Goal: Task Accomplishment & Management: Use online tool/utility

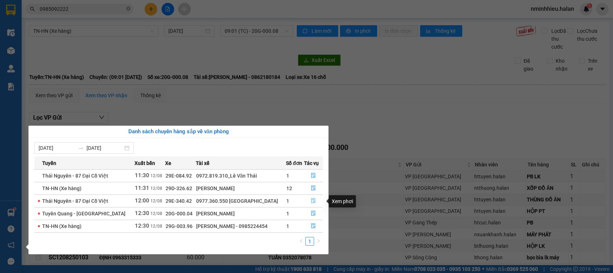
click at [311, 201] on icon "file-done" at bounding box center [313, 200] width 4 height 5
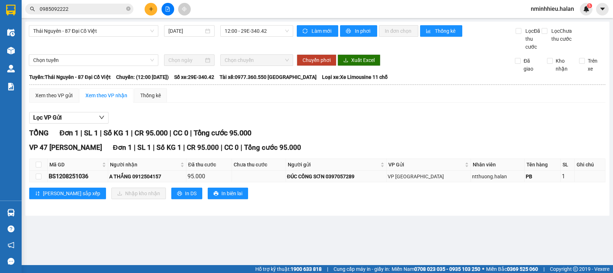
click at [51, 176] on div "BS1208251036" at bounding box center [78, 176] width 58 height 9
click at [127, 8] on icon "close-circle" at bounding box center [128, 8] width 4 height 4
click at [76, 173] on div "BS1208251036" at bounding box center [78, 176] width 58 height 9
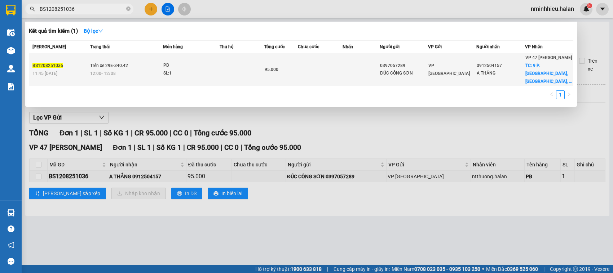
type input "BS1208251036"
click at [228, 57] on td at bounding box center [242, 69] width 45 height 33
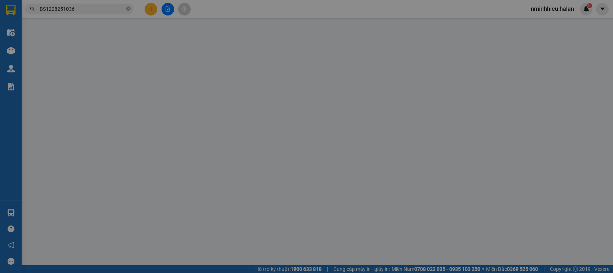
type input "0397057289"
type input "ĐÚC CÔNG SƠN"
type input "0912504157"
type input "A THẮNG"
checkbox input "true"
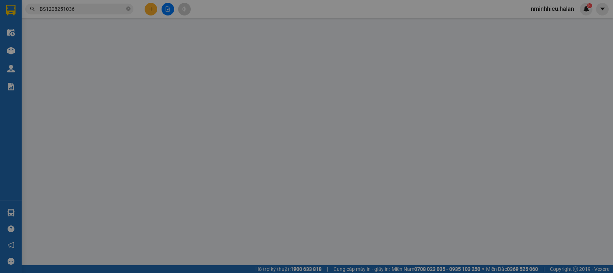
type input "9 P. Hàng Bún, Trúc Bạch, Ba Đình, Hà Nội, Việt Nam"
type input "60.000"
type input "95.000"
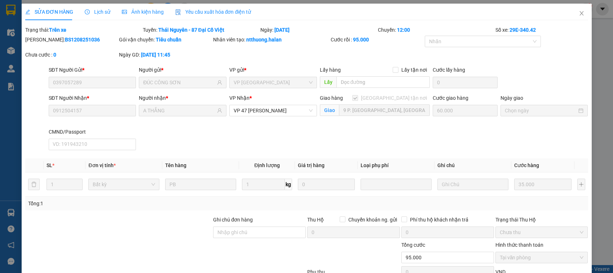
click at [374, 125] on div "Giao hàng Giao tận nơi Giao 9 P. Hàng Bún, Trúc Bạch, Ba Đình, Hà Nội, Việt Nam" at bounding box center [374, 111] width 113 height 34
click at [572, 19] on span "Close" at bounding box center [582, 14] width 20 height 20
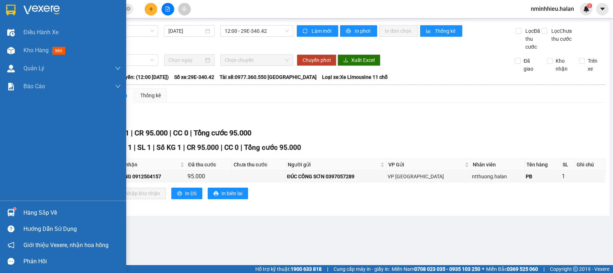
click at [22, 208] on div "Hàng sắp về" at bounding box center [63, 213] width 126 height 16
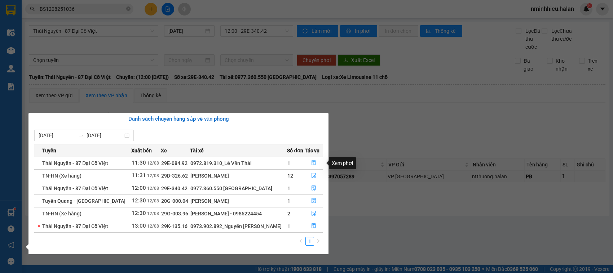
click at [317, 161] on button "button" at bounding box center [314, 164] width 18 height 12
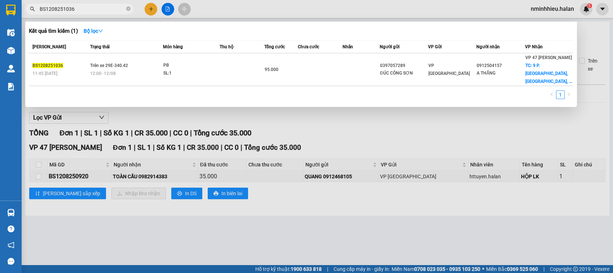
click at [67, 8] on input "BS1208251036" at bounding box center [82, 9] width 85 height 8
click at [68, 9] on input "BS1208251036" at bounding box center [82, 9] width 85 height 8
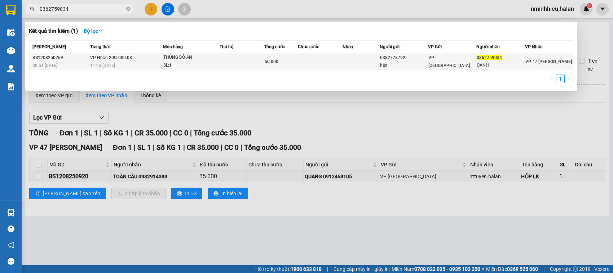
type input "0362759034"
click at [196, 62] on div "SL: 1" at bounding box center [190, 66] width 54 height 8
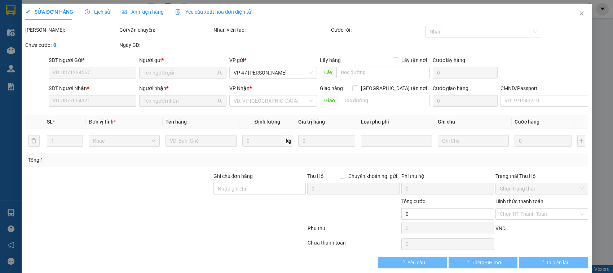
type input "0382778792"
type input "hảo"
type input "0362759034"
type input "OANH"
type input "50.000"
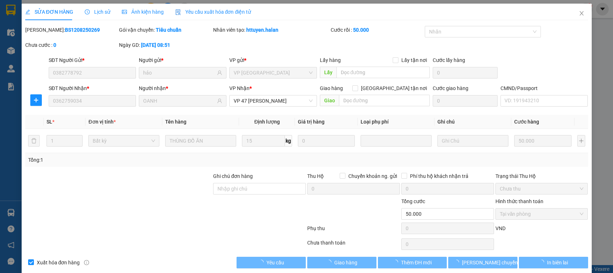
scroll to position [10, 0]
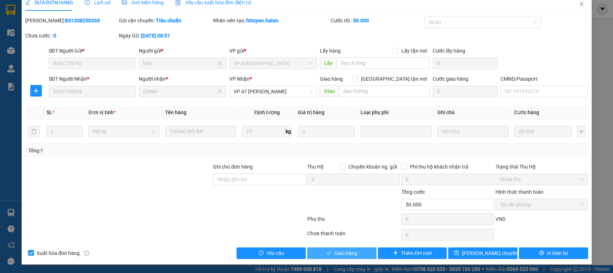
click at [344, 256] on span "Giao hàng" at bounding box center [345, 254] width 23 height 8
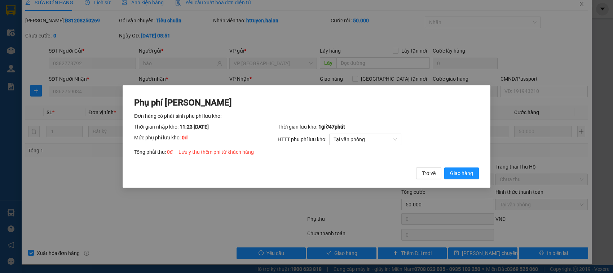
click at [444, 168] on button "Giao hàng" at bounding box center [461, 174] width 35 height 12
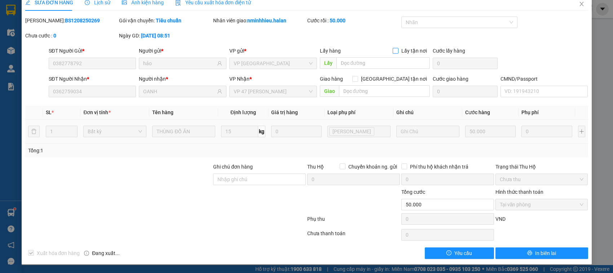
scroll to position [0, 0]
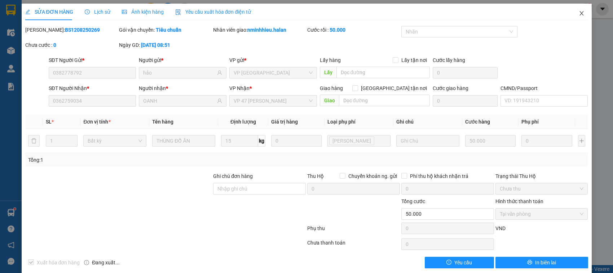
click at [581, 14] on span "Close" at bounding box center [582, 14] width 20 height 20
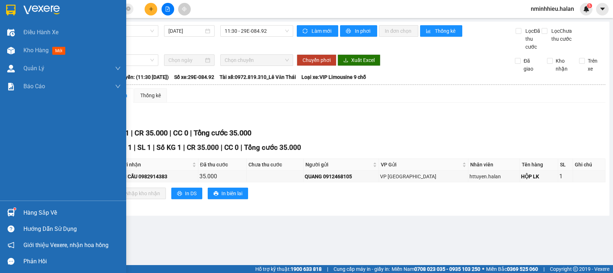
click at [6, 209] on div at bounding box center [11, 213] width 13 height 13
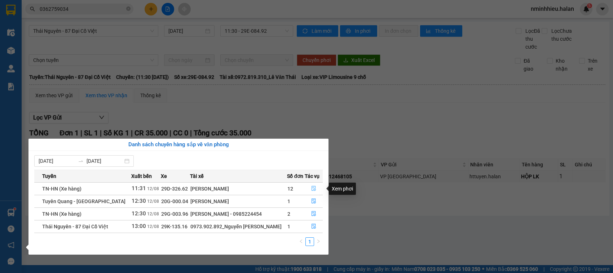
click at [309, 186] on button "button" at bounding box center [314, 189] width 18 height 12
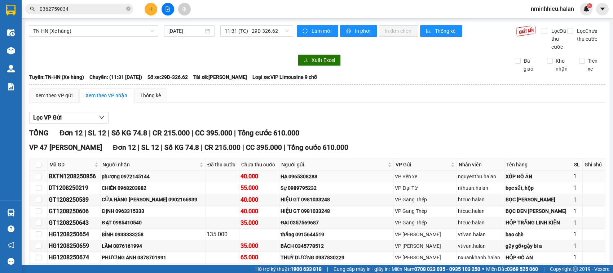
scroll to position [91, 0]
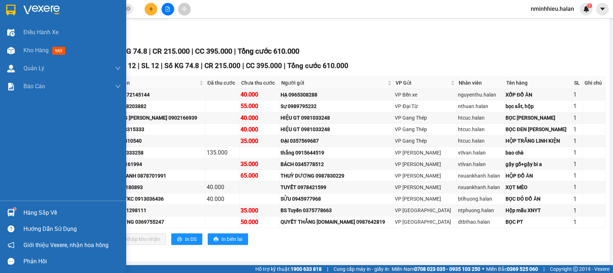
click at [18, 216] on div "Hàng sắp về" at bounding box center [63, 213] width 126 height 16
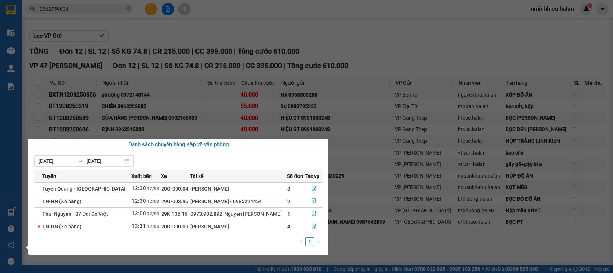
click at [89, 11] on section "Kết quả tìm kiếm ( 1 ) Bộ lọc Mã ĐH Trạng thái Món hàng Thu hộ Tổng cước Chưa c…" at bounding box center [306, 136] width 613 height 273
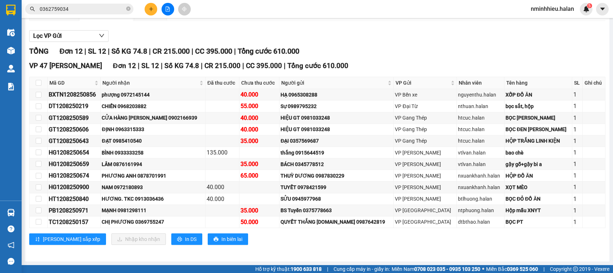
click at [89, 11] on input "0362759034" at bounding box center [82, 9] width 85 height 8
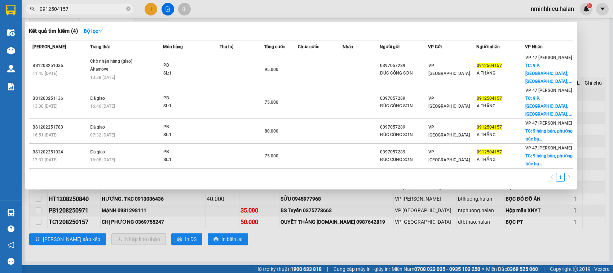
click at [75, 8] on input "0912504157" at bounding box center [82, 9] width 85 height 8
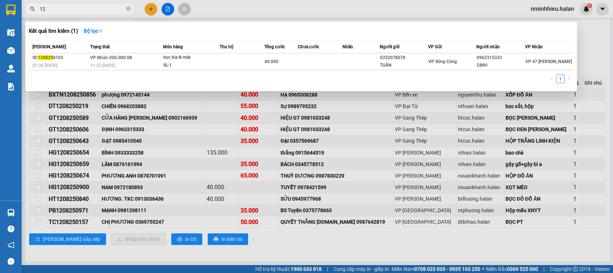
type input "1"
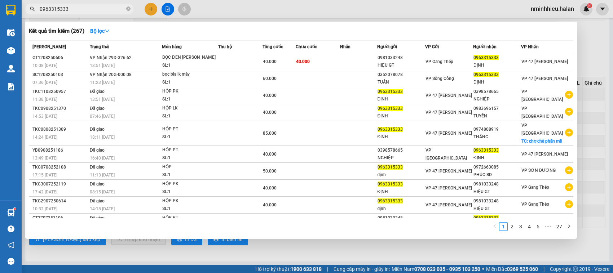
type input "0963315333"
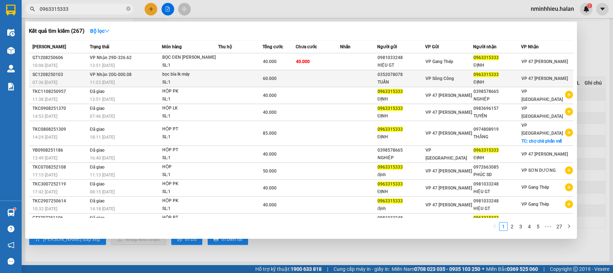
click at [329, 83] on td at bounding box center [318, 78] width 44 height 17
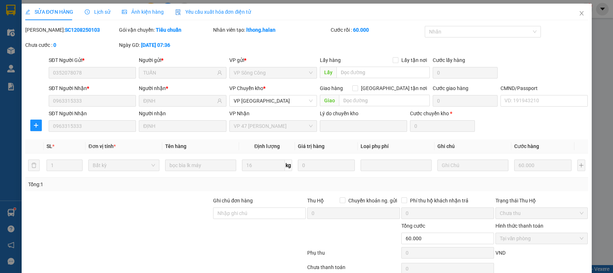
type input "0352078078"
type input "TUẤN"
type input "0963315333"
type input "ĐỊNH"
type input "60.000"
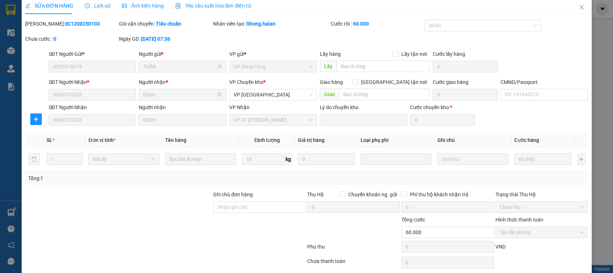
scroll to position [34, 0]
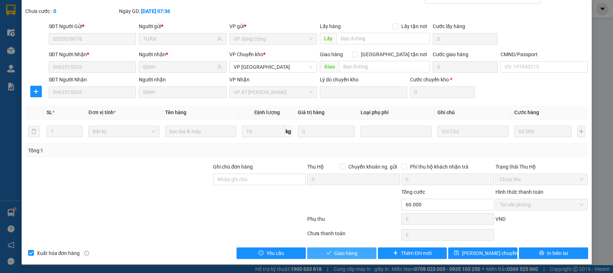
click at [350, 251] on span "Giao hàng" at bounding box center [345, 254] width 23 height 8
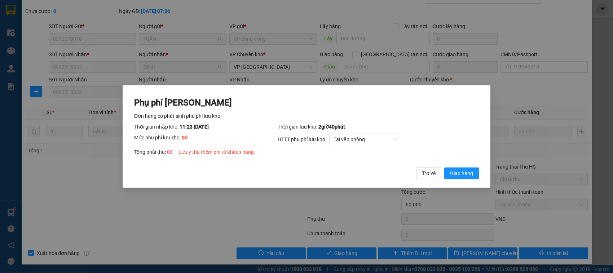
click at [444, 168] on button "Giao hàng" at bounding box center [461, 174] width 35 height 12
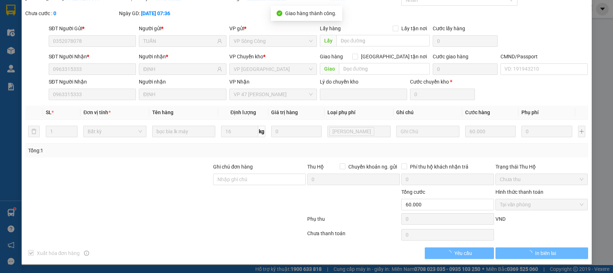
scroll to position [0, 0]
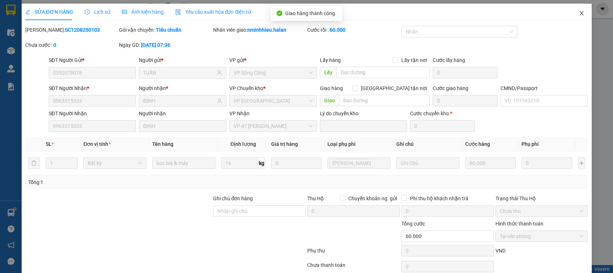
click at [572, 16] on span "Close" at bounding box center [582, 14] width 20 height 20
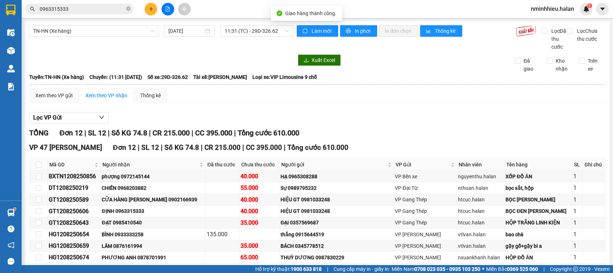
click at [64, 12] on input "0963315333" at bounding box center [82, 9] width 85 height 8
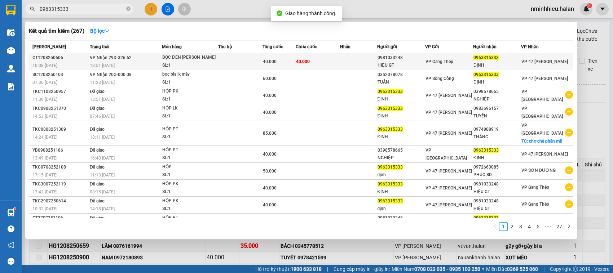
click at [126, 56] on span "VP Nhận 29D-326.62" at bounding box center [111, 57] width 42 height 5
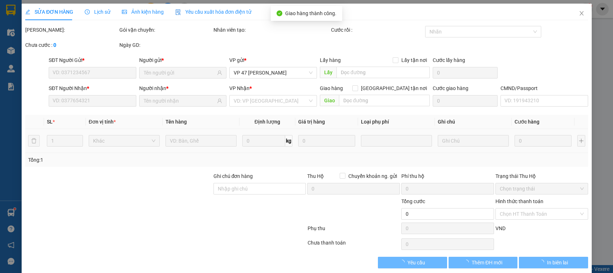
type input "0981033248"
type input "HIỆU GT"
type input "0963315333"
type input "ĐỊNH"
type input "40.000"
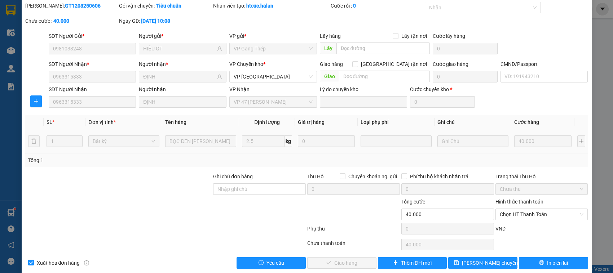
scroll to position [34, 0]
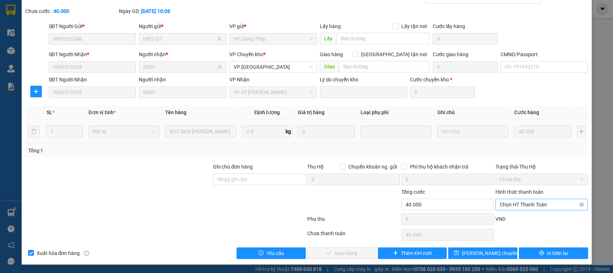
click at [519, 204] on span "Chọn HT Thanh Toán" at bounding box center [542, 204] width 84 height 11
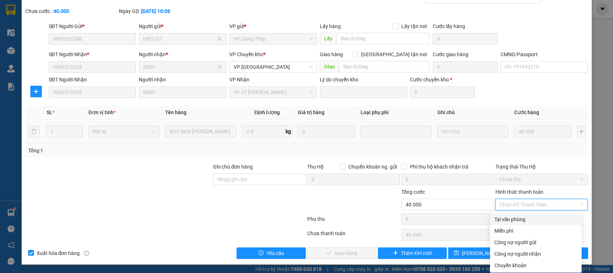
click at [523, 217] on div "Tại văn phòng" at bounding box center [535, 220] width 83 height 8
type input "0"
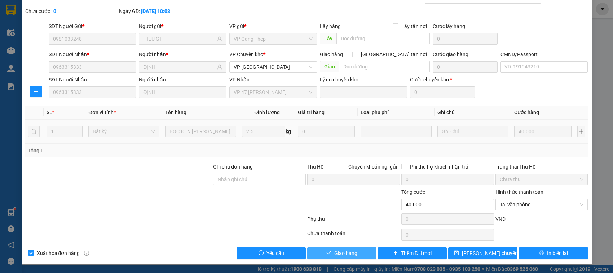
click at [341, 251] on span "Giao hàng" at bounding box center [345, 254] width 23 height 8
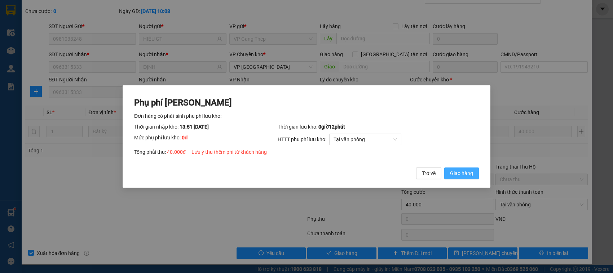
click at [444, 168] on button "Giao hàng" at bounding box center [461, 174] width 35 height 12
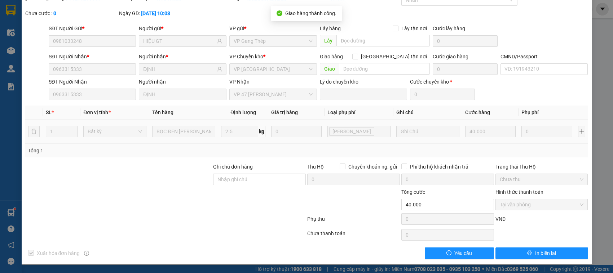
scroll to position [0, 0]
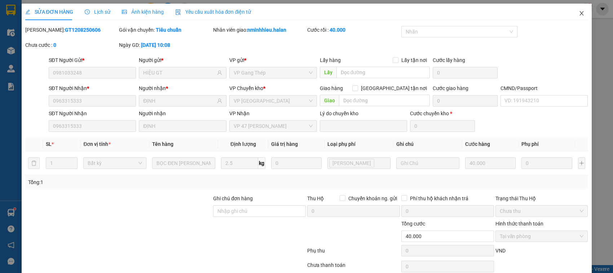
click at [575, 8] on span "Close" at bounding box center [582, 14] width 20 height 20
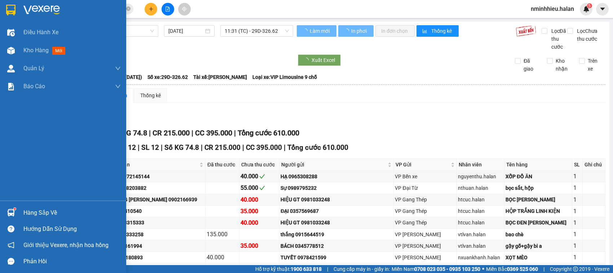
click at [16, 212] on div at bounding box center [11, 213] width 13 height 13
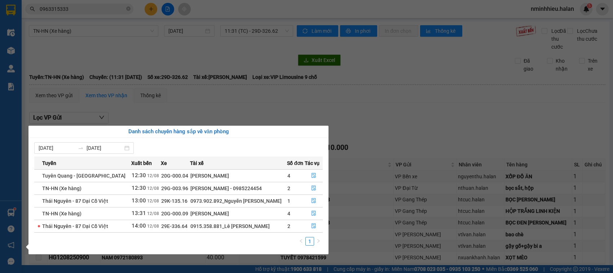
click at [216, 93] on section "Kết quả tìm kiếm ( 267 ) Bộ lọc Mã ĐH Trạng thái Món hàng Thu hộ Tổng cước Chưa…" at bounding box center [306, 136] width 613 height 273
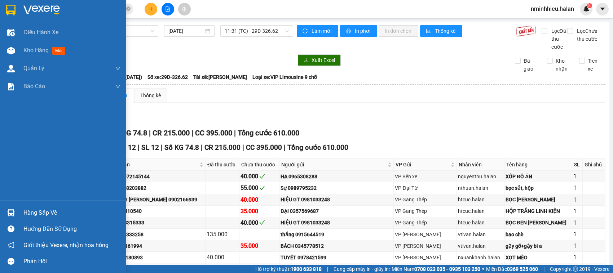
click at [6, 215] on div at bounding box center [11, 213] width 13 height 13
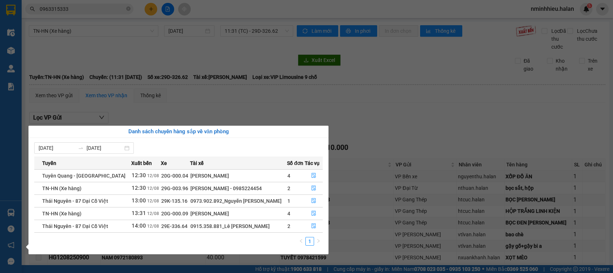
click at [78, 11] on section "Kết quả tìm kiếm ( 267 ) Bộ lọc Mã ĐH Trạng thái Món hàng Thu hộ Tổng cước Chưa…" at bounding box center [306, 136] width 613 height 273
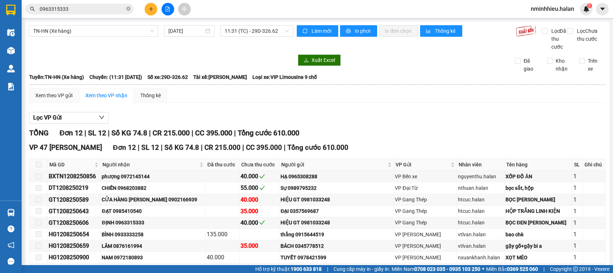
click at [78, 10] on input "0963315333" at bounding box center [82, 9] width 85 height 8
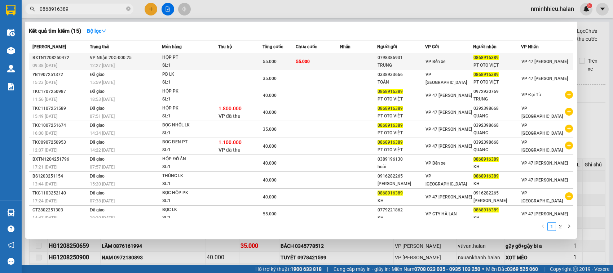
type input "0868916389"
click at [316, 65] on td "55.000" at bounding box center [318, 61] width 44 height 17
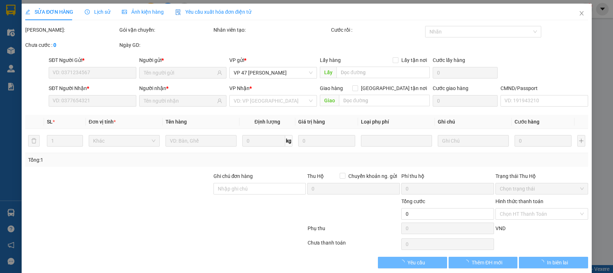
type input "0798386931"
type input "TRUNG"
type input "0868916389"
type input "PT OTO VIỆT"
type input "55.000"
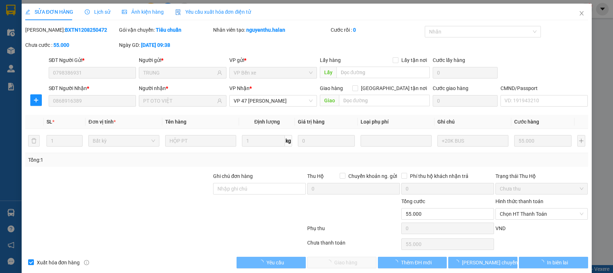
scroll to position [10, 0]
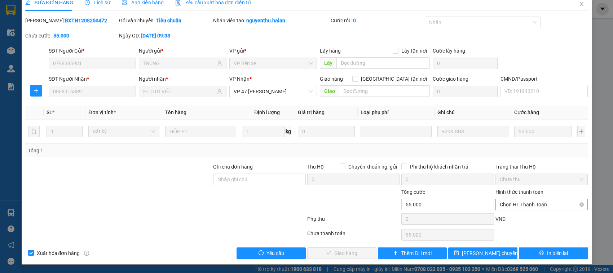
click at [519, 206] on span "Chọn HT Thanh Toán" at bounding box center [542, 204] width 84 height 11
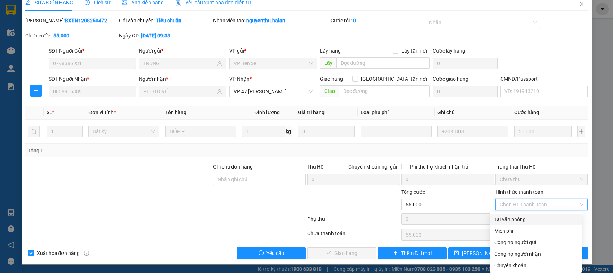
click at [515, 219] on div "Tại văn phòng" at bounding box center [535, 220] width 83 height 8
type input "0"
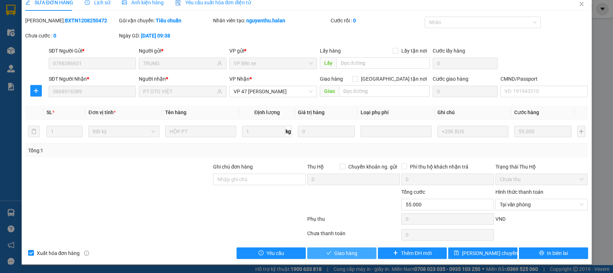
click at [343, 255] on span "Giao hàng" at bounding box center [345, 254] width 23 height 8
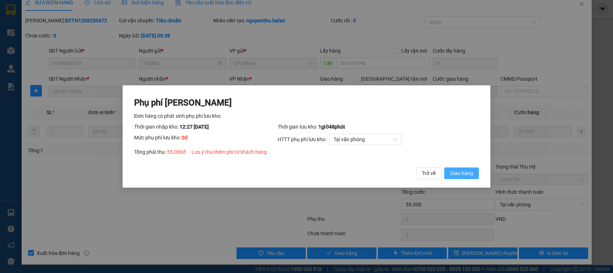
click at [444, 168] on button "Giao hàng" at bounding box center [461, 174] width 35 height 12
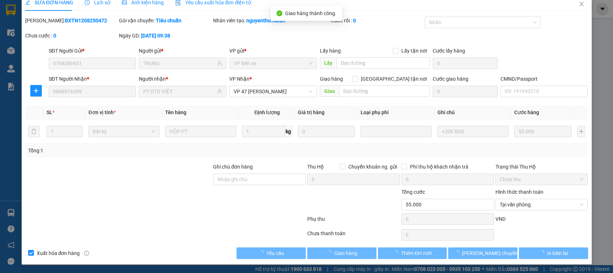
scroll to position [0, 0]
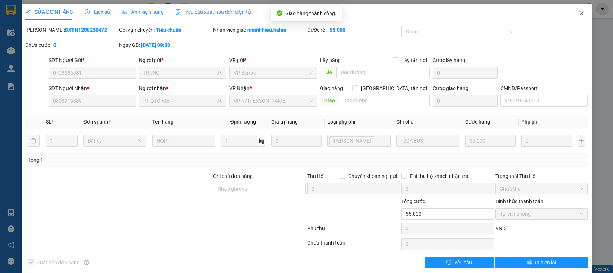
click at [579, 14] on icon "close" at bounding box center [582, 13] width 6 height 6
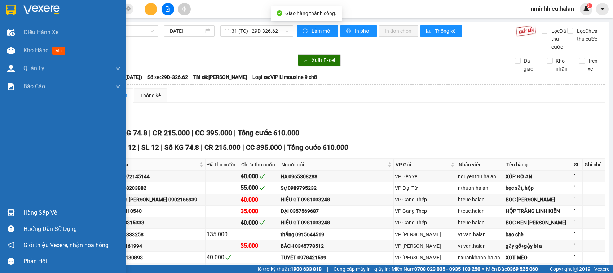
click at [0, 216] on div "Hàng sắp về" at bounding box center [63, 213] width 126 height 16
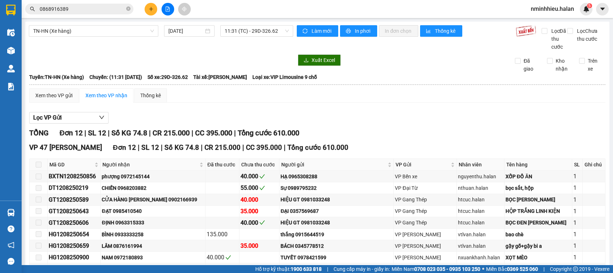
click at [89, 82] on section "Kết quả tìm kiếm ( 15 ) Bộ lọc Mã ĐH Trạng thái Món hàng Thu hộ Tổng cước Chưa …" at bounding box center [306, 136] width 613 height 273
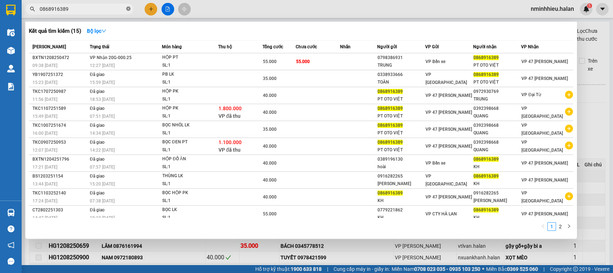
click at [130, 9] on icon "close-circle" at bounding box center [128, 8] width 4 height 4
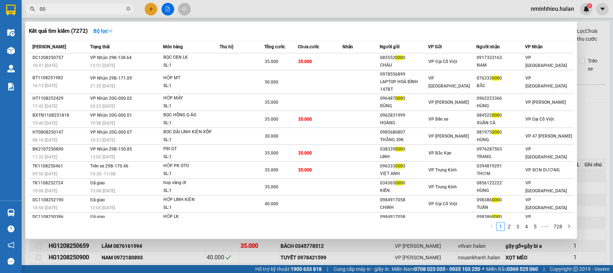
type input "0"
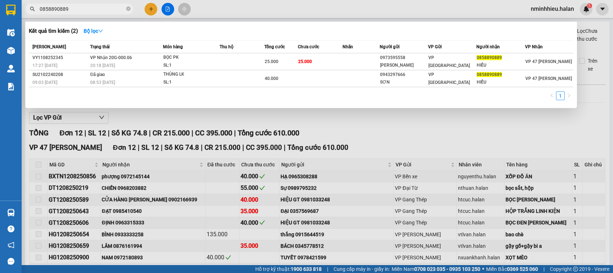
click at [102, 8] on input "0858890889" at bounding box center [82, 9] width 85 height 8
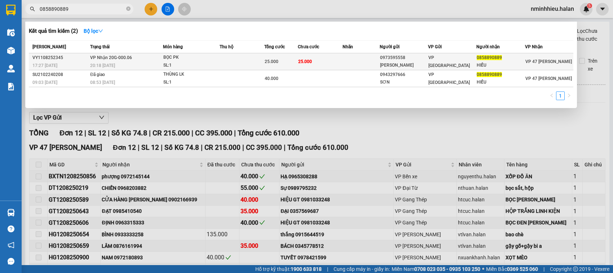
type input "0858890889"
click at [146, 58] on td "VP Nhận 20G-000.06 20:18 - 11/08" at bounding box center [125, 61] width 75 height 17
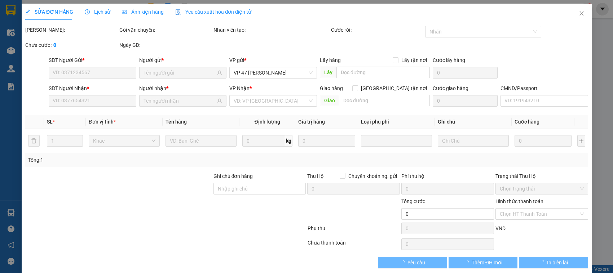
type input "0973595558"
type input "MAI HƯƠNG"
type input "0858890889"
type input "HIỀU"
type input "25.000"
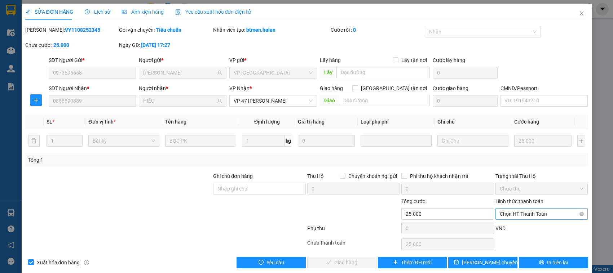
click at [516, 217] on span "Chọn HT Thanh Toán" at bounding box center [542, 214] width 84 height 11
click at [517, 149] on div "Tại văn phòng" at bounding box center [536, 154] width 92 height 12
type input "0"
click at [315, 259] on button "Giao hàng" at bounding box center [341, 263] width 69 height 12
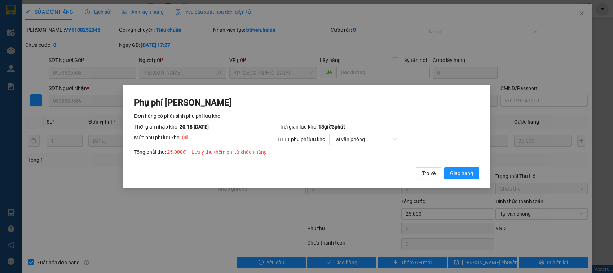
click at [444, 168] on button "Giao hàng" at bounding box center [461, 174] width 35 height 12
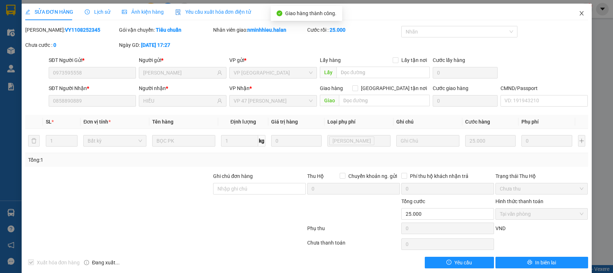
click at [572, 22] on span "Close" at bounding box center [582, 14] width 20 height 20
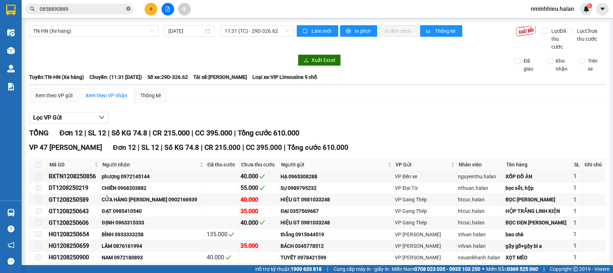
click at [129, 11] on span at bounding box center [128, 9] width 4 height 7
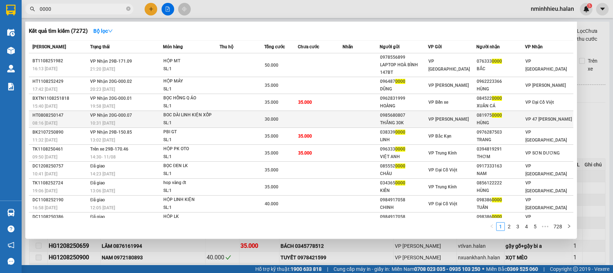
type input "0000"
click at [462, 123] on div "VP [PERSON_NAME]" at bounding box center [452, 119] width 48 height 8
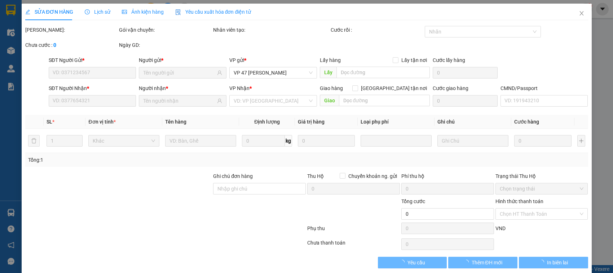
type input "0985680807"
type input "THẮNG 30K"
type input "0819750000"
type input "HÙNG"
type input "30.000"
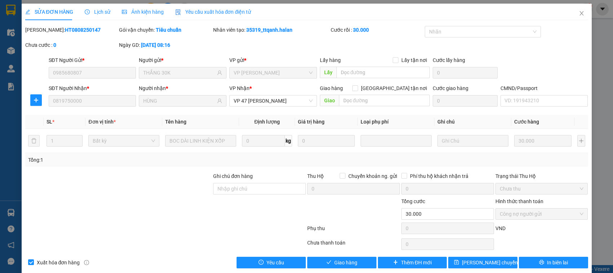
scroll to position [10, 0]
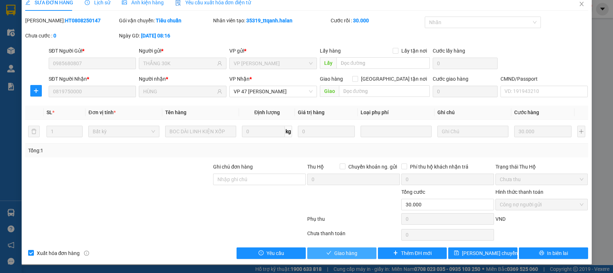
click at [343, 258] on button "Giao hàng" at bounding box center [341, 254] width 69 height 12
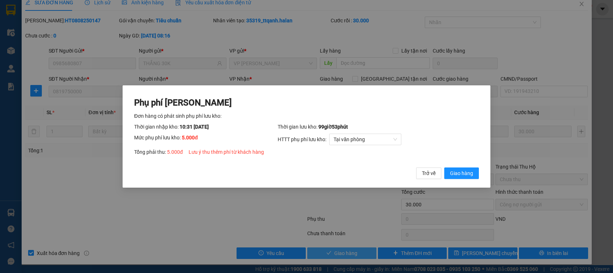
click at [444, 168] on button "Giao hàng" at bounding box center [461, 174] width 35 height 12
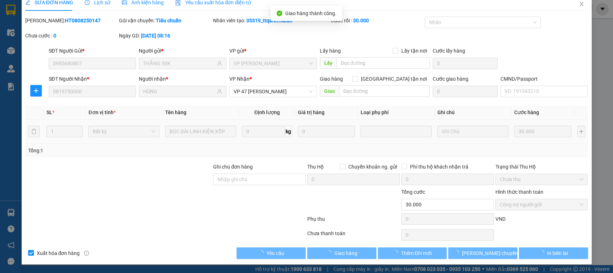
type input "35.000"
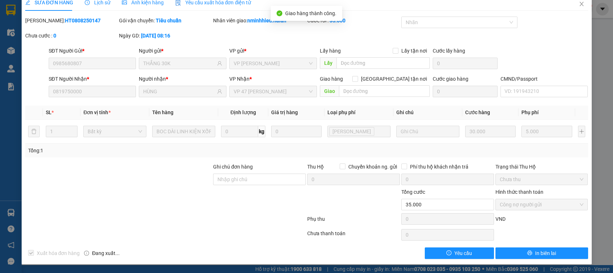
scroll to position [0, 0]
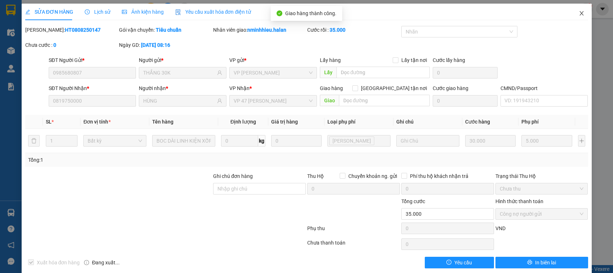
click at [572, 13] on span "Close" at bounding box center [582, 14] width 20 height 20
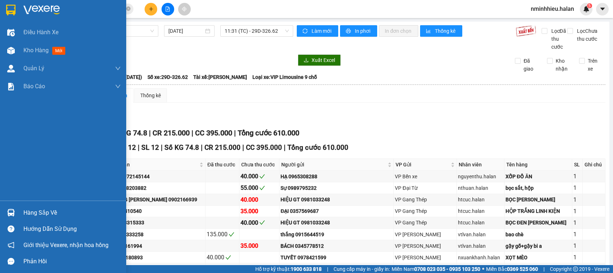
click at [9, 208] on div at bounding box center [11, 213] width 13 height 13
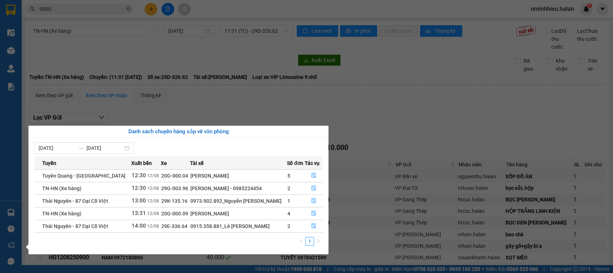
click at [172, 80] on section "Kết quả tìm kiếm ( 7272 ) Bộ lọc Mã ĐH Trạng thái Món hàng Thu hộ Tổng cước Chư…" at bounding box center [306, 136] width 613 height 273
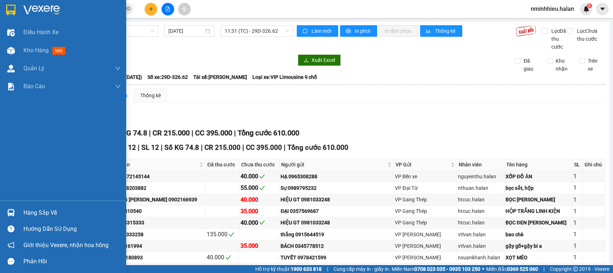
click at [14, 208] on div at bounding box center [11, 213] width 13 height 13
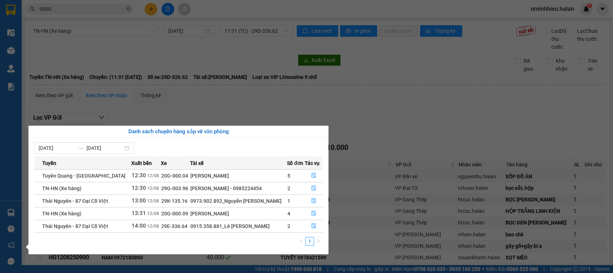
click at [284, 60] on section "Kết quả tìm kiếm ( 7272 ) Bộ lọc Mã ĐH Trạng thái Món hàng Thu hộ Tổng cước Chư…" at bounding box center [306, 136] width 613 height 273
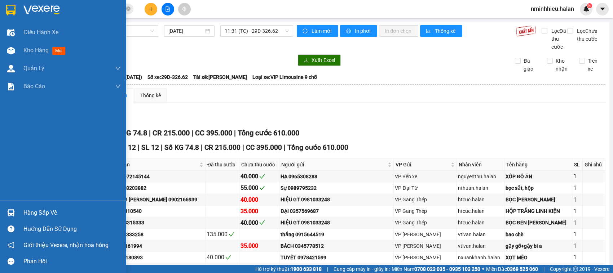
click at [11, 209] on img at bounding box center [11, 213] width 8 height 8
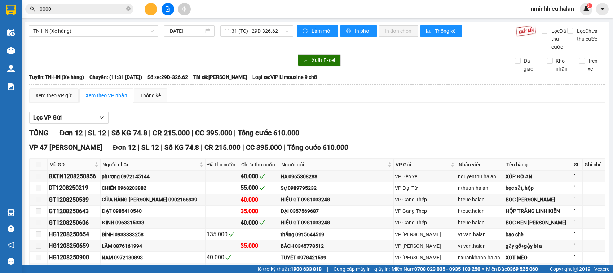
click at [370, 123] on section "Kết quả tìm kiếm ( 7272 ) Bộ lọc Mã ĐH Trạng thái Món hàng Thu hộ Tổng cước Chư…" at bounding box center [306, 136] width 613 height 273
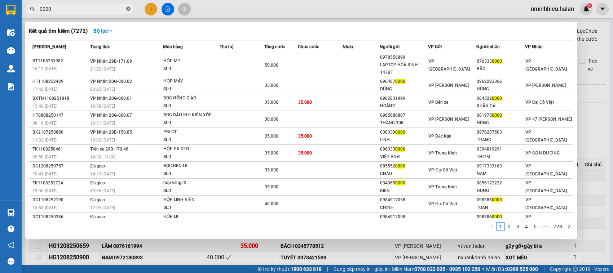
click at [130, 9] on icon "close-circle" at bounding box center [128, 8] width 4 height 4
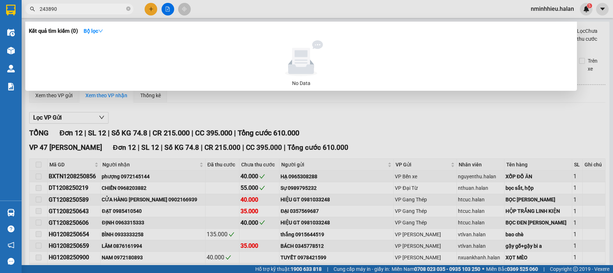
click at [91, 12] on input "243890" at bounding box center [82, 9] width 85 height 8
click at [121, 6] on input "243890" at bounding box center [82, 9] width 85 height 8
type input "2"
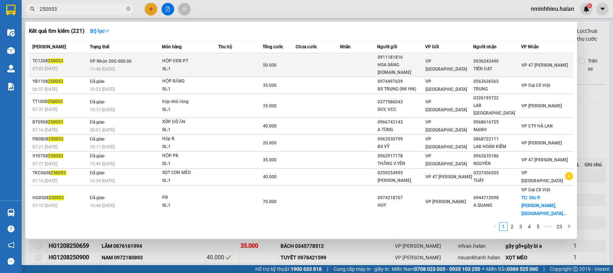
type input "250053"
click at [222, 62] on td at bounding box center [240, 65] width 44 height 24
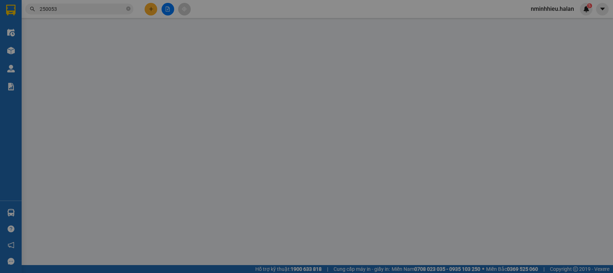
type input "0911181816"
type input "HOA SÁNG 314.TC"
type input "0936243490"
type input "TIẾN ĐẠT"
type input "50.000"
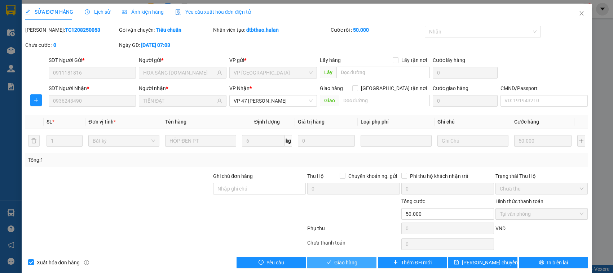
click at [336, 262] on span "Giao hàng" at bounding box center [345, 263] width 23 height 8
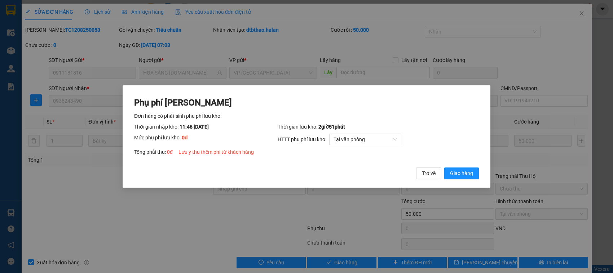
click at [444, 168] on button "Giao hàng" at bounding box center [461, 174] width 35 height 12
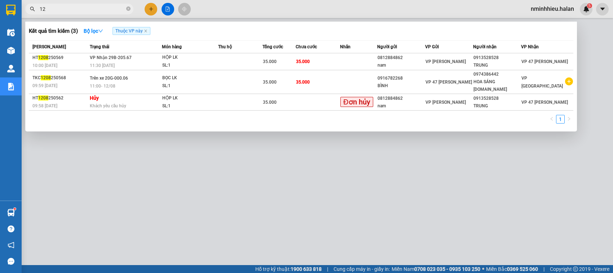
type input "1"
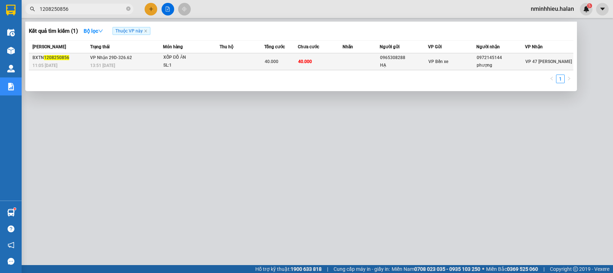
type input "1208250856"
click at [454, 62] on div "VP Bến xe" at bounding box center [452, 62] width 48 height 8
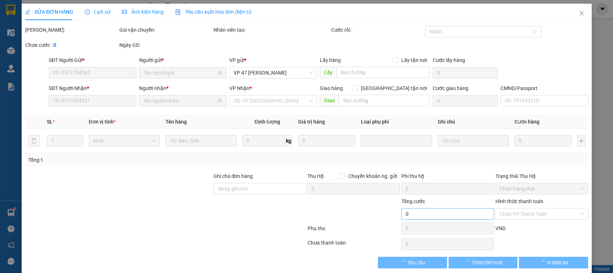
type input "0965308288"
type input "HẠ"
type input "0972145144"
type input "phượng"
type input "40.000"
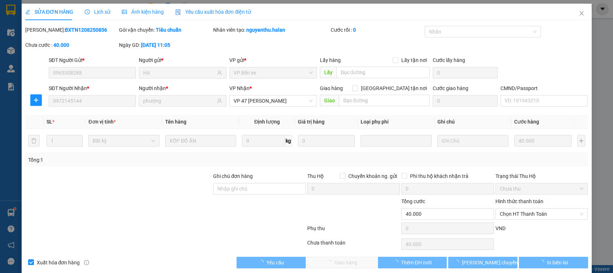
scroll to position [10, 0]
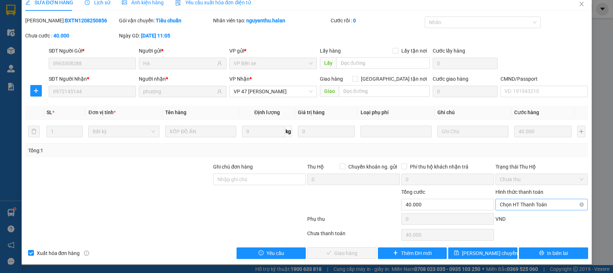
click at [534, 203] on span "Chọn HT Thanh Toán" at bounding box center [542, 204] width 84 height 11
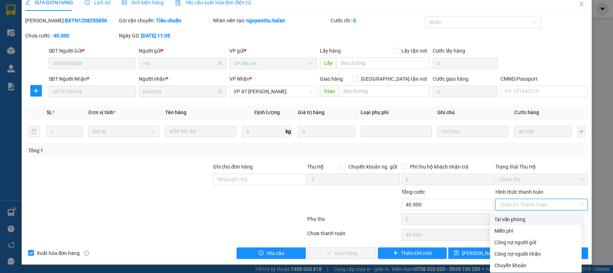
click at [513, 220] on div "Tại văn phòng" at bounding box center [535, 220] width 83 height 8
type input "0"
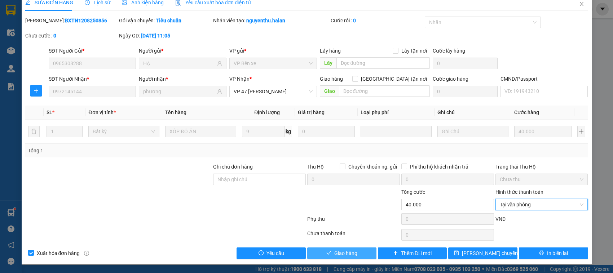
click at [343, 253] on span "Giao hàng" at bounding box center [345, 254] width 23 height 8
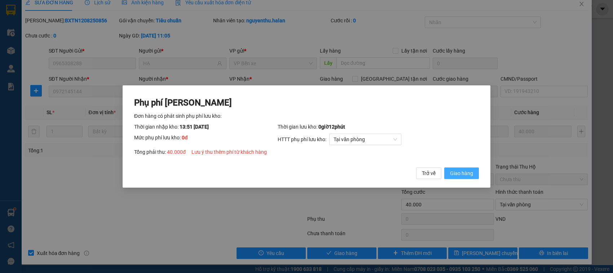
click at [444, 168] on button "Giao hàng" at bounding box center [461, 174] width 35 height 12
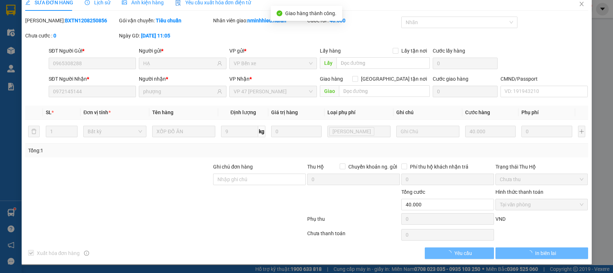
scroll to position [0, 0]
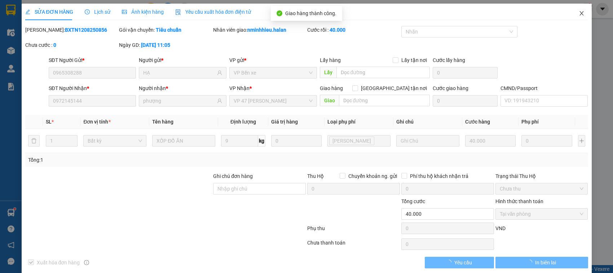
click at [581, 8] on span "Close" at bounding box center [582, 14] width 20 height 20
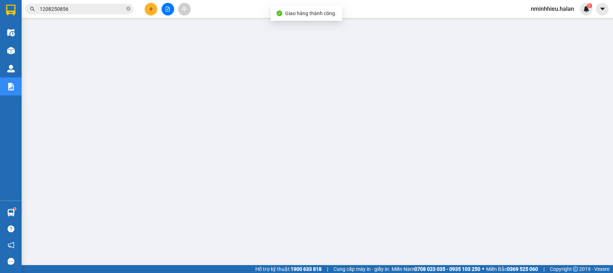
click at [107, 9] on input "1208250856" at bounding box center [82, 9] width 85 height 8
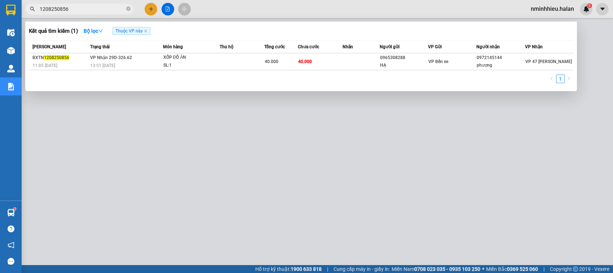
click at [91, 8] on input "1208250856" at bounding box center [82, 9] width 85 height 8
drag, startPoint x: 0, startPoint y: 0, endPoint x: 91, endPoint y: 8, distance: 91.2
click at [91, 8] on input "1208250856" at bounding box center [82, 9] width 85 height 8
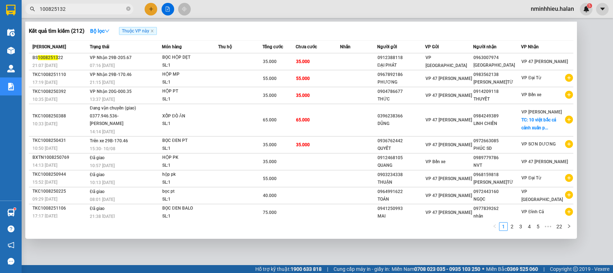
type input "1008251322"
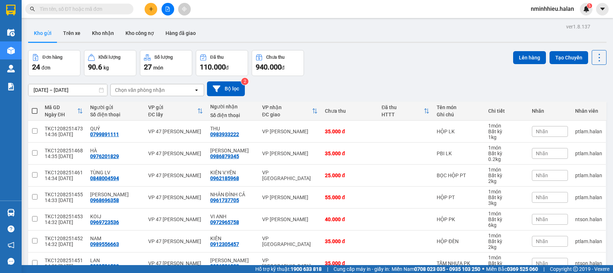
click at [85, 8] on input "text" at bounding box center [82, 9] width 85 height 8
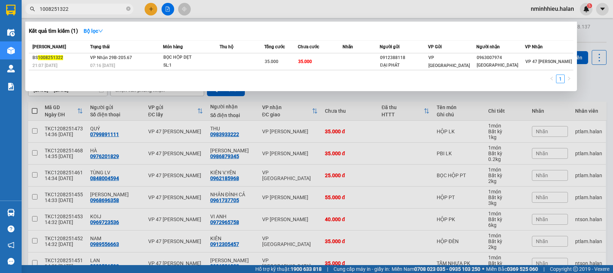
type input "1008251322"
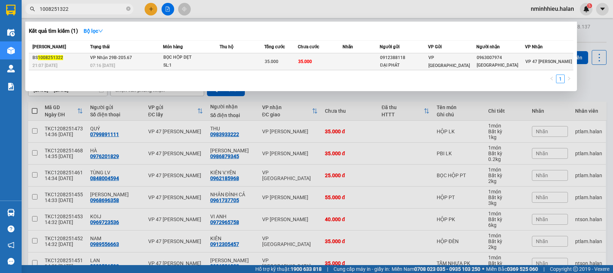
click at [496, 56] on div "0963007974" at bounding box center [501, 58] width 48 height 8
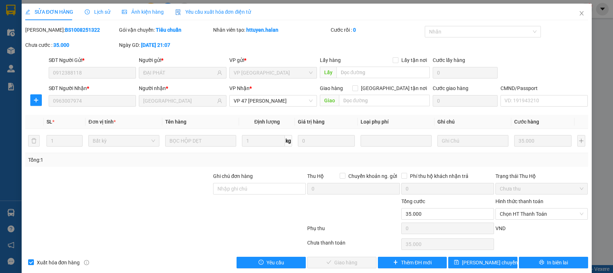
type input "0912388118"
type input "ĐẠI PHÁT"
type input "0963007974"
type input "[GEOGRAPHIC_DATA]"
type input "35.000"
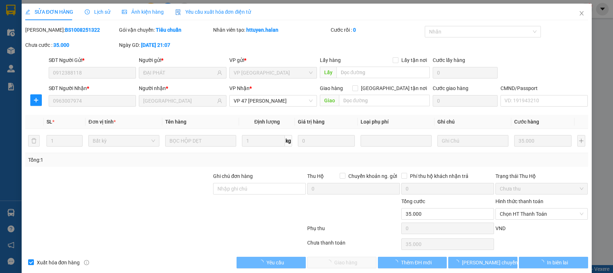
scroll to position [10, 0]
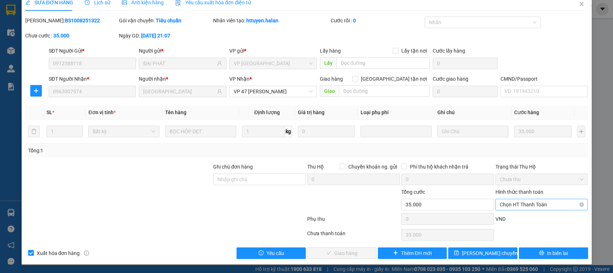
click at [540, 199] on div "Chọn HT Thanh Toán" at bounding box center [541, 205] width 93 height 12
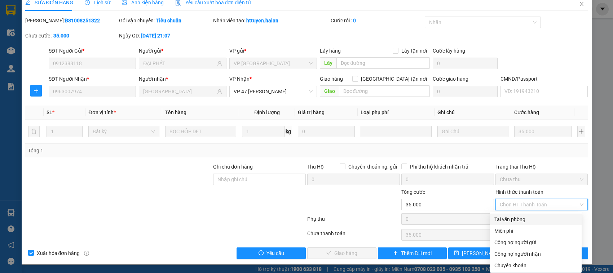
click at [517, 214] on div "Tại văn phòng" at bounding box center [536, 220] width 92 height 12
type input "0"
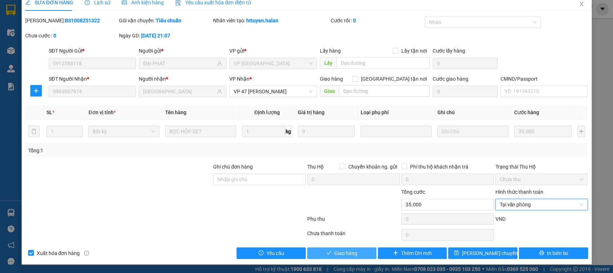
click at [365, 249] on button "Giao hàng" at bounding box center [341, 254] width 69 height 12
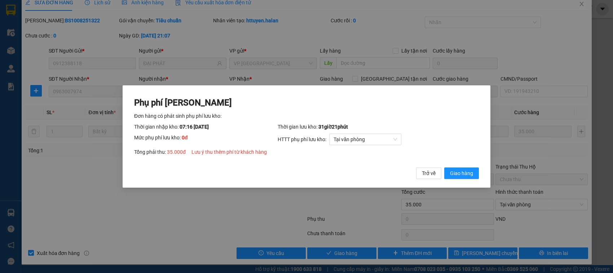
click at [444, 168] on button "Giao hàng" at bounding box center [461, 174] width 35 height 12
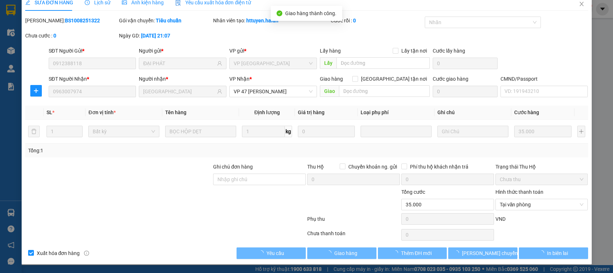
scroll to position [0, 0]
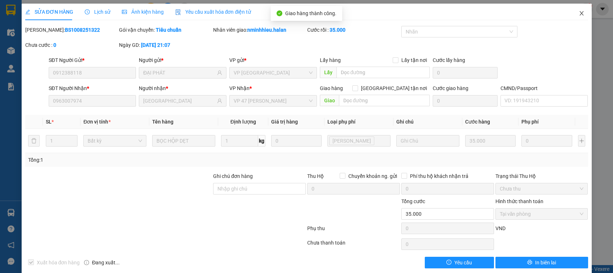
click at [575, 6] on span "Close" at bounding box center [582, 14] width 20 height 20
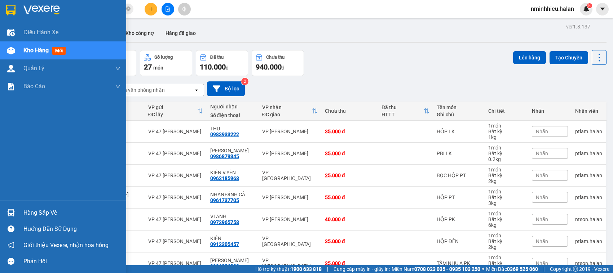
click at [15, 210] on div at bounding box center [11, 213] width 13 height 13
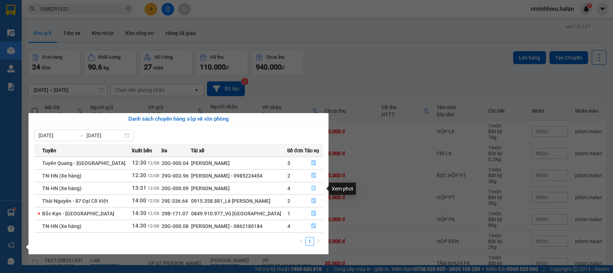
click at [309, 188] on button "button" at bounding box center [314, 189] width 18 height 12
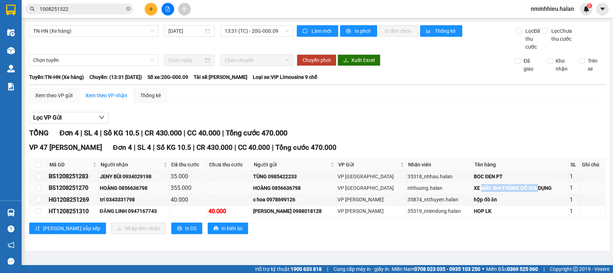
drag, startPoint x: 471, startPoint y: 189, endPoint x: 534, endPoint y: 186, distance: 62.8
click at [534, 186] on div "XE MÁY SH+THÙNG ĐỒ GIA DỤNG" at bounding box center [520, 188] width 93 height 8
click at [484, 132] on div "TỔNG Đơn 4 | SL 4 | Số KG 10.5 | CR 430.000 | CC 40.000 | Tổng cước 470.000" at bounding box center [317, 133] width 576 height 11
click at [94, 8] on input "1008251322" at bounding box center [82, 9] width 85 height 8
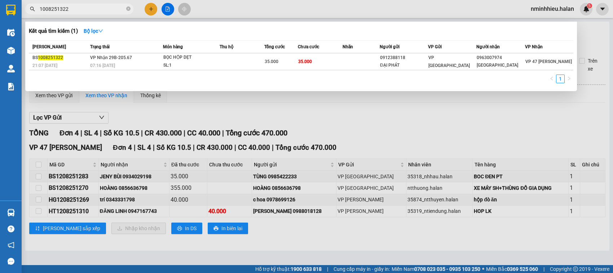
click at [94, 8] on input "1008251322" at bounding box center [82, 9] width 85 height 8
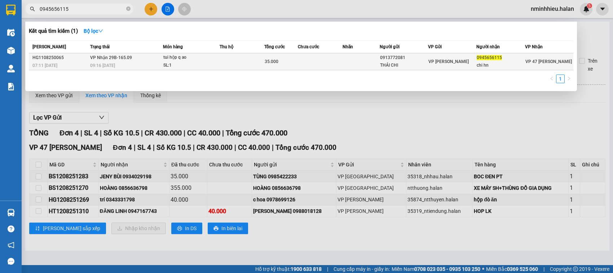
type input "0945656115"
click at [424, 64] on div "THÁI CHI" at bounding box center [404, 66] width 48 height 8
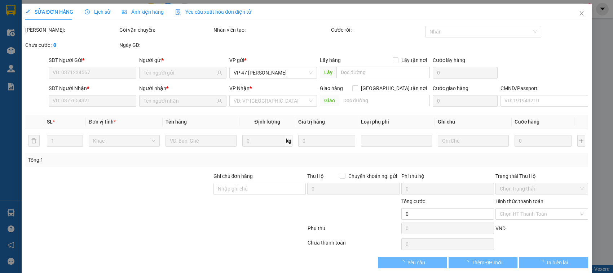
type input "0913772081"
type input "THÁI CHI"
type input "0945656115"
type input "chi hn"
type input "35.000"
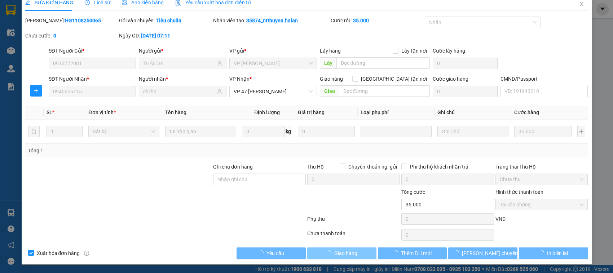
scroll to position [10, 0]
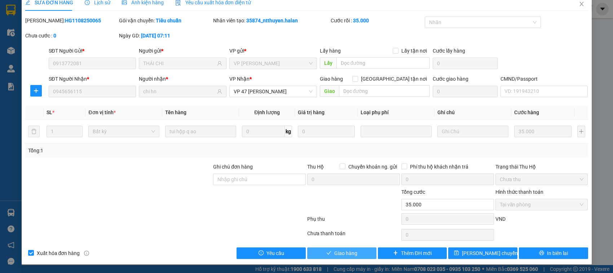
click at [347, 256] on span "Giao hàng" at bounding box center [345, 254] width 23 height 8
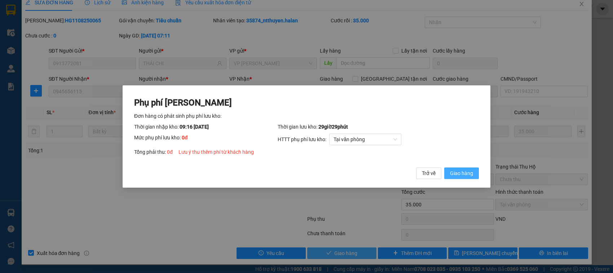
click at [444, 168] on button "Giao hàng" at bounding box center [461, 174] width 35 height 12
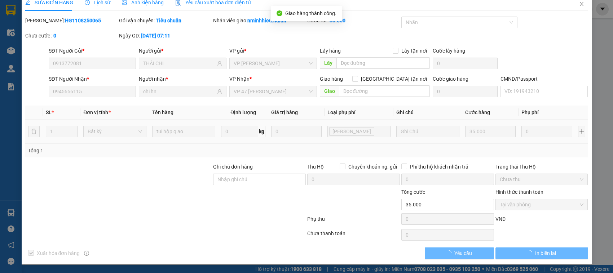
scroll to position [0, 0]
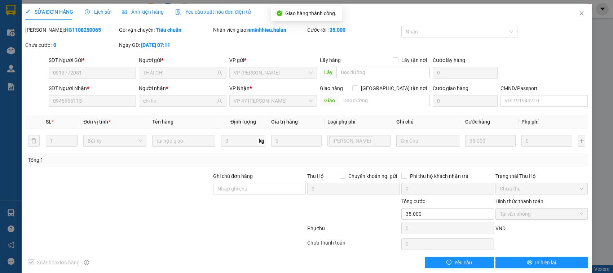
click at [576, 0] on div "SỬA ĐƠN HÀNG Lịch sử Ảnh kiện hàng Yêu cầu xuất hóa đơn điện tử Total Paid Fee …" at bounding box center [306, 136] width 613 height 273
click at [575, 10] on span "Close" at bounding box center [582, 14] width 20 height 20
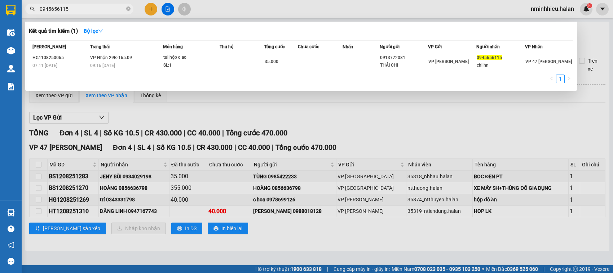
click at [83, 8] on input "0945656115" at bounding box center [82, 9] width 85 height 8
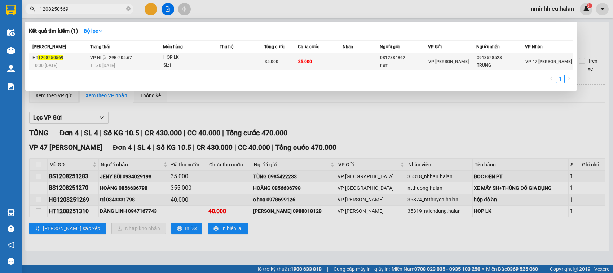
type input "1208250569"
click at [372, 62] on td at bounding box center [361, 61] width 37 height 17
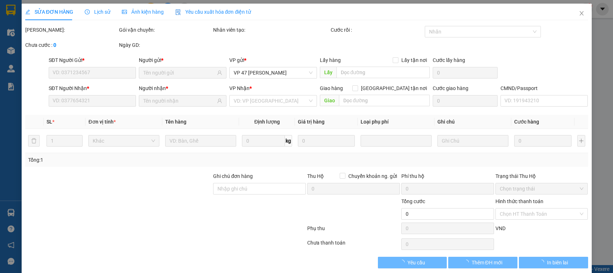
type input "0812884862"
type input "nam"
type input "0913528528"
type input "TRUNG"
type input "35.000"
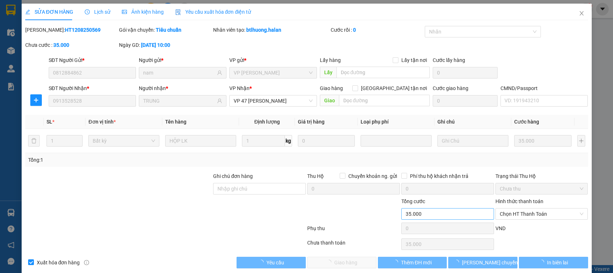
scroll to position [10, 0]
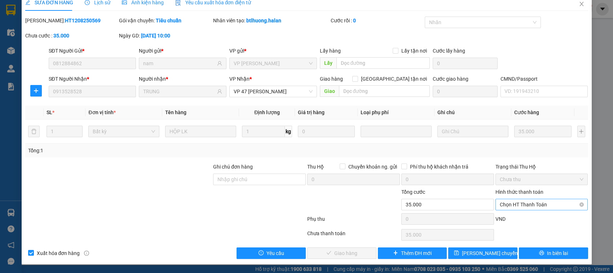
click at [534, 208] on span "Chọn HT Thanh Toán" at bounding box center [542, 204] width 84 height 11
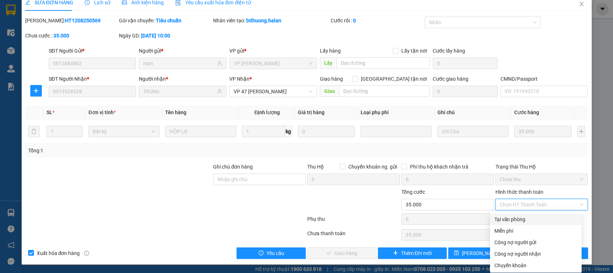
click at [508, 222] on div "Tại văn phòng" at bounding box center [535, 220] width 83 height 8
type input "0"
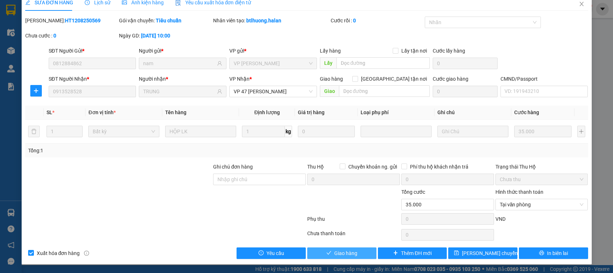
click at [336, 258] on button "Giao hàng" at bounding box center [341, 254] width 69 height 12
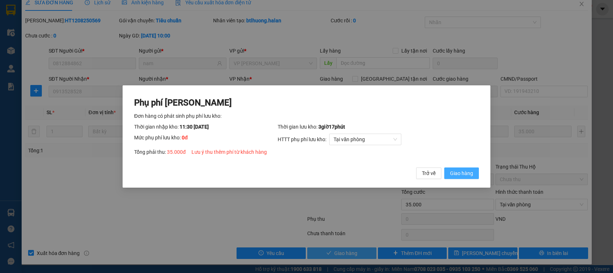
click at [444, 168] on button "Giao hàng" at bounding box center [461, 174] width 35 height 12
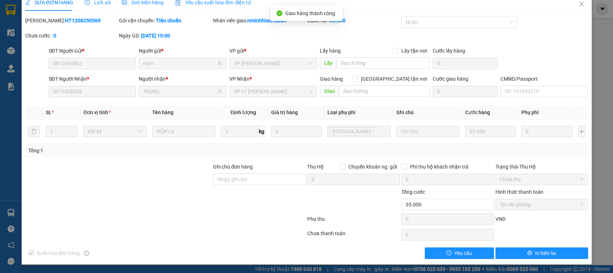
scroll to position [0, 0]
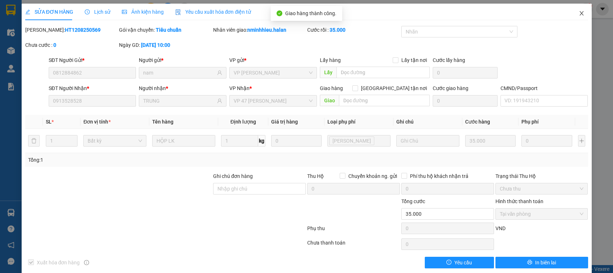
click at [572, 22] on span "Close" at bounding box center [582, 14] width 20 height 20
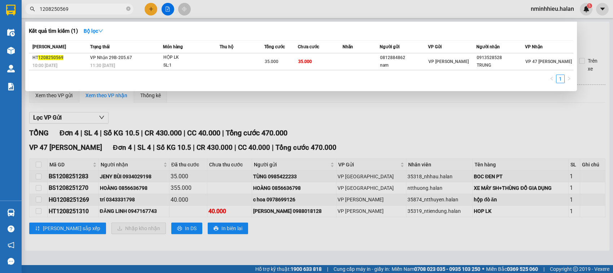
click at [79, 9] on input "1208250569" at bounding box center [82, 9] width 85 height 8
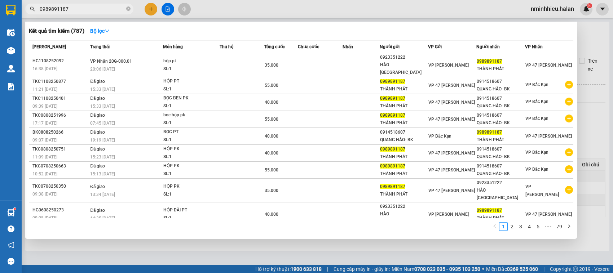
click at [106, 4] on span "0989891187" at bounding box center [79, 9] width 108 height 11
click at [103, 10] on input "0989891187" at bounding box center [82, 9] width 85 height 8
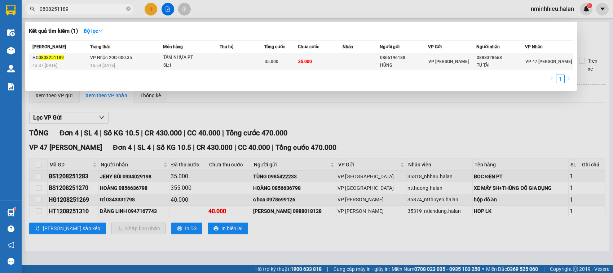
type input "0808251189"
click at [375, 64] on td at bounding box center [361, 61] width 37 height 17
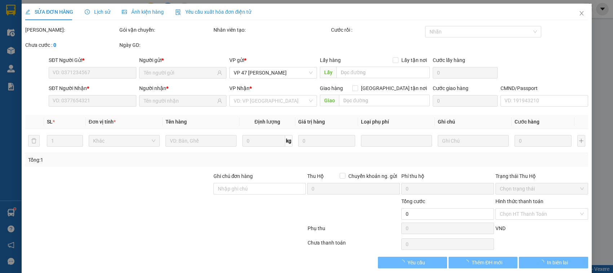
type input "0866196188"
type input "HÙNG"
type input "0888328668"
type input "TÚ TÀI"
type input "35.000"
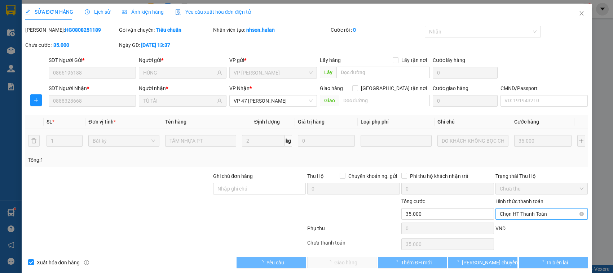
scroll to position [10, 0]
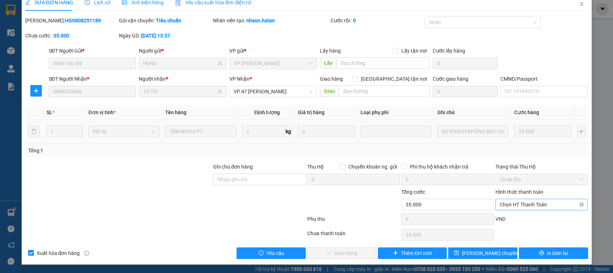
click at [501, 208] on span "Chọn HT Thanh Toán" at bounding box center [542, 204] width 84 height 11
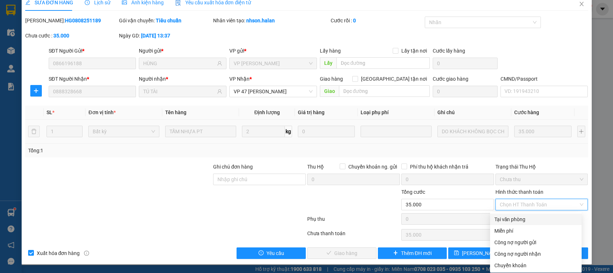
drag, startPoint x: 495, startPoint y: 219, endPoint x: 398, endPoint y: 245, distance: 99.9
click at [494, 219] on div "Tại văn phòng" at bounding box center [535, 220] width 83 height 8
type input "0"
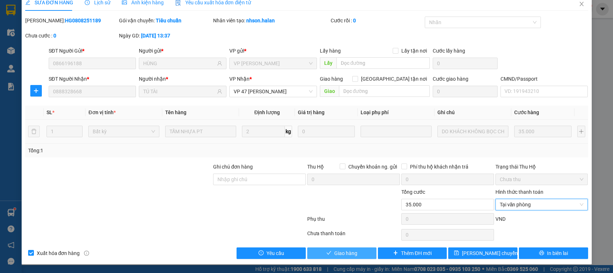
click at [319, 253] on button "Giao hàng" at bounding box center [341, 254] width 69 height 12
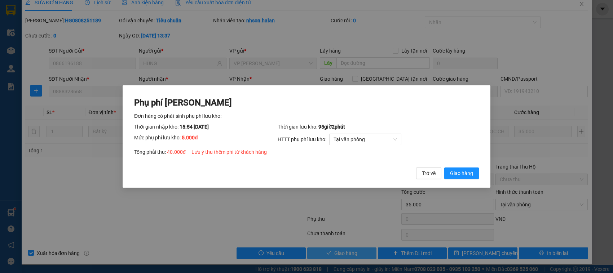
click at [444, 168] on button "Giao hàng" at bounding box center [461, 174] width 35 height 12
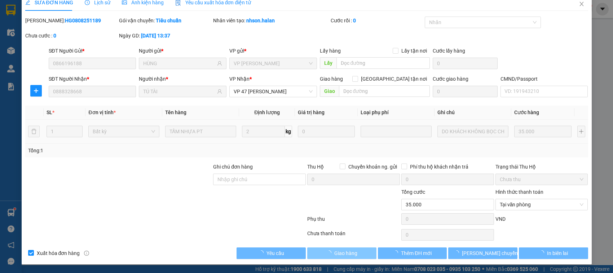
type input "40.000"
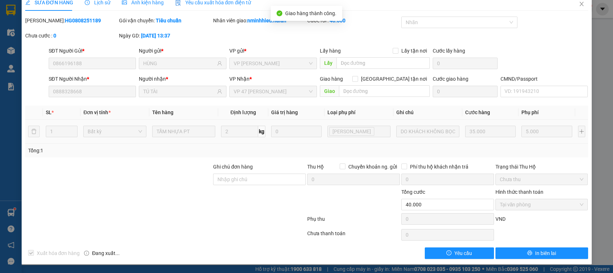
scroll to position [0, 0]
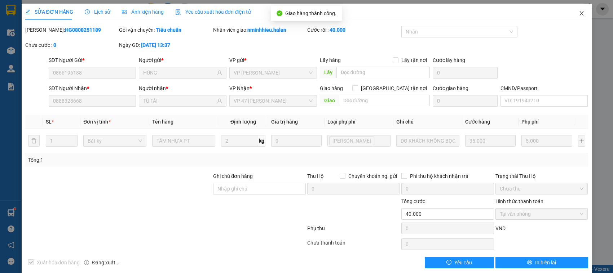
click at [573, 8] on span "Close" at bounding box center [582, 14] width 20 height 20
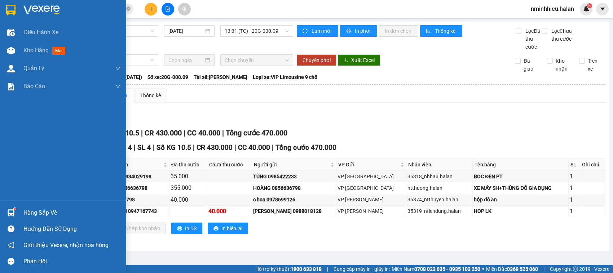
click at [0, 209] on div "Hàng sắp về" at bounding box center [63, 213] width 126 height 16
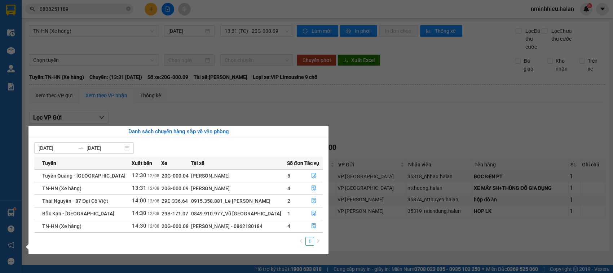
click at [75, 8] on section "Kết quả tìm kiếm ( 1 ) Bộ lọc Mã ĐH Trạng thái Món hàng Thu hộ Tổng cước Chưa c…" at bounding box center [306, 136] width 613 height 273
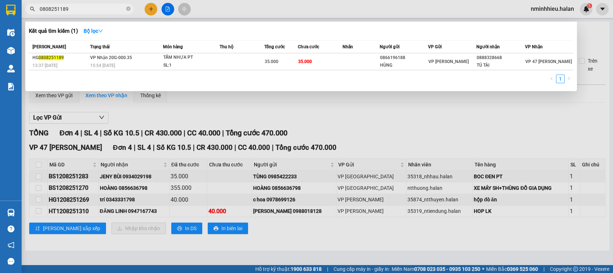
click at [75, 8] on input "0808251189" at bounding box center [82, 9] width 85 height 8
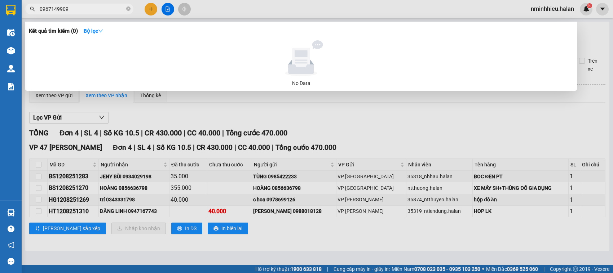
click at [70, 8] on input "0967149909" at bounding box center [82, 9] width 85 height 8
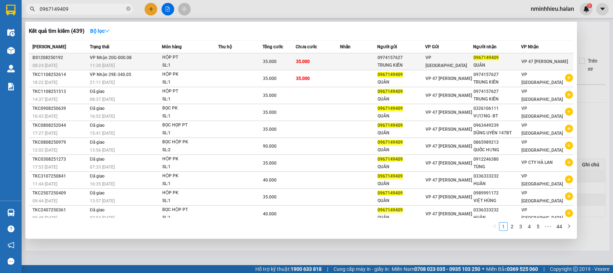
type input "0967149409"
click at [245, 58] on td at bounding box center [240, 61] width 44 height 17
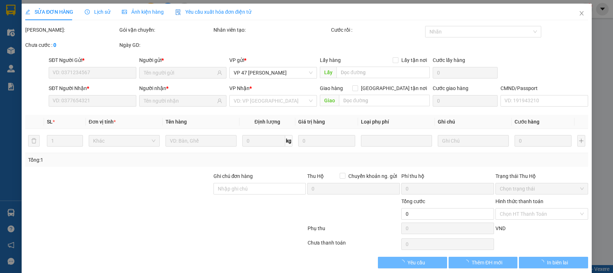
type input "0974157627"
type input "TRUNG KIÊN"
type input "0967149409"
type input "QUÂN"
type input "35.000"
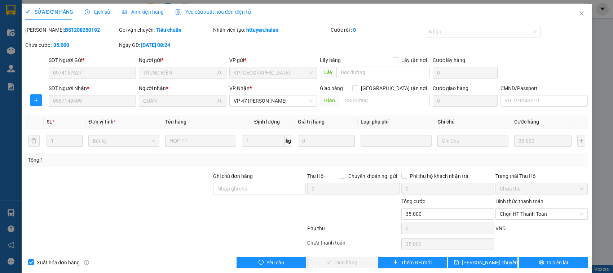
scroll to position [10, 0]
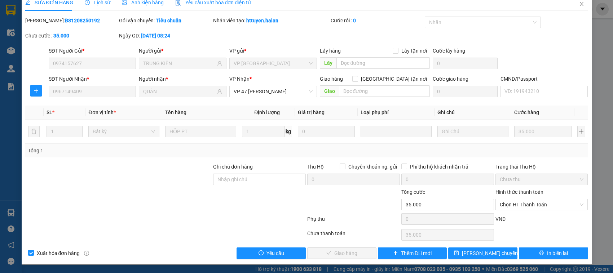
click at [515, 211] on div "Hình thức thanh toán Chọn HT Thanh Toán" at bounding box center [541, 200] width 93 height 25
click at [515, 206] on span "Chọn HT Thanh Toán" at bounding box center [542, 204] width 84 height 11
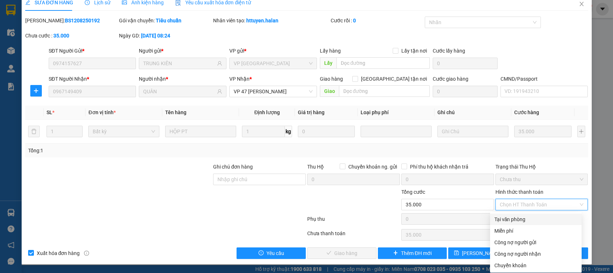
click at [509, 217] on div "Tại văn phòng" at bounding box center [535, 220] width 83 height 8
type input "0"
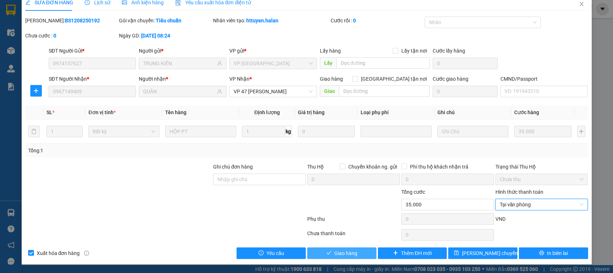
click at [319, 250] on button "Giao hàng" at bounding box center [341, 254] width 69 height 12
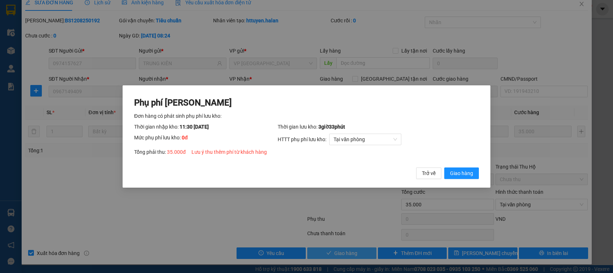
click at [444, 168] on button "Giao hàng" at bounding box center [461, 174] width 35 height 12
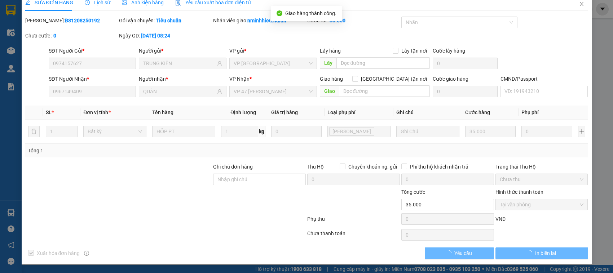
scroll to position [0, 0]
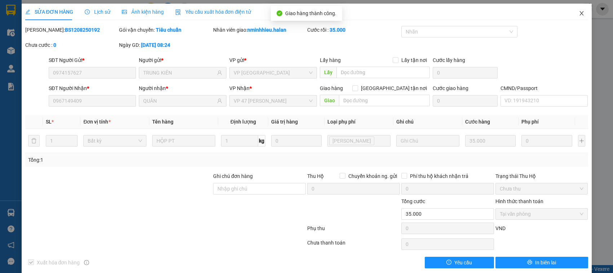
click at [572, 18] on span "Close" at bounding box center [582, 14] width 20 height 20
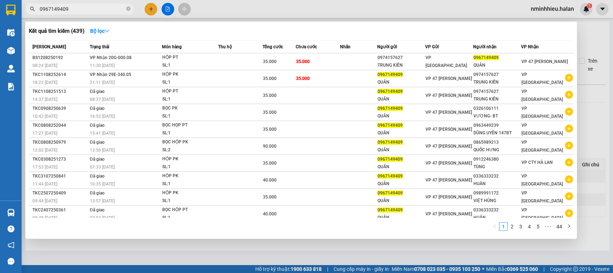
click at [103, 4] on span "0967149409" at bounding box center [79, 9] width 108 height 11
click at [130, 8] on icon "close-circle" at bounding box center [128, 8] width 4 height 4
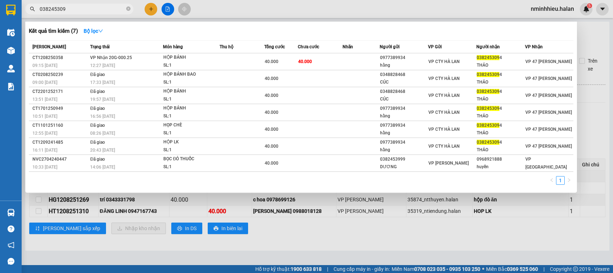
type input "0382453094"
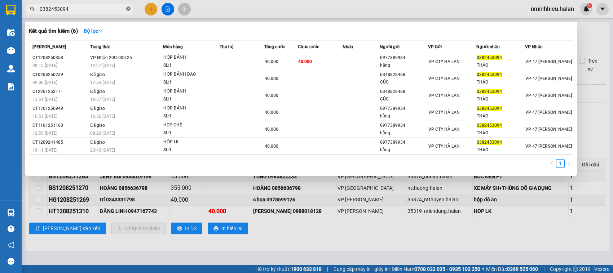
click at [128, 8] on icon "close-circle" at bounding box center [128, 8] width 4 height 4
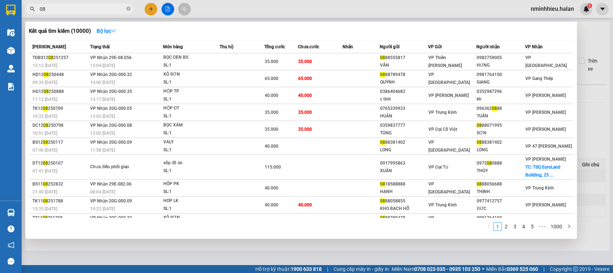
type input "0"
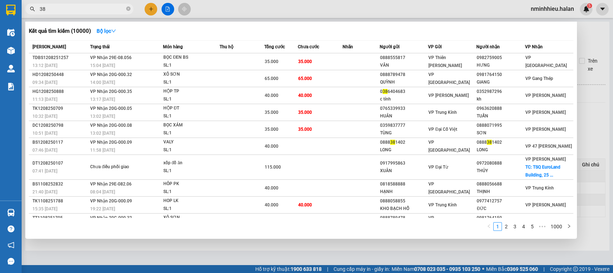
type input "383"
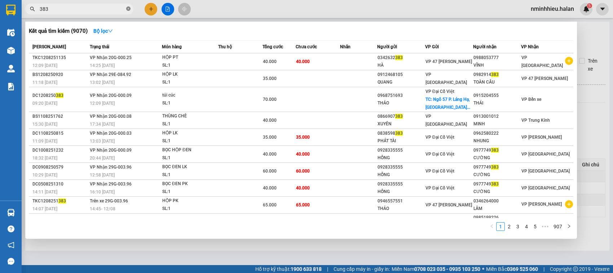
click at [129, 8] on icon "close-circle" at bounding box center [128, 8] width 4 height 4
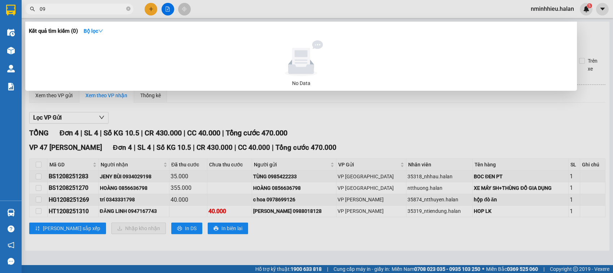
type input "0"
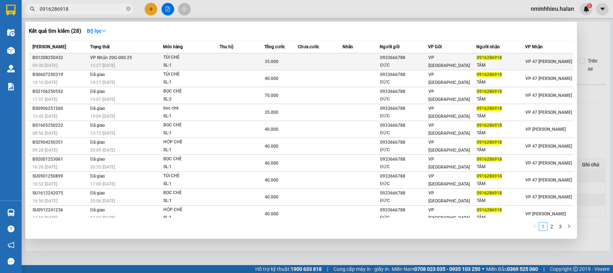
type input "0916286918"
click at [242, 59] on td at bounding box center [242, 61] width 45 height 17
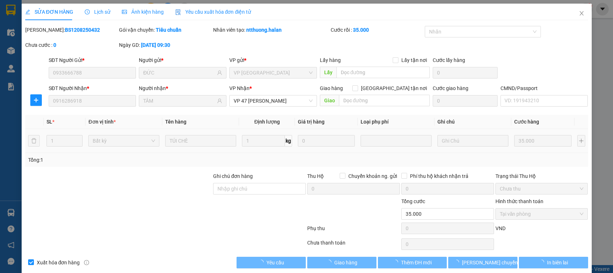
type input "0933666788"
type input "ĐỨC"
type input "0916286918"
type input "TÂM"
type input "35.000"
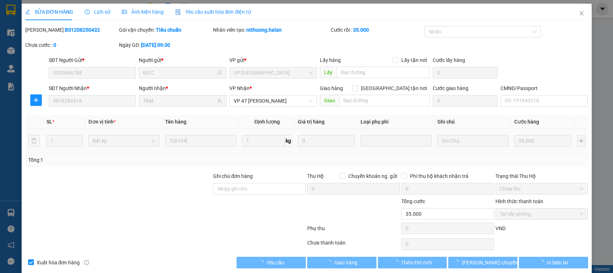
scroll to position [10, 0]
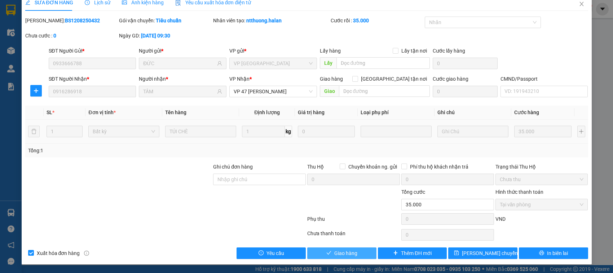
click at [341, 251] on span "Giao hàng" at bounding box center [345, 254] width 23 height 8
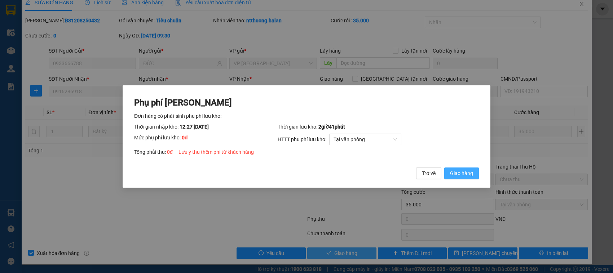
click at [444, 168] on button "Giao hàng" at bounding box center [461, 174] width 35 height 12
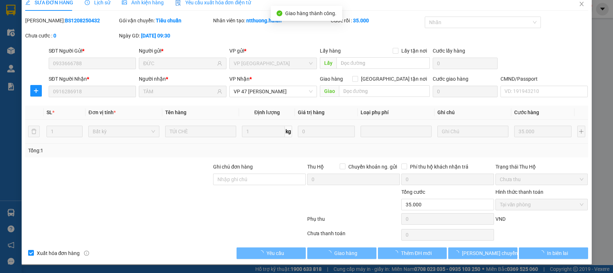
scroll to position [0, 0]
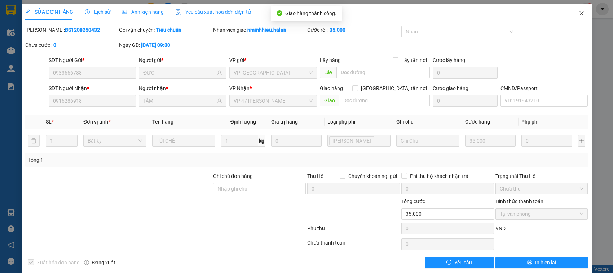
click at [572, 19] on span "Close" at bounding box center [582, 14] width 20 height 20
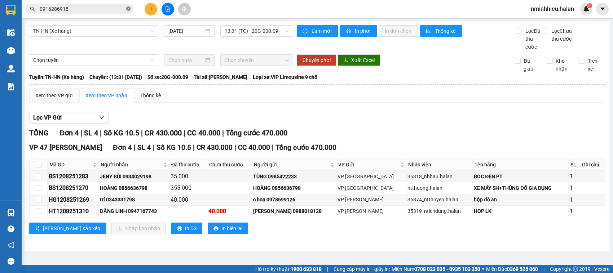
click at [129, 10] on icon "close-circle" at bounding box center [128, 8] width 4 height 4
click at [96, 12] on input "text" at bounding box center [82, 9] width 85 height 8
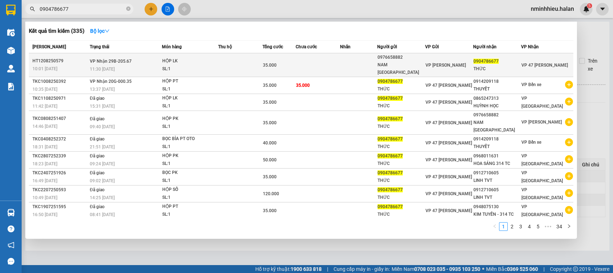
type input "0904786677"
click at [370, 58] on td at bounding box center [358, 65] width 37 height 24
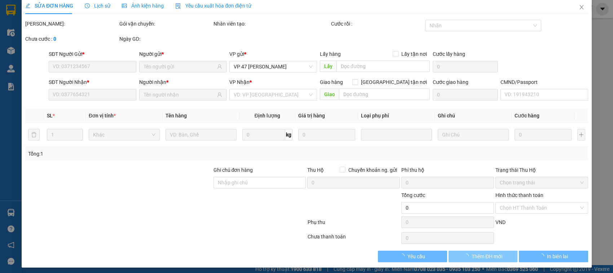
type input "0976658882"
type input "NAM TN"
type input "0904786677"
type input "THỨC"
type input "35.000"
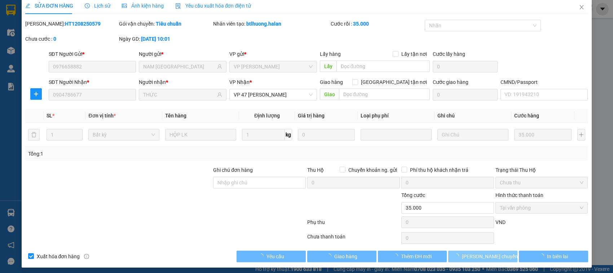
scroll to position [10, 0]
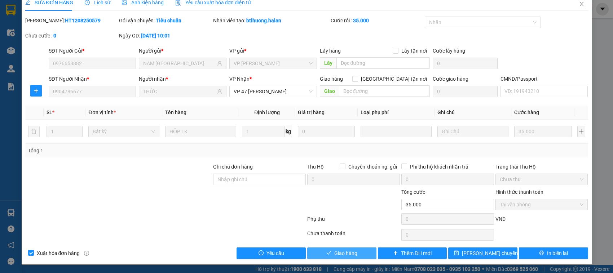
click at [330, 255] on button "Giao hàng" at bounding box center [341, 254] width 69 height 12
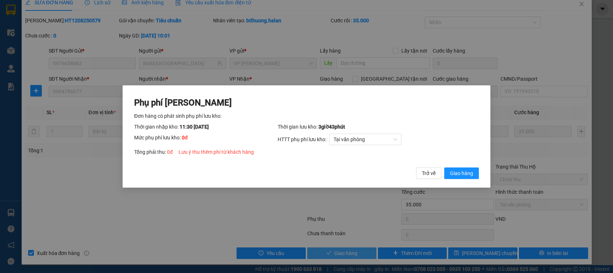
click at [444, 168] on button "Giao hàng" at bounding box center [461, 174] width 35 height 12
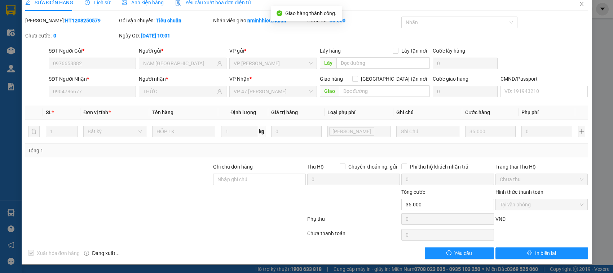
scroll to position [0, 0]
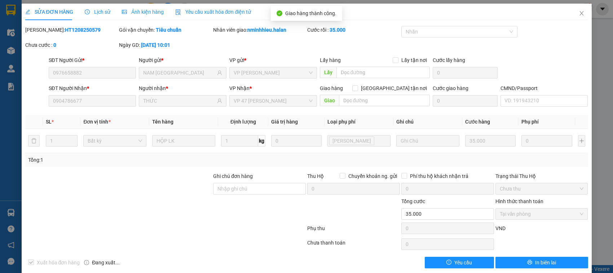
click at [579, 28] on div "Mã ĐH: HT1208250579 Gói vận chuyển: Tiêu chuẩn Nhân viên giao: nminhhieu.halan …" at bounding box center [307, 41] width 564 height 30
click at [576, 23] on span "Close" at bounding box center [582, 14] width 20 height 20
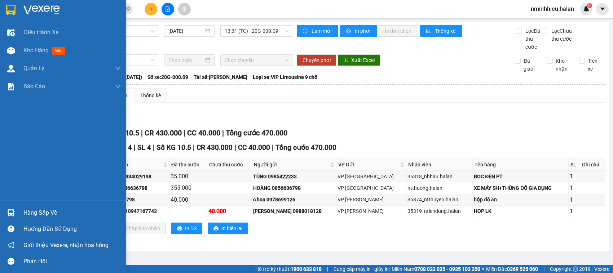
click at [0, 215] on div "Hàng sắp về" at bounding box center [63, 213] width 126 height 16
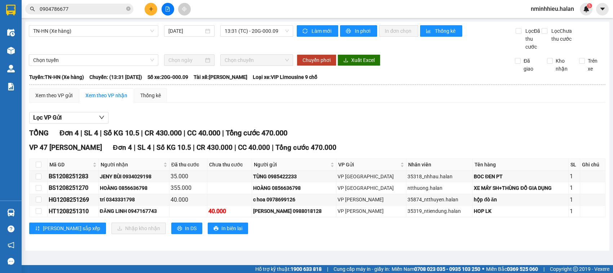
click at [127, 7] on section "Kết quả tìm kiếm ( 335 ) Bộ lọc Mã ĐH Trạng thái Món hàng Thu hộ Tổng cước Chưa…" at bounding box center [306, 136] width 613 height 273
click at [127, 7] on icon "close-circle" at bounding box center [128, 8] width 4 height 4
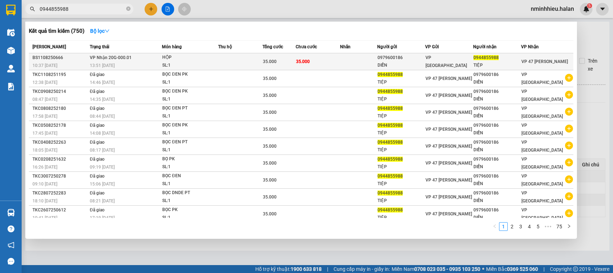
type input "0944855988"
click at [316, 63] on td "35.000" at bounding box center [318, 61] width 44 height 17
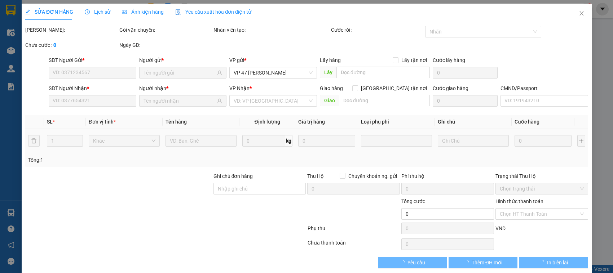
type input "0979600186"
type input "DIỄN"
type input "0944855988"
type input "TIỆP"
type input "35.000"
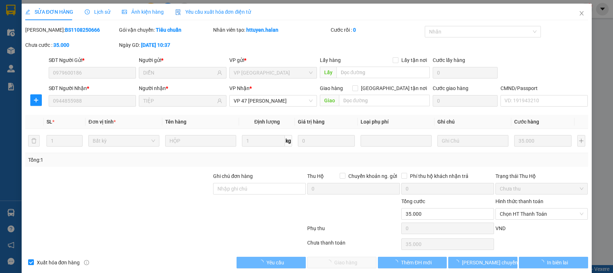
scroll to position [10, 0]
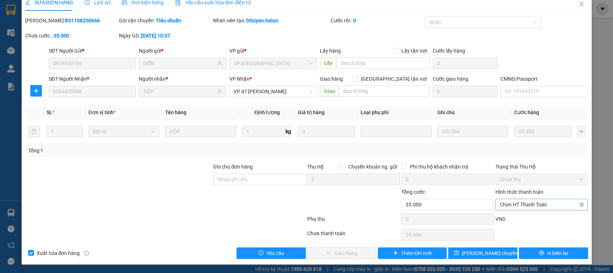
click at [536, 206] on span "Chọn HT Thanh Toán" at bounding box center [542, 204] width 84 height 11
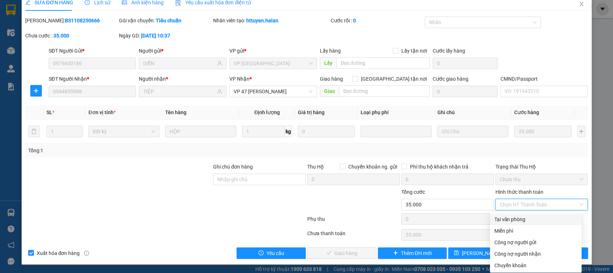
click at [505, 219] on div "Tại văn phòng" at bounding box center [535, 220] width 83 height 8
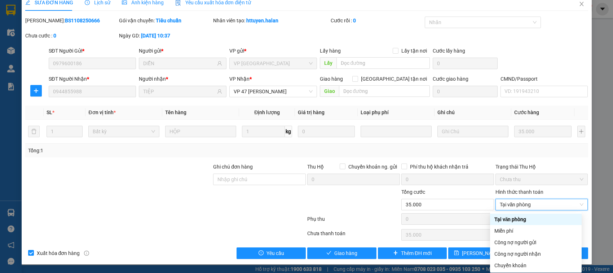
type input "0"
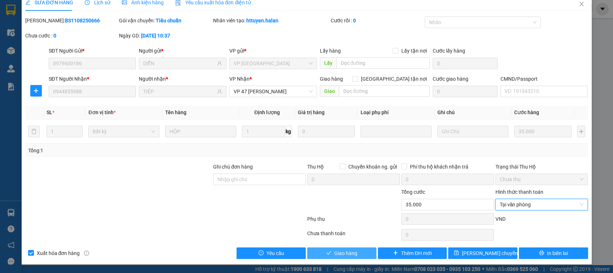
click at [318, 254] on button "Giao hàng" at bounding box center [341, 254] width 69 height 12
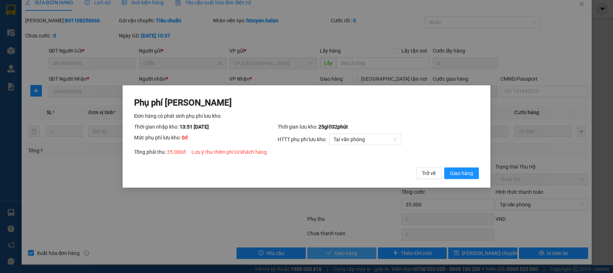
click at [444, 168] on button "Giao hàng" at bounding box center [461, 174] width 35 height 12
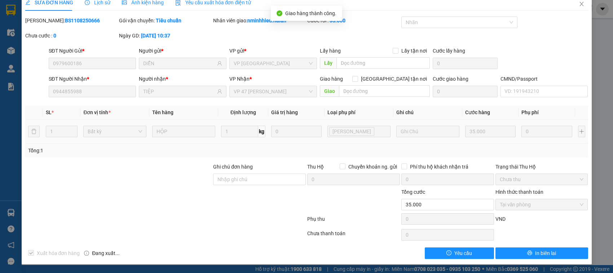
scroll to position [0, 0]
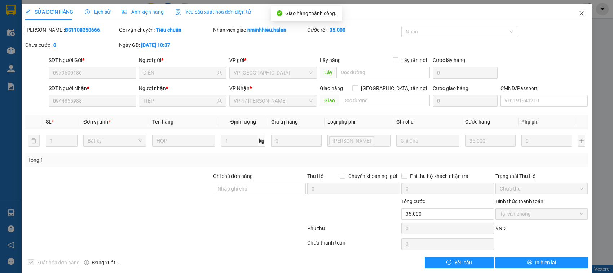
click at [584, 8] on span "Close" at bounding box center [582, 14] width 20 height 20
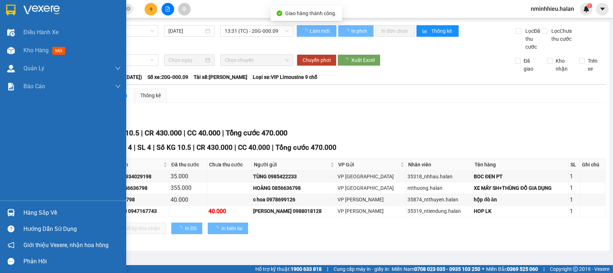
click at [23, 209] on div "Hàng sắp về" at bounding box center [63, 213] width 126 height 16
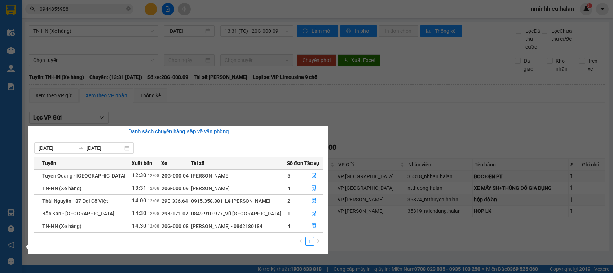
click at [89, 13] on section "Kết quả tìm kiếm ( 750 ) Bộ lọc Mã ĐH Trạng thái Món hàng Thu hộ Tổng cước Chưa…" at bounding box center [306, 136] width 613 height 273
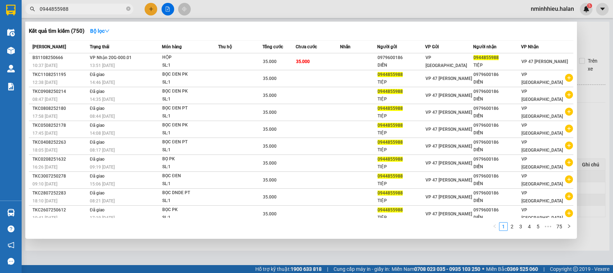
click at [89, 11] on input "0944855988" at bounding box center [82, 9] width 85 height 8
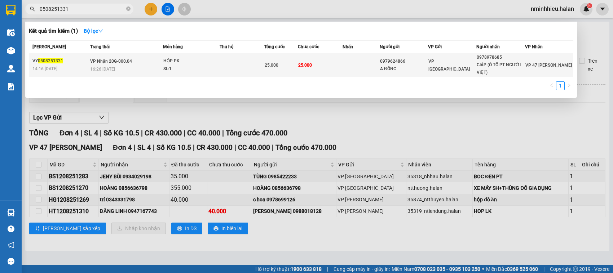
type input "0508251331"
click at [250, 59] on td at bounding box center [242, 65] width 45 height 24
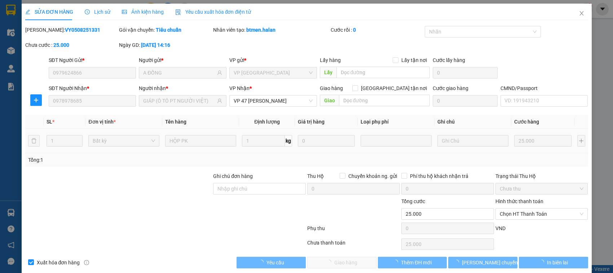
type input "0979624866"
type input "A ĐỒNG"
type input "0978978685"
type input "GIÁP (Ô TÔ PT NGƯỜI VIỆT)"
type input "25.000"
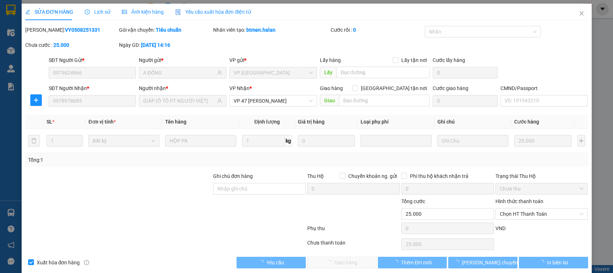
scroll to position [10, 0]
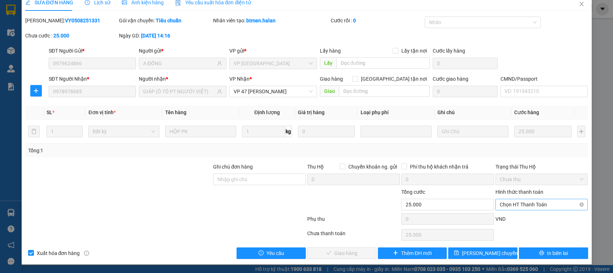
click at [525, 204] on span "Chọn HT Thanh Toán" at bounding box center [542, 204] width 84 height 11
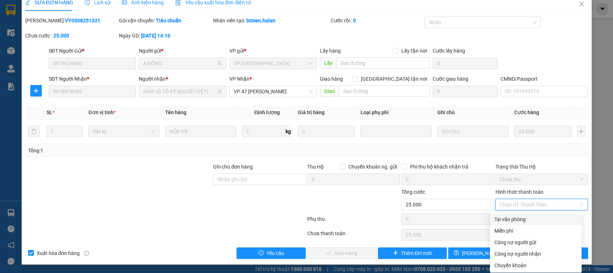
click at [516, 222] on div "Tại văn phòng" at bounding box center [535, 220] width 83 height 8
type input "0"
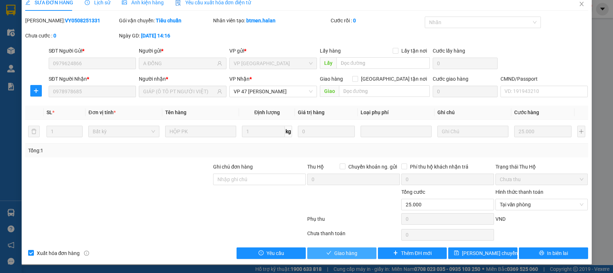
click at [336, 257] on span "Giao hàng" at bounding box center [345, 254] width 23 height 8
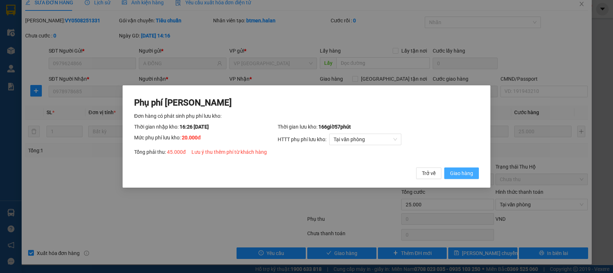
click at [444, 168] on button "Giao hàng" at bounding box center [461, 174] width 35 height 12
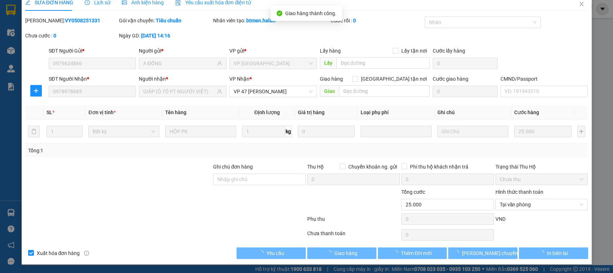
type input "45.000"
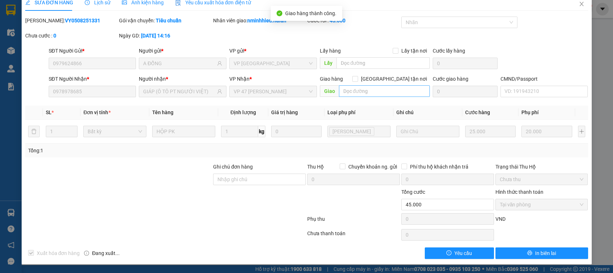
scroll to position [0, 0]
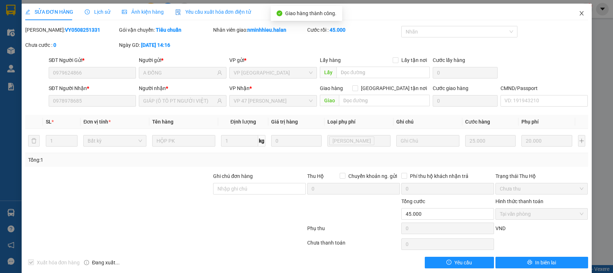
click at [574, 18] on span "Close" at bounding box center [582, 14] width 20 height 20
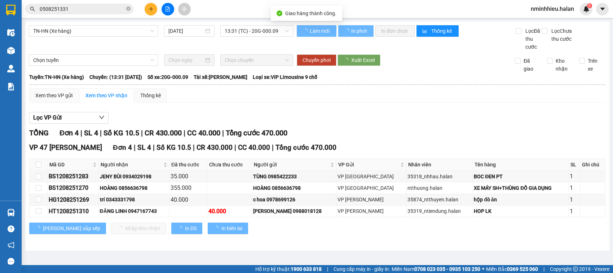
click at [88, 4] on span "0508251331" at bounding box center [79, 9] width 108 height 11
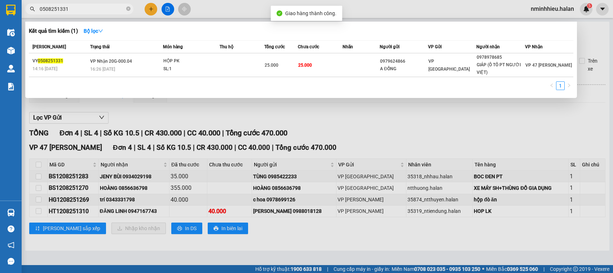
click at [88, 6] on input "0508251331" at bounding box center [82, 9] width 85 height 8
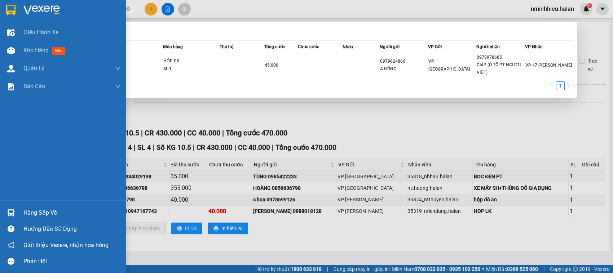
click at [19, 202] on div "Hàng sắp về Hướng dẫn sử dụng Giới thiệu Vexere, nhận hoa hồng Phản hồi" at bounding box center [63, 235] width 126 height 69
click at [21, 209] on div "Hàng sắp về" at bounding box center [63, 213] width 126 height 16
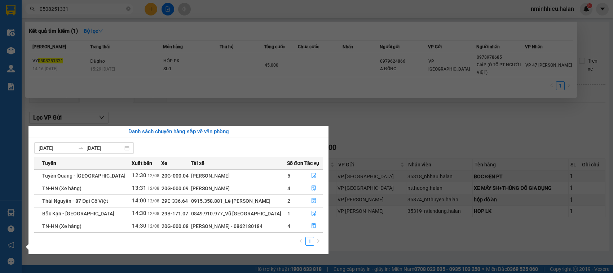
click at [209, 79] on section "Kết quả tìm kiếm ( 1 ) Bộ lọc Mã ĐH Trạng thái Món hàng Thu hộ Tổng cước Chưa c…" at bounding box center [306, 136] width 613 height 273
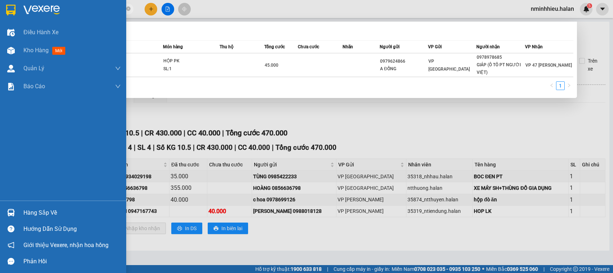
click at [59, 220] on div "Hàng sắp về" at bounding box center [63, 213] width 126 height 16
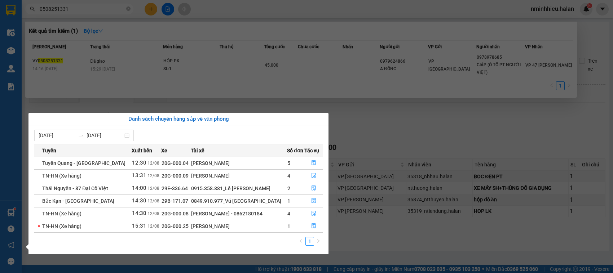
click at [285, 60] on section "Kết quả tìm kiếm ( 1 ) Bộ lọc Mã ĐH Trạng thái Món hàng Thu hộ Tổng cước Chưa c…" at bounding box center [306, 136] width 613 height 273
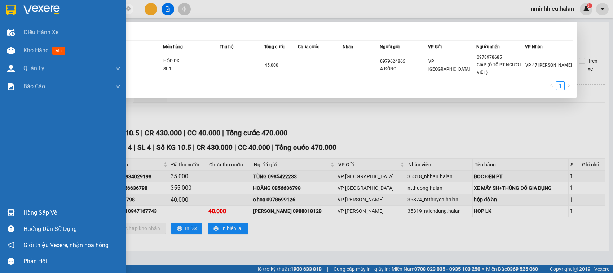
click at [67, 215] on div "Hàng sắp về" at bounding box center [71, 213] width 97 height 11
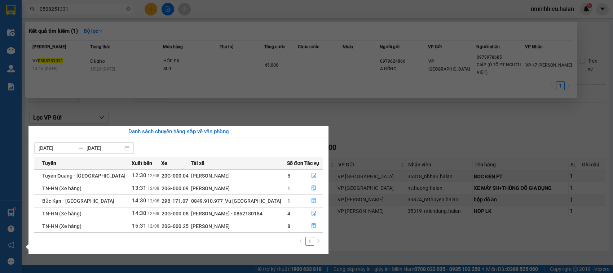
click at [96, 6] on section "Kết quả tìm kiếm ( 1 ) Bộ lọc Mã ĐH Trạng thái Món hàng Thu hộ Tổng cước Chưa c…" at bounding box center [306, 136] width 613 height 273
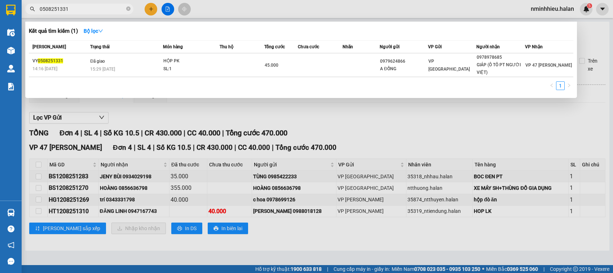
click at [96, 6] on input "0508251331" at bounding box center [82, 9] width 85 height 8
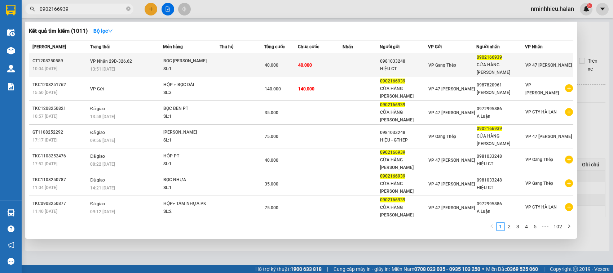
type input "0902166939"
click at [277, 62] on div "40.000" at bounding box center [281, 65] width 33 height 8
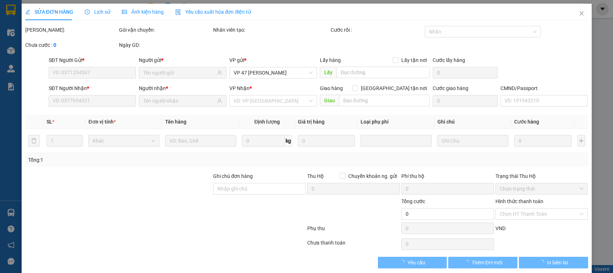
type input "0981033248"
type input "HIỆU GT"
type input "0902166939"
type input "CỬA HÀNG LÊ LỘC"
type input "40.000"
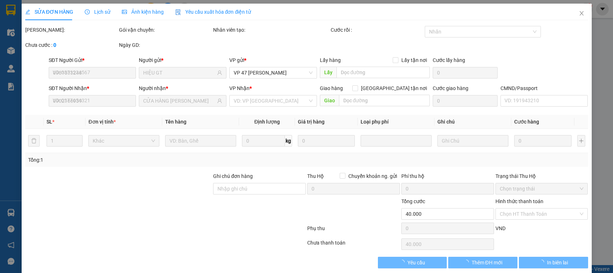
scroll to position [34, 0]
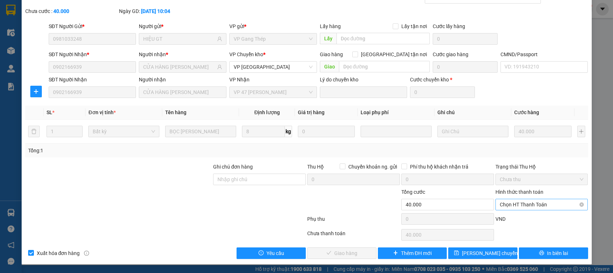
click at [534, 203] on span "Chọn HT Thanh Toán" at bounding box center [542, 204] width 84 height 11
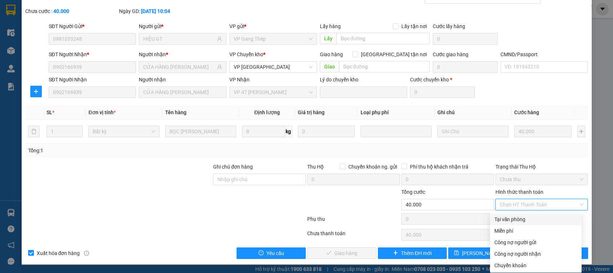
click at [504, 216] on div "Tại văn phòng" at bounding box center [535, 220] width 83 height 8
type input "0"
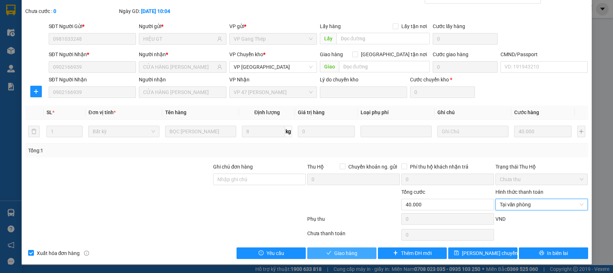
click at [336, 253] on span "Giao hàng" at bounding box center [345, 254] width 23 height 8
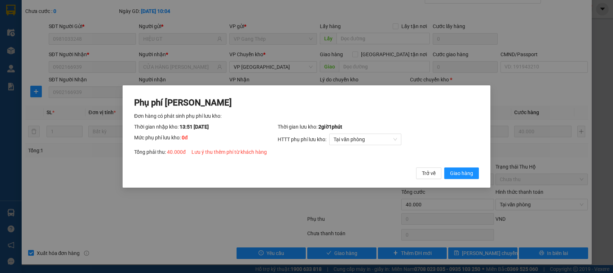
click at [444, 168] on button "Giao hàng" at bounding box center [461, 174] width 35 height 12
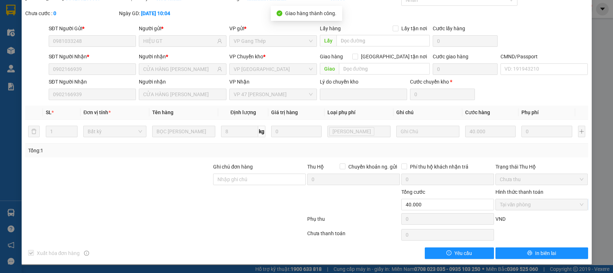
scroll to position [0, 0]
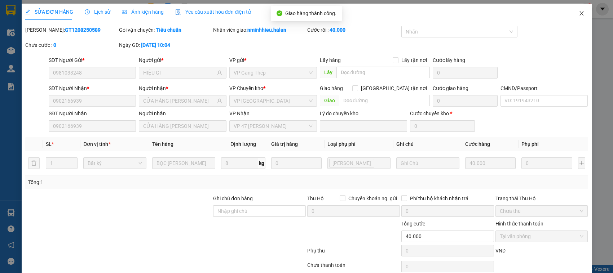
click at [579, 15] on span "Close" at bounding box center [582, 14] width 20 height 20
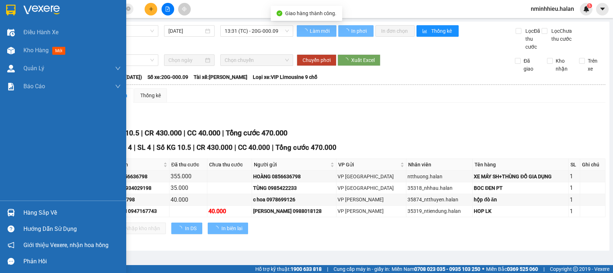
click at [26, 210] on div "Hàng sắp về" at bounding box center [71, 213] width 97 height 11
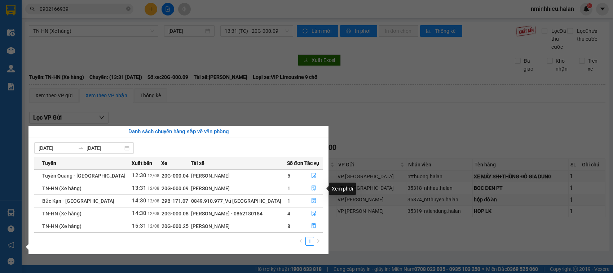
click at [314, 183] on button "button" at bounding box center [314, 189] width 18 height 12
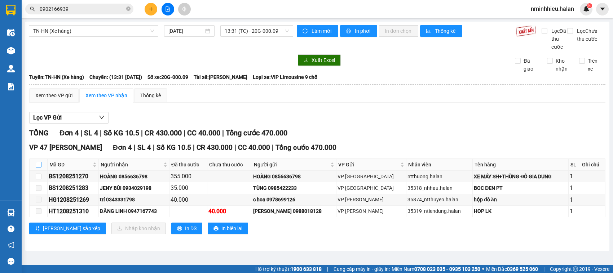
click at [36, 162] on input "checkbox" at bounding box center [39, 165] width 6 height 6
checkbox input "true"
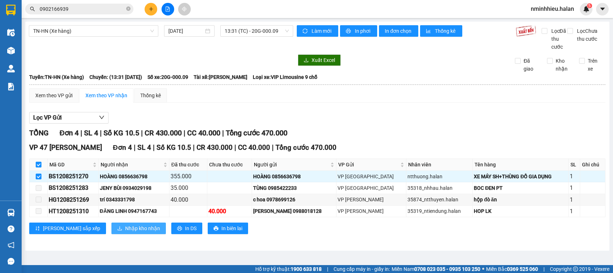
click at [125, 228] on span "Nhập kho nhận" at bounding box center [142, 229] width 35 height 8
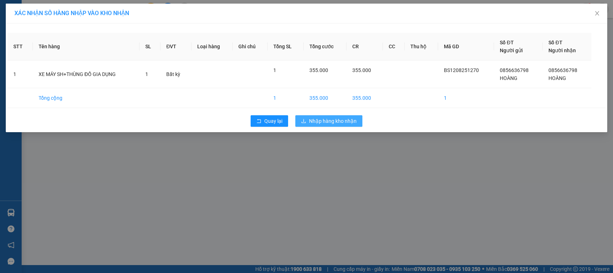
click at [332, 122] on span "Nhập hàng kho nhận" at bounding box center [333, 121] width 48 height 8
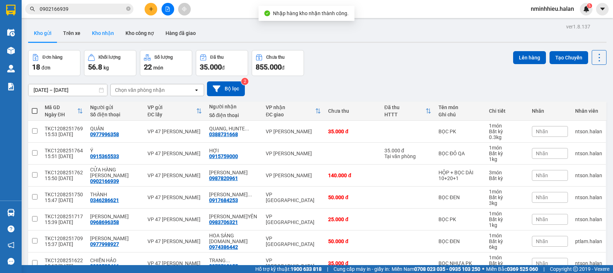
click at [108, 29] on button "Kho nhận" at bounding box center [103, 33] width 34 height 17
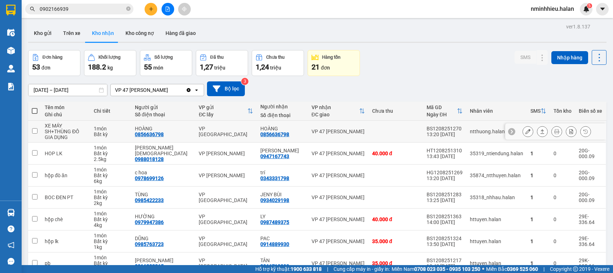
click at [234, 133] on div "VP [GEOGRAPHIC_DATA]" at bounding box center [226, 132] width 54 height 12
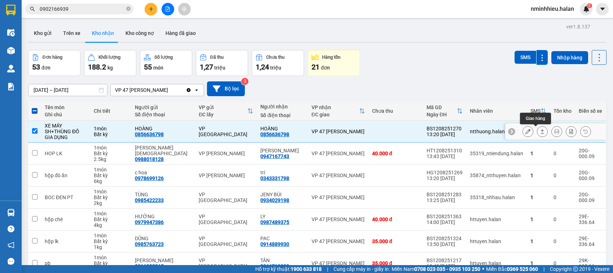
click at [539, 132] on button at bounding box center [542, 131] width 10 height 13
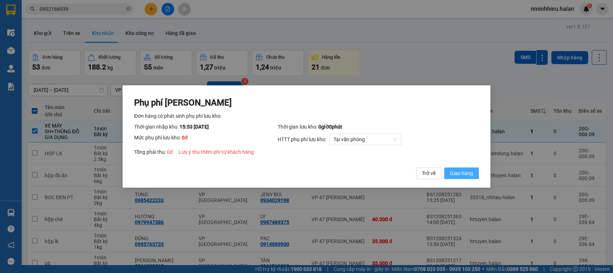
click at [451, 168] on button "Giao hàng" at bounding box center [461, 174] width 35 height 12
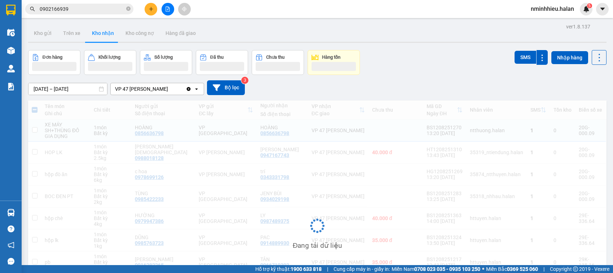
checkbox input "false"
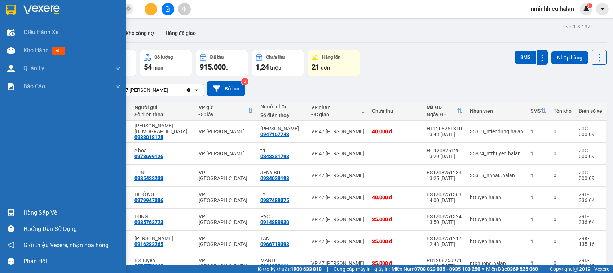
click at [20, 203] on div "Hàng sắp về Hướng dẫn sử dụng Giới thiệu Vexere, nhận hoa hồng Phản hồi" at bounding box center [63, 235] width 126 height 69
click at [20, 205] on div "Hàng sắp về Hướng dẫn sử dụng Giới thiệu Vexere, nhận hoa hồng Phản hồi" at bounding box center [63, 235] width 126 height 69
click at [23, 210] on div "Hàng sắp về" at bounding box center [63, 213] width 126 height 16
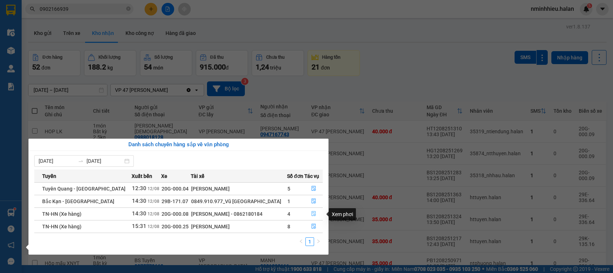
click at [316, 217] on button "button" at bounding box center [314, 214] width 18 height 12
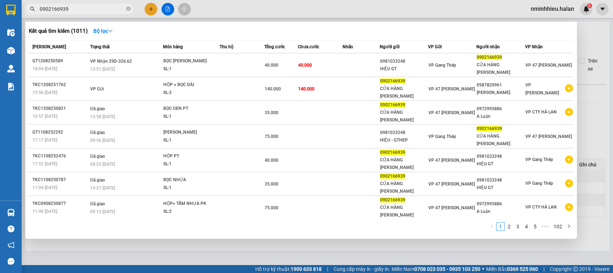
click at [132, 12] on span "0902166939" at bounding box center [79, 9] width 108 height 11
click at [131, 11] on span "0902166939" at bounding box center [79, 9] width 108 height 11
click at [129, 6] on span at bounding box center [128, 9] width 4 height 7
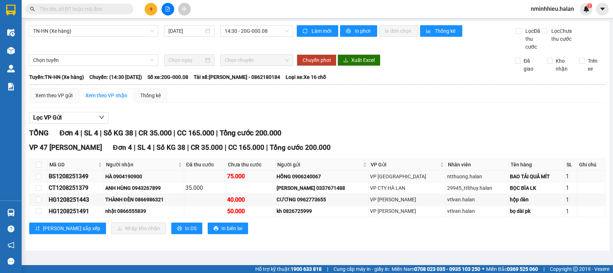
click at [78, 173] on div "BS1208251349" at bounding box center [76, 176] width 54 height 9
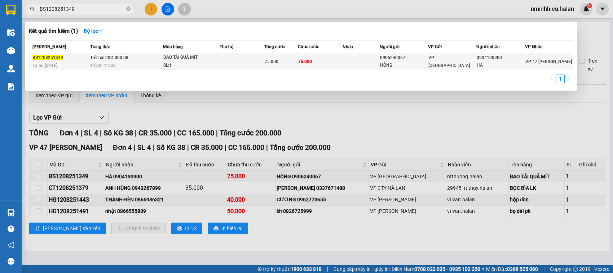
type input "BS1208251349"
click at [225, 67] on td at bounding box center [242, 61] width 45 height 17
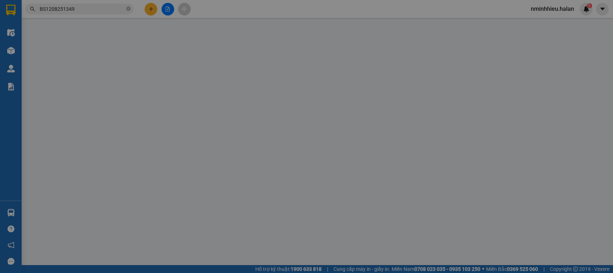
type input "0906240067"
type input "HỒNG"
type input "0904190900"
type input "HÀ"
type input "75.000"
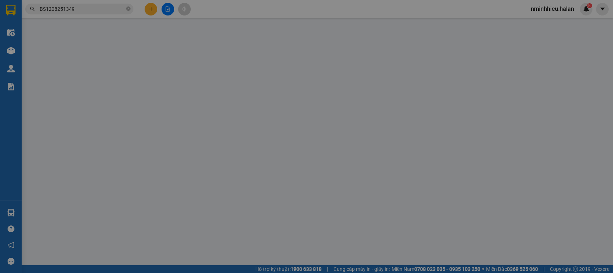
type input "75.000"
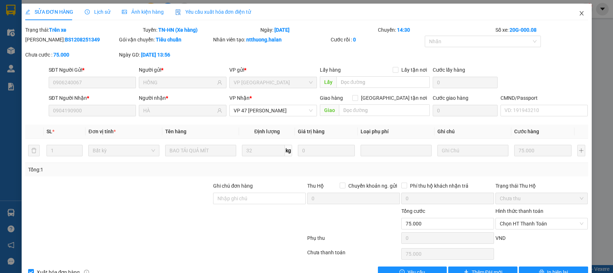
click at [572, 11] on span "Close" at bounding box center [582, 14] width 20 height 20
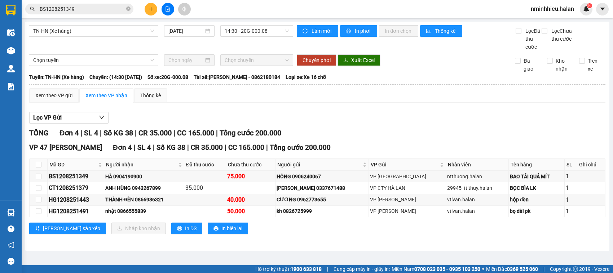
click at [114, 10] on input "BS1208251349" at bounding box center [82, 9] width 85 height 8
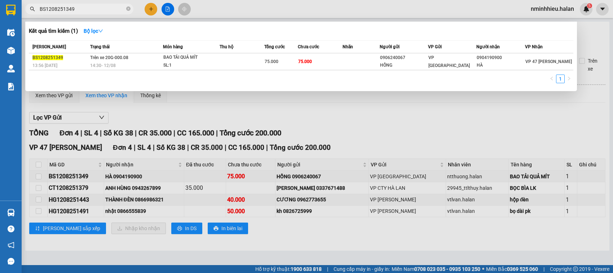
click at [114, 10] on input "BS1208251349" at bounding box center [82, 9] width 85 height 8
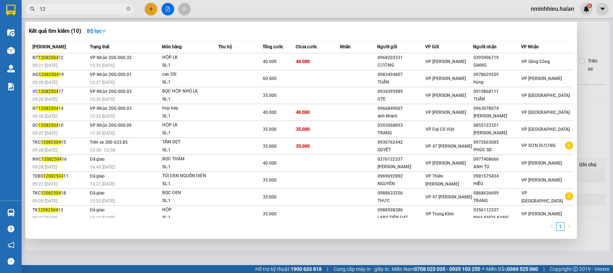
type input "1"
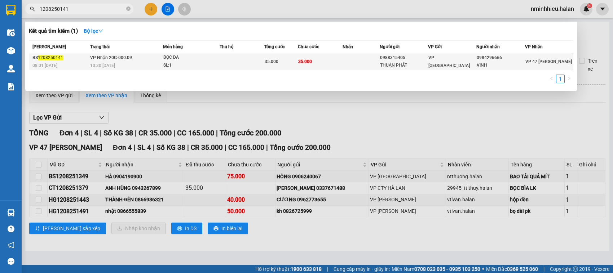
type input "1208250141"
click at [287, 54] on td "35.000" at bounding box center [281, 61] width 34 height 17
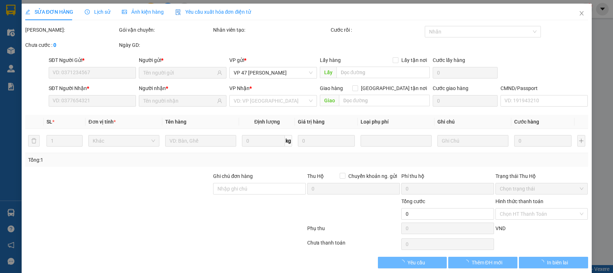
type input "0988315405"
type input "THUẬN PHÁT"
type input "0984296666"
type input "VINH"
type input "35.000"
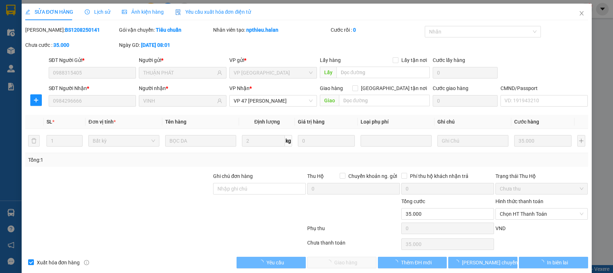
scroll to position [10, 0]
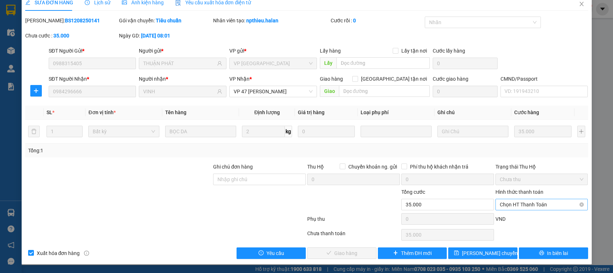
click at [517, 209] on span "Chọn HT Thanh Toán" at bounding box center [542, 204] width 84 height 11
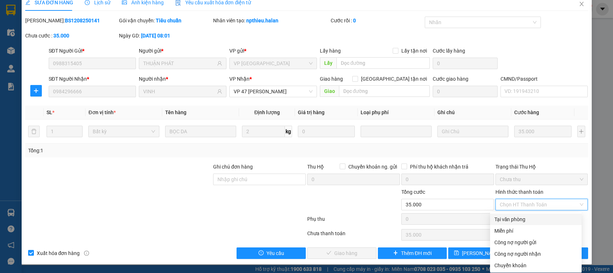
click at [517, 216] on div "Tại văn phòng" at bounding box center [535, 220] width 83 height 8
type input "0"
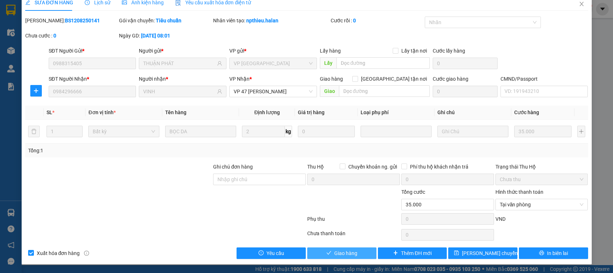
click at [344, 257] on span "Giao hàng" at bounding box center [345, 254] width 23 height 8
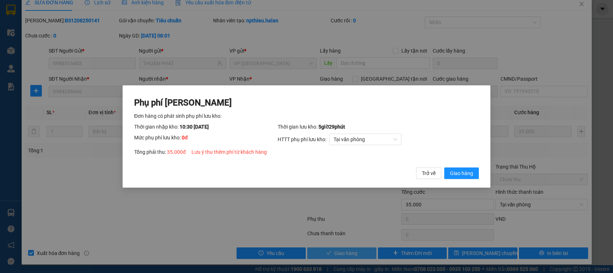
click at [444, 168] on button "Giao hàng" at bounding box center [461, 174] width 35 height 12
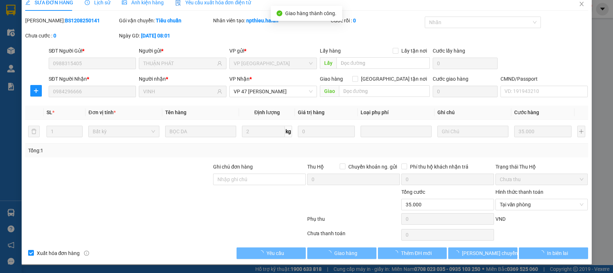
scroll to position [0, 0]
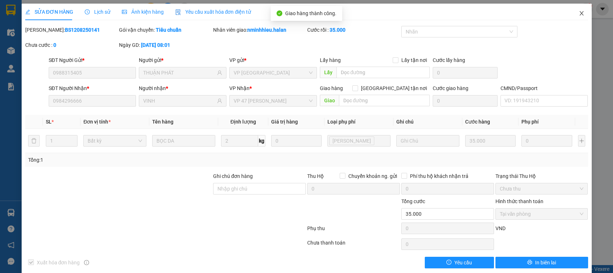
drag, startPoint x: 574, startPoint y: 19, endPoint x: 429, endPoint y: 1, distance: 145.7
click at [574, 18] on span "Close" at bounding box center [582, 14] width 20 height 20
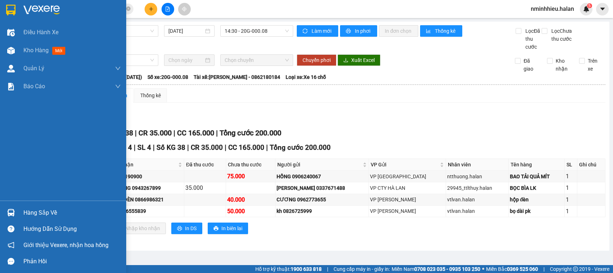
click at [0, 211] on div "Hàng sắp về" at bounding box center [63, 213] width 126 height 16
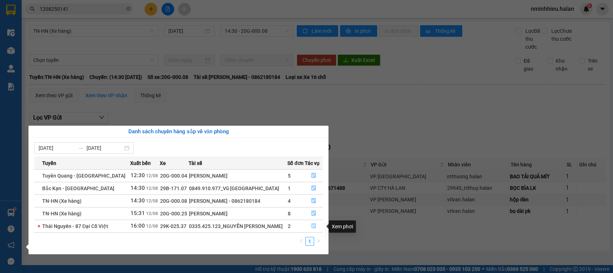
click at [310, 231] on button "button" at bounding box center [313, 227] width 17 height 12
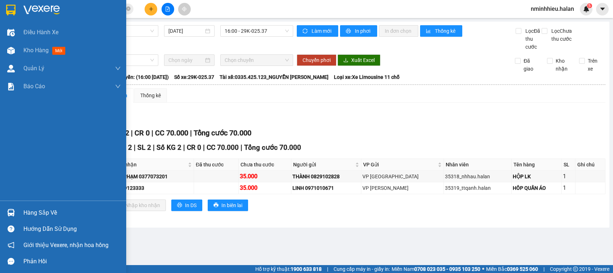
click at [11, 212] on img at bounding box center [11, 213] width 8 height 8
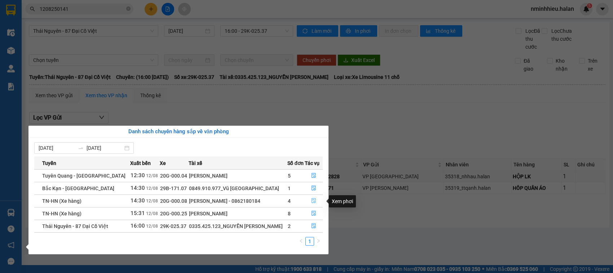
click at [318, 203] on button "button" at bounding box center [313, 201] width 17 height 12
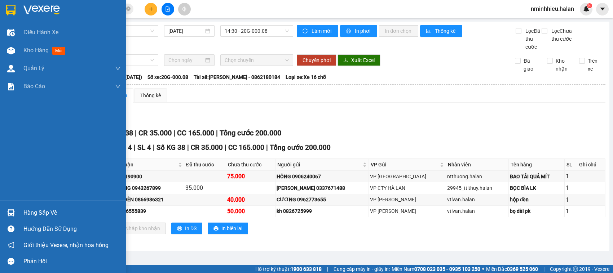
click at [5, 208] on div at bounding box center [11, 213] width 13 height 13
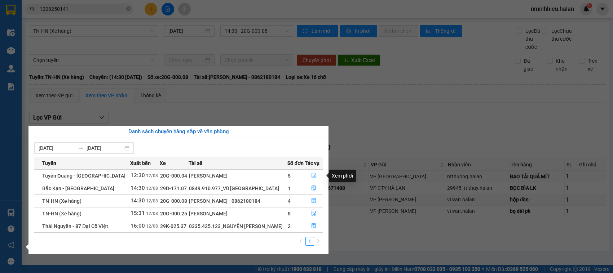
click at [313, 180] on button "button" at bounding box center [313, 176] width 17 height 12
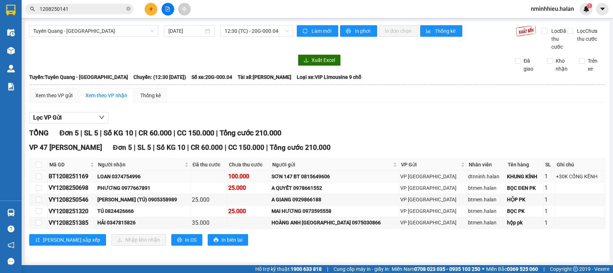
scroll to position [9, 0]
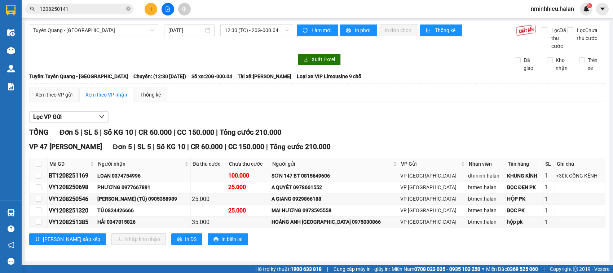
click at [69, 177] on div "BT1208251169" at bounding box center [72, 175] width 46 height 9
click at [129, 12] on span at bounding box center [128, 9] width 4 height 7
click at [67, 171] on div "BT1208251169" at bounding box center [72, 175] width 46 height 9
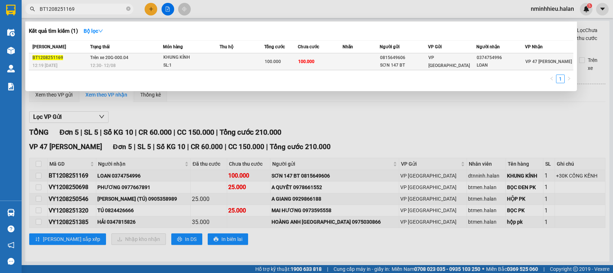
type input "BT1208251169"
click at [235, 65] on td at bounding box center [242, 61] width 45 height 17
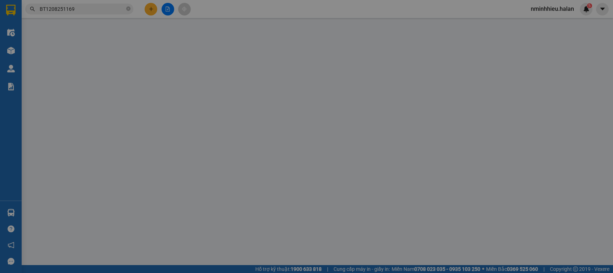
type input "0815649606"
type input "SƠN 147 BT"
type input "0374754996"
type input "LOAN"
type input "100.000"
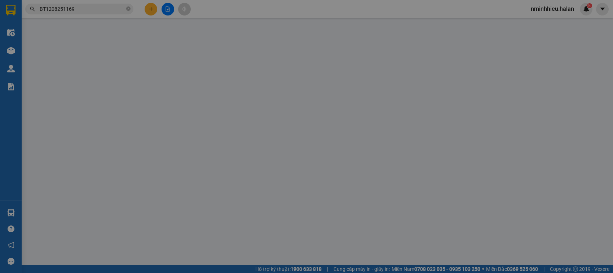
type input "100.000"
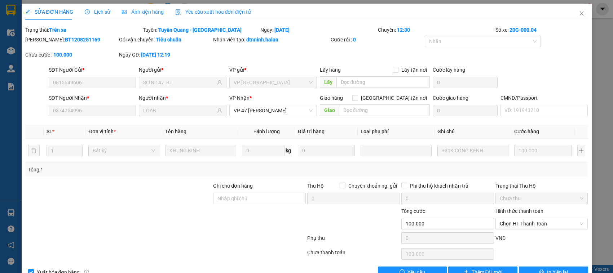
click at [183, 118] on div "Người nhận * LOAN" at bounding box center [183, 106] width 88 height 25
click at [579, 13] on icon "close" at bounding box center [582, 13] width 6 height 6
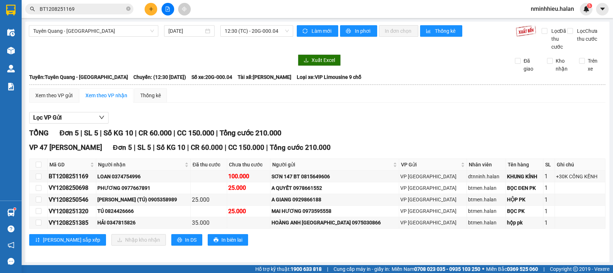
click at [97, 9] on input "BT1208251169" at bounding box center [82, 9] width 85 height 8
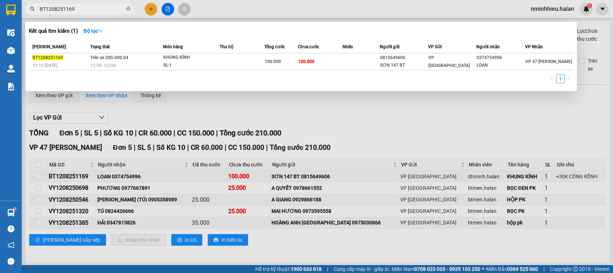
click at [97, 9] on input "BT1208251169" at bounding box center [82, 9] width 85 height 8
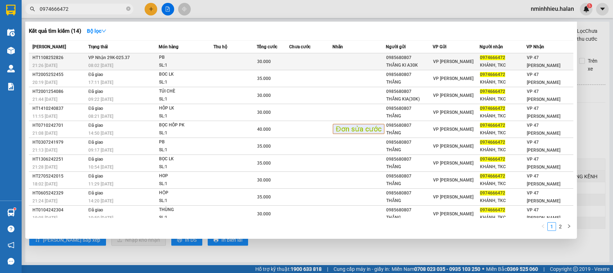
type input "0974666472"
click at [220, 60] on td at bounding box center [234, 61] width 43 height 17
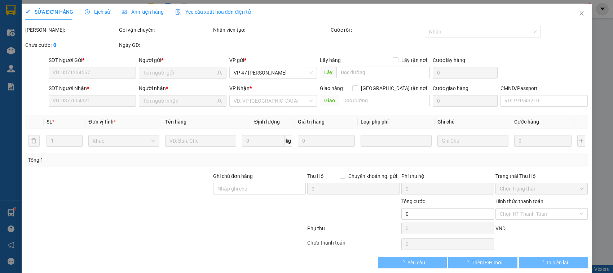
type input "0985680807"
type input "THẮNG KI A30K"
type input "0974666472"
type input "KHÁNH, TKC"
type input "30.000"
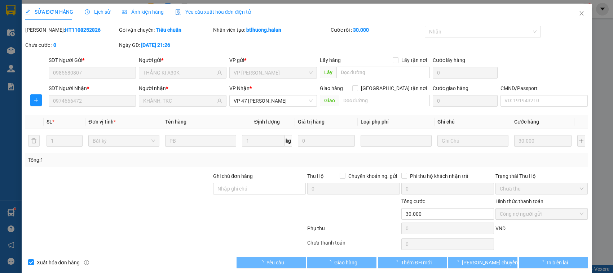
scroll to position [10, 0]
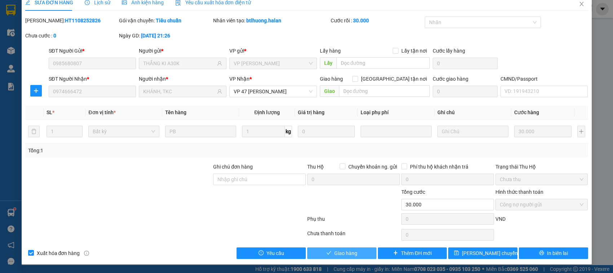
click at [344, 255] on span "Giao hàng" at bounding box center [345, 254] width 23 height 8
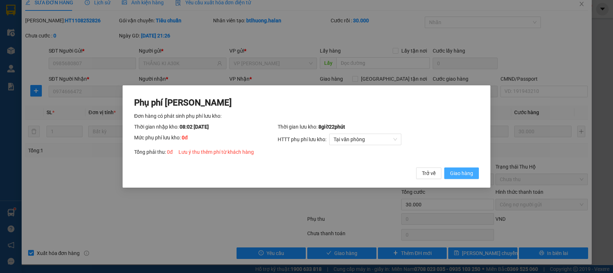
click at [444, 168] on button "Giao hàng" at bounding box center [461, 174] width 35 height 12
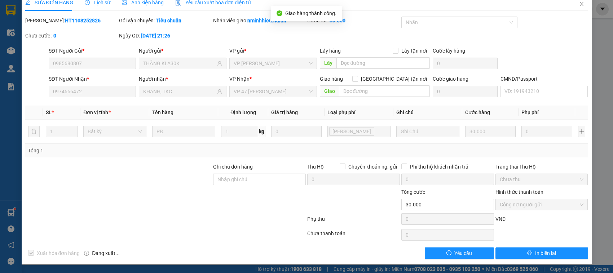
scroll to position [0, 0]
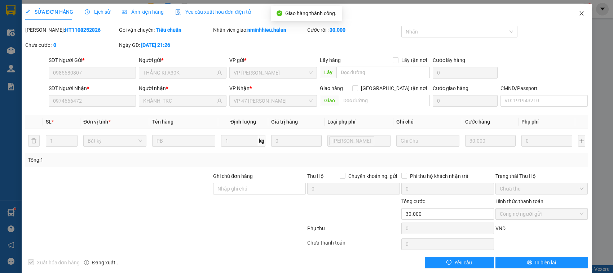
click at [572, 19] on span "Close" at bounding box center [582, 14] width 20 height 20
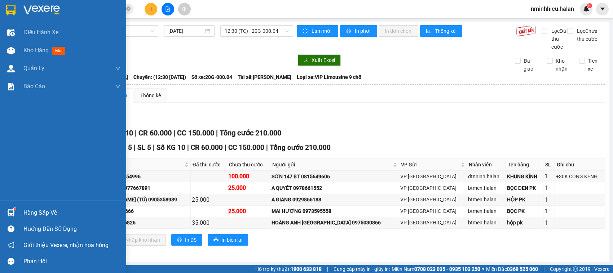
click at [35, 206] on div "Hàng sắp về" at bounding box center [63, 213] width 126 height 16
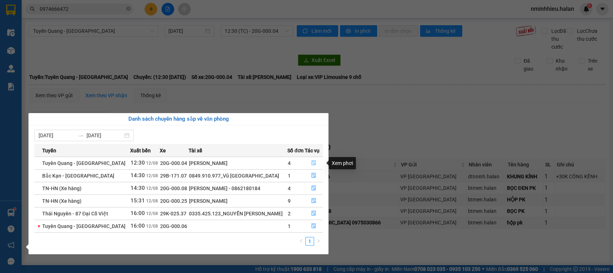
click at [306, 162] on button "button" at bounding box center [313, 164] width 17 height 12
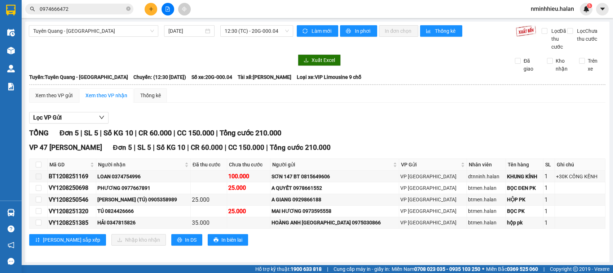
scroll to position [9, 0]
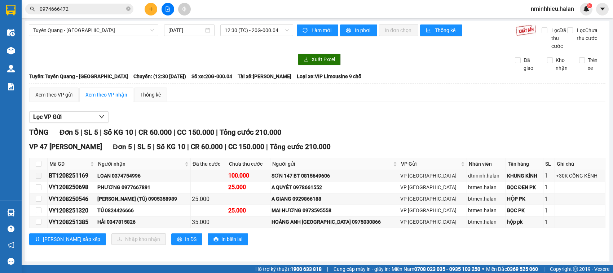
click at [34, 162] on th at bounding box center [39, 164] width 18 height 12
click at [38, 162] on input "checkbox" at bounding box center [39, 164] width 6 height 6
checkbox input "true"
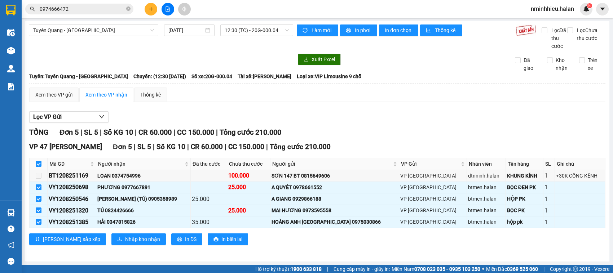
checkbox input "true"
click at [38, 162] on input "checkbox" at bounding box center [39, 164] width 6 height 6
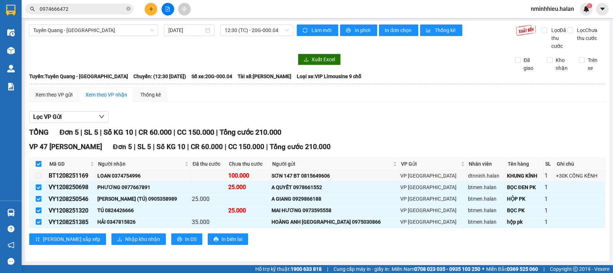
checkbox input "false"
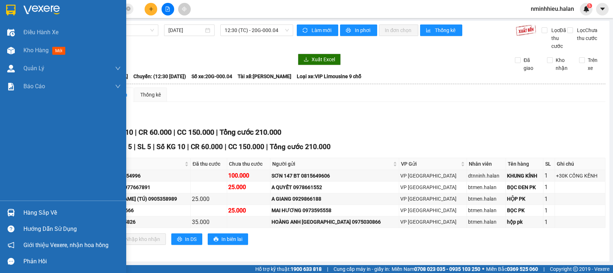
click at [2, 201] on div "Hàng sắp về Hướng dẫn sử dụng Giới thiệu Vexere, nhận hoa hồng Phản hồi" at bounding box center [63, 235] width 126 height 69
click at [4, 203] on div "Hàng sắp về Hướng dẫn sử dụng Giới thiệu Vexere, nhận hoa hồng Phản hồi" at bounding box center [63, 235] width 126 height 69
click at [12, 210] on img at bounding box center [11, 213] width 8 height 8
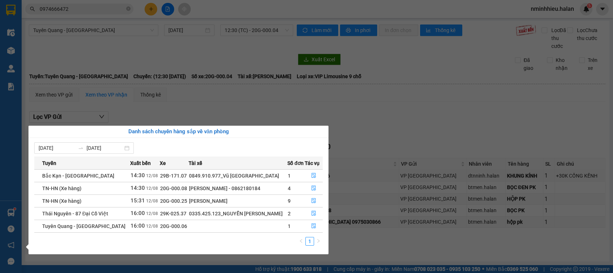
click at [92, 8] on section "Kết quả tìm kiếm ( 14 ) Bộ lọc Mã ĐH Trạng thái Món hàng Thu hộ Tổng cước Chưa …" at bounding box center [306, 136] width 613 height 273
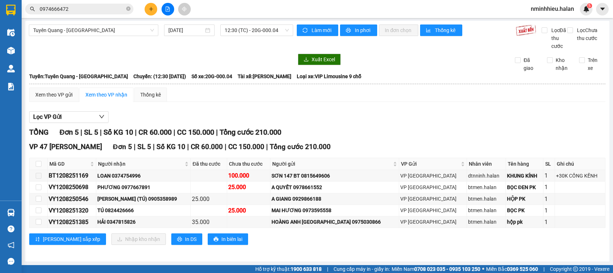
click at [92, 8] on input "0974666472" at bounding box center [82, 9] width 85 height 8
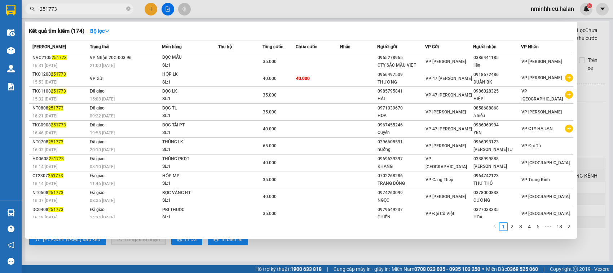
type input "251773"
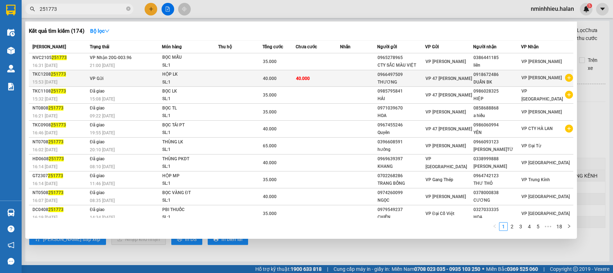
click at [206, 82] on div "SL: 1" at bounding box center [189, 83] width 54 height 8
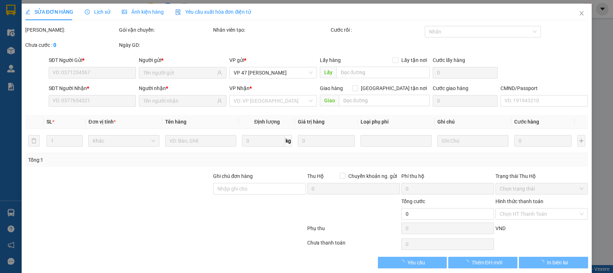
type input "0966497509"
type input "0918672486"
type input "40.000"
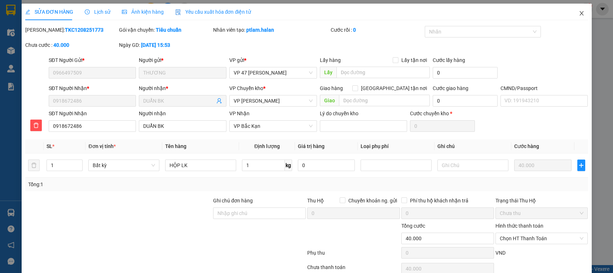
click at [581, 14] on span "Close" at bounding box center [582, 14] width 20 height 20
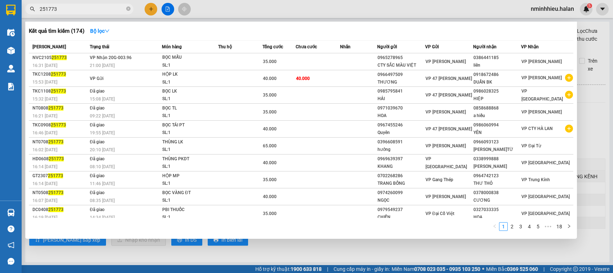
click at [83, 12] on input "251773" at bounding box center [82, 9] width 85 height 8
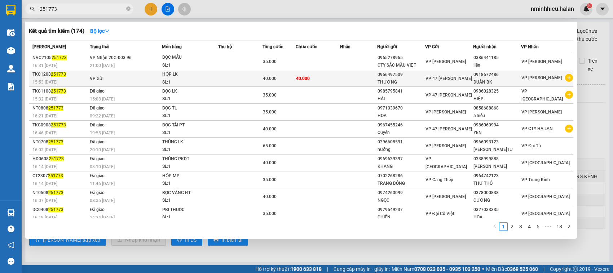
click at [193, 76] on div "HỘP LK" at bounding box center [189, 75] width 54 height 8
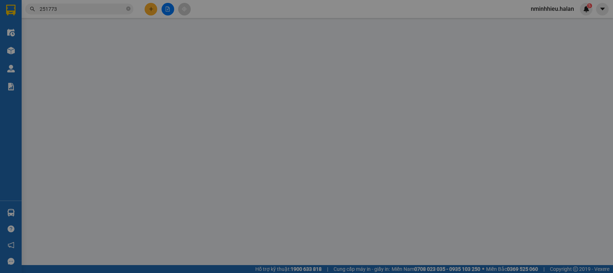
type input "0966497509"
type input "0918672486"
type input "40.000"
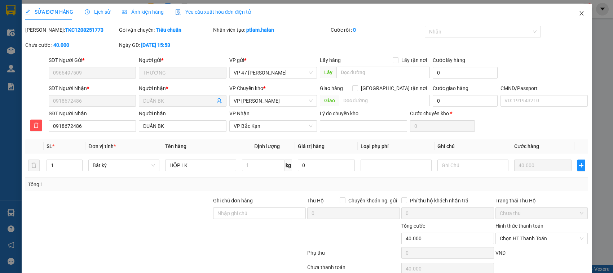
click at [573, 17] on span "Close" at bounding box center [582, 14] width 20 height 20
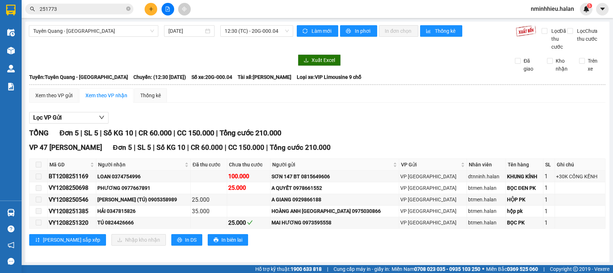
click at [103, 12] on input "251773" at bounding box center [82, 9] width 85 height 8
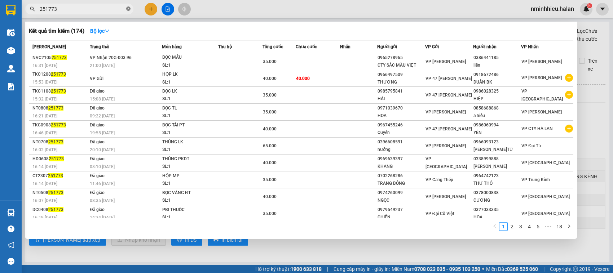
click at [128, 11] on icon "close-circle" at bounding box center [128, 8] width 4 height 4
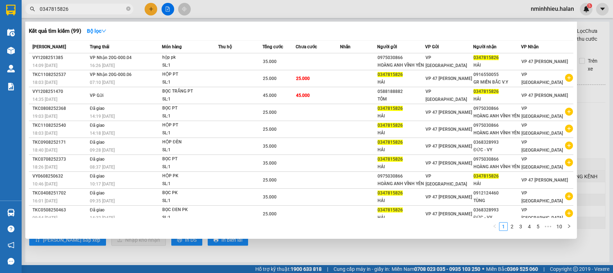
type input "0347815826"
click at [94, 11] on input "0347815826" at bounding box center [82, 9] width 85 height 8
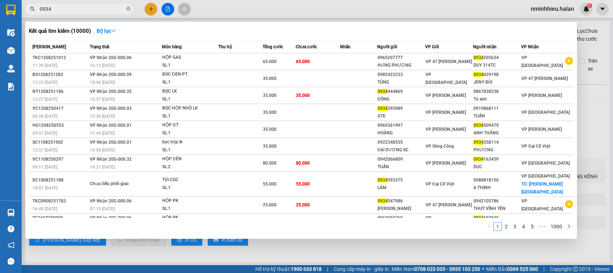
click at [98, 13] on span "0934" at bounding box center [79, 9] width 108 height 11
click at [91, 9] on input "0934" at bounding box center [82, 9] width 85 height 8
click at [90, 9] on input "0934" at bounding box center [82, 9] width 85 height 8
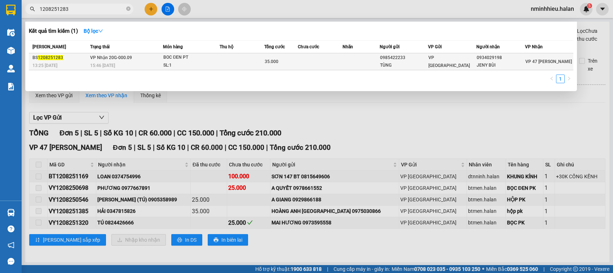
type input "1208251283"
click at [272, 58] on div "35.000" at bounding box center [281, 62] width 33 height 8
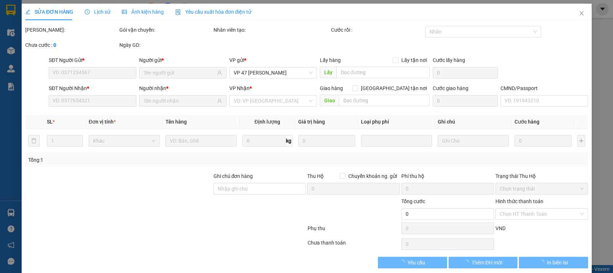
scroll to position [9, 0]
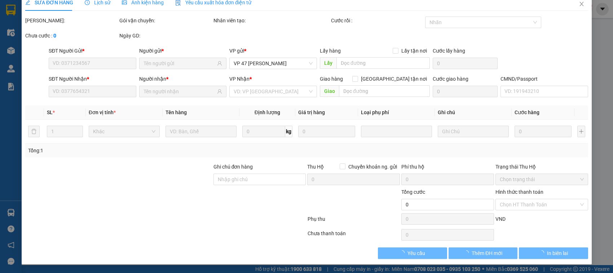
type input "0985422233"
type input "TÙNG"
type input "0934029198"
type input "JENY BÙI"
type input "35.000"
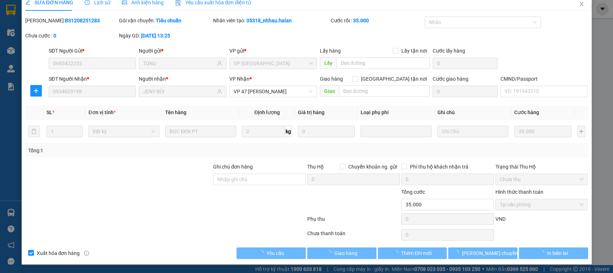
scroll to position [0, 0]
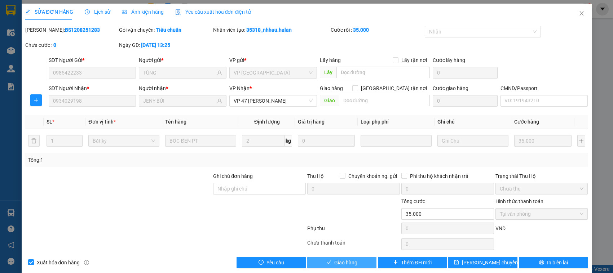
click at [360, 265] on button "Giao hàng" at bounding box center [341, 263] width 69 height 12
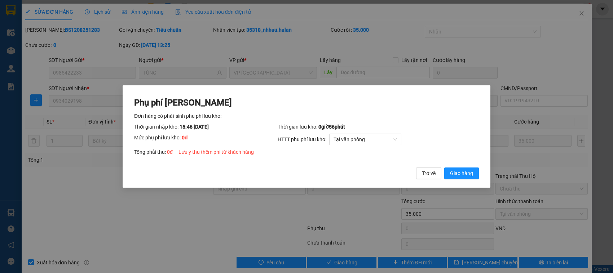
click at [444, 168] on button "Giao hàng" at bounding box center [461, 174] width 35 height 12
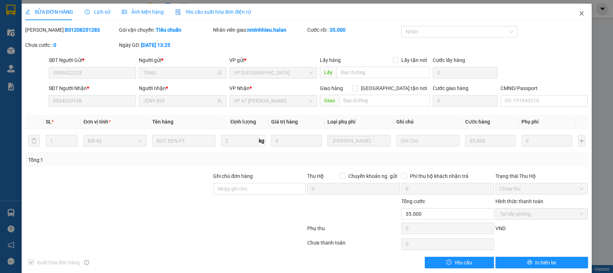
click at [572, 21] on span "Close" at bounding box center [582, 14] width 20 height 20
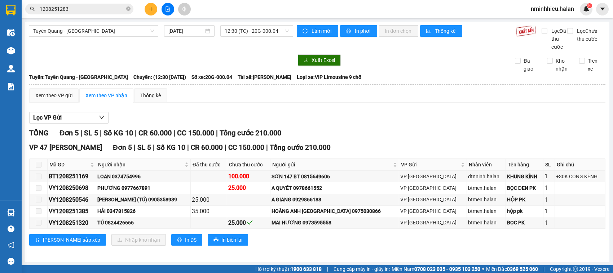
click at [93, 13] on span "1208251283" at bounding box center [79, 9] width 108 height 11
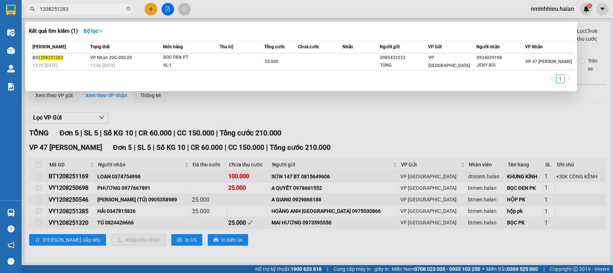
click at [93, 6] on input "1208251283" at bounding box center [82, 9] width 85 height 8
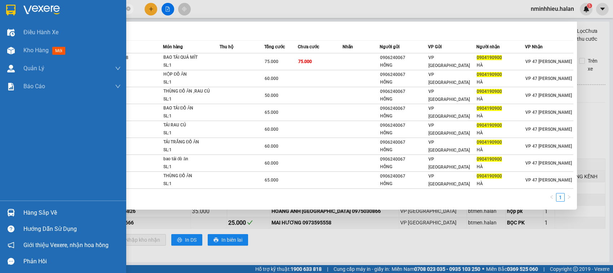
click at [8, 217] on img at bounding box center [11, 213] width 8 height 8
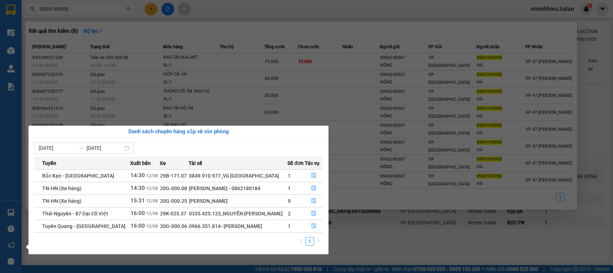
click at [85, 10] on section "Kết quả tìm kiếm ( 8 ) Bộ lọc Mã ĐH Trạng thái Món hàng Thu hộ Tổng cước Chưa c…" at bounding box center [306, 136] width 613 height 273
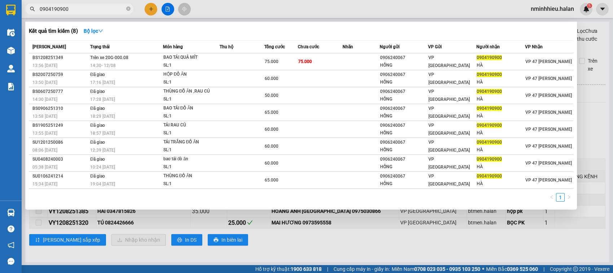
click at [85, 10] on input "0904190900" at bounding box center [82, 9] width 85 height 8
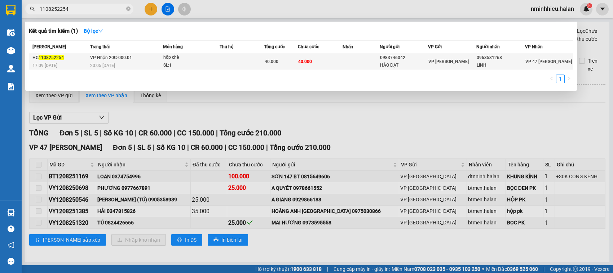
type input "1108252254"
click at [305, 60] on span "40.000" at bounding box center [305, 61] width 14 height 5
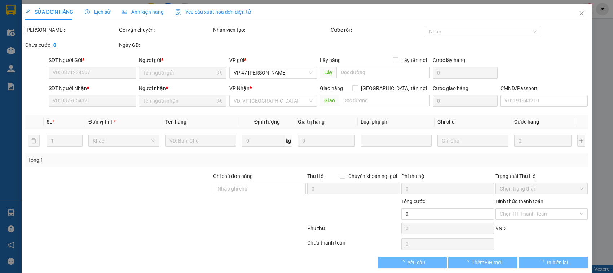
type input "0983746042"
type input "HẢO ĐẠT"
type input "0963531268"
type input "LINH"
type input "40.000"
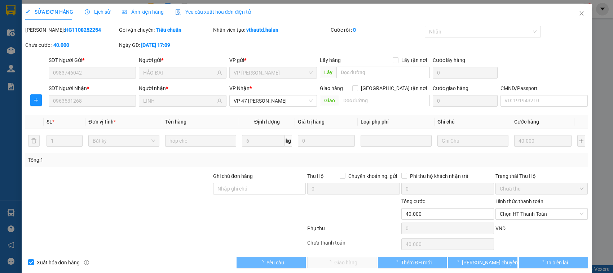
scroll to position [10, 0]
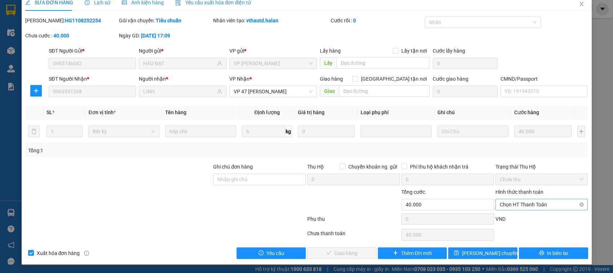
click at [527, 206] on span "Chọn HT Thanh Toán" at bounding box center [542, 204] width 84 height 11
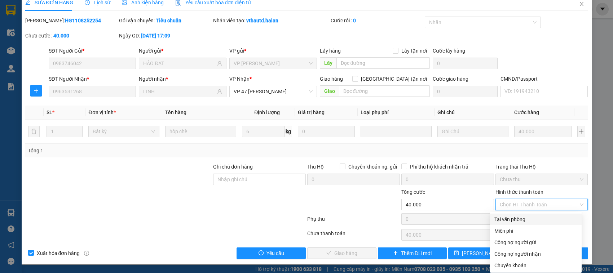
click at [521, 214] on div "Tại văn phòng" at bounding box center [536, 220] width 92 height 12
type input "0"
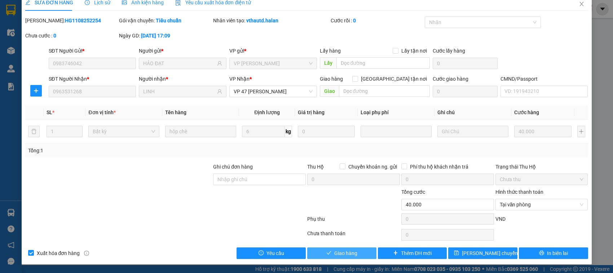
click at [319, 250] on button "Giao hàng" at bounding box center [341, 254] width 69 height 12
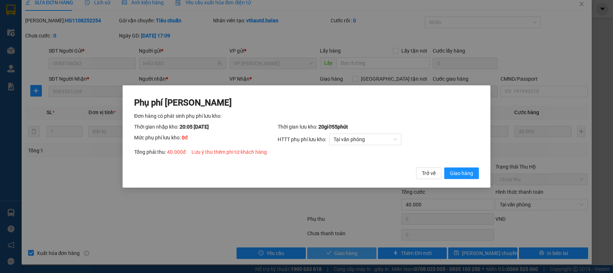
click at [444, 168] on button "Giao hàng" at bounding box center [461, 174] width 35 height 12
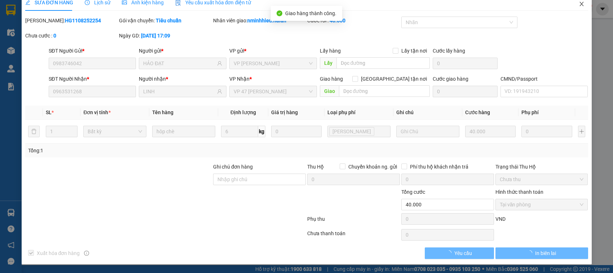
scroll to position [0, 0]
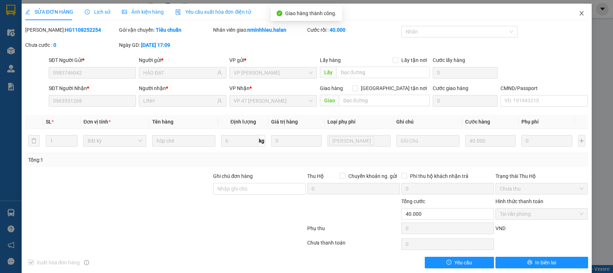
click at [574, 17] on span "Close" at bounding box center [582, 14] width 20 height 20
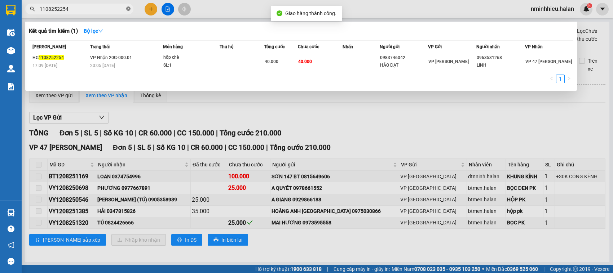
click at [130, 9] on icon "close-circle" at bounding box center [128, 8] width 4 height 4
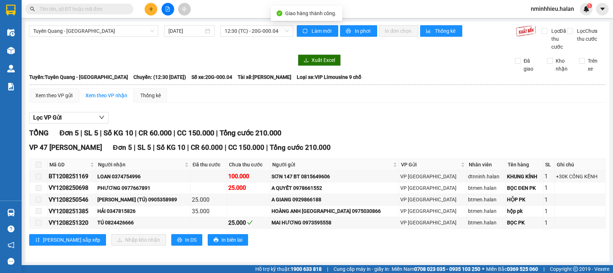
click at [116, 5] on input "text" at bounding box center [82, 9] width 85 height 8
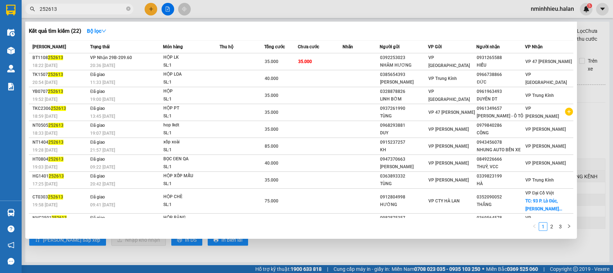
click at [69, 9] on input "252613" at bounding box center [82, 9] width 85 height 8
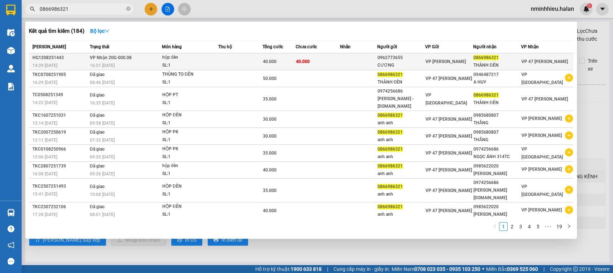
type input "0866986321"
click at [224, 57] on td at bounding box center [240, 61] width 44 height 17
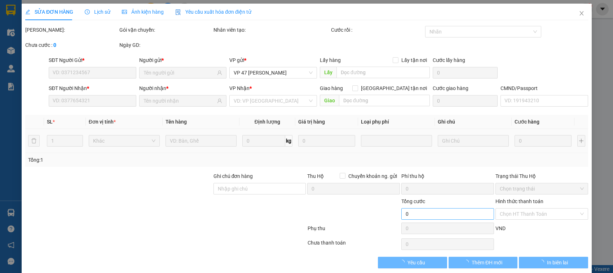
type input "0962773655"
type input "CƯƠNG"
type input "0866986321"
type input "THÀNH ĐÈN"
type input "40.000"
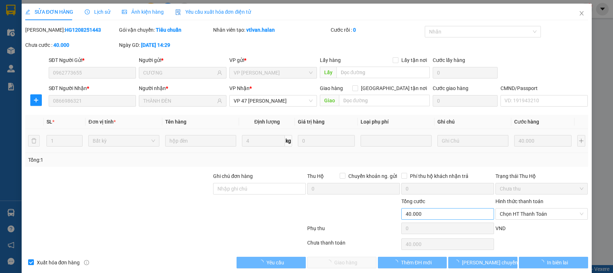
scroll to position [10, 0]
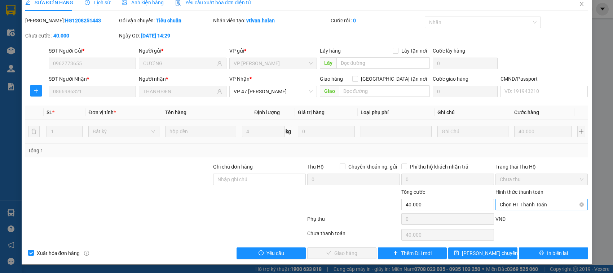
click at [534, 201] on span "Chọn HT Thanh Toán" at bounding box center [542, 204] width 84 height 11
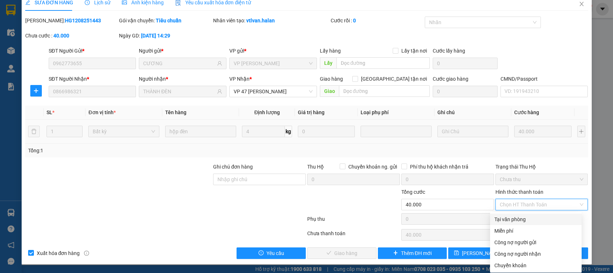
click at [507, 216] on div "Tại văn phòng" at bounding box center [535, 220] width 83 height 8
type input "0"
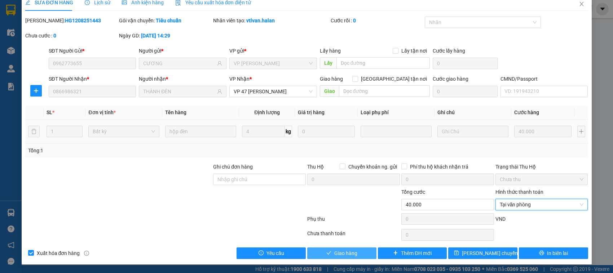
click at [349, 255] on span "Giao hàng" at bounding box center [345, 254] width 23 height 8
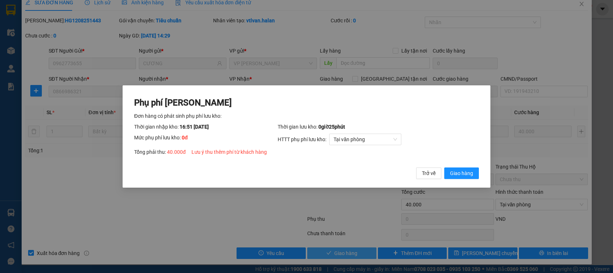
click at [444, 168] on button "Giao hàng" at bounding box center [461, 174] width 35 height 12
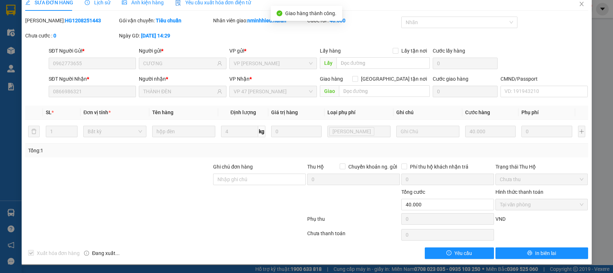
scroll to position [0, 0]
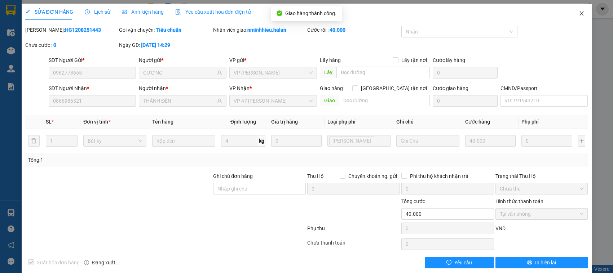
click at [572, 15] on span "Close" at bounding box center [582, 14] width 20 height 20
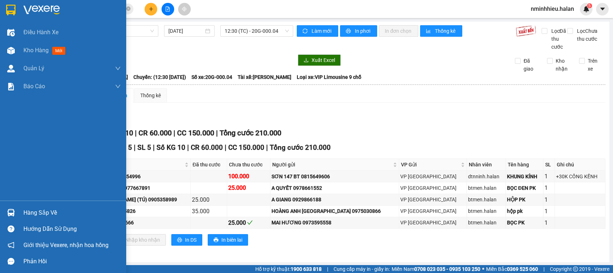
click at [9, 207] on div at bounding box center [11, 213] width 13 height 13
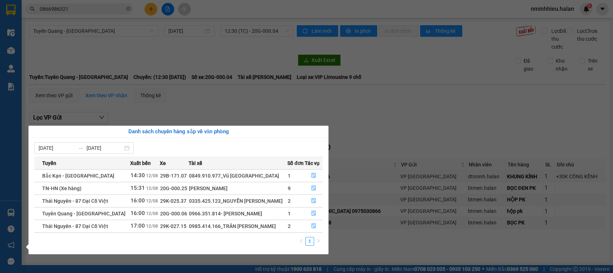
click at [71, 10] on section "Kết quả tìm kiếm ( 184 ) Bộ lọc Mã ĐH Trạng thái Món hàng Thu hộ Tổng cước Chưa…" at bounding box center [306, 136] width 613 height 273
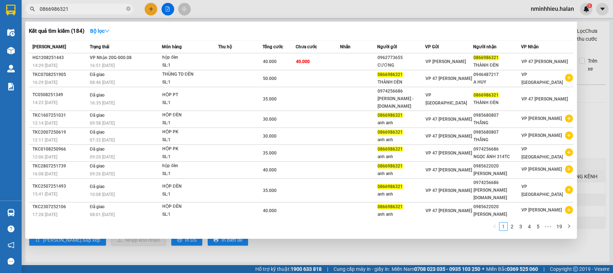
click at [71, 9] on input "0866986321" at bounding box center [82, 9] width 85 height 8
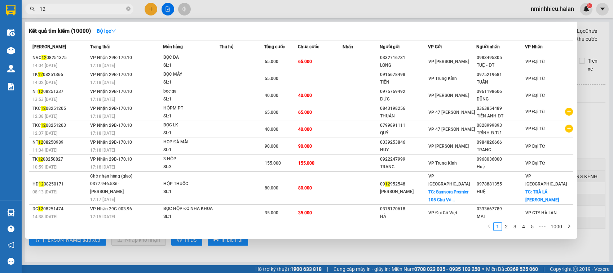
type input "1"
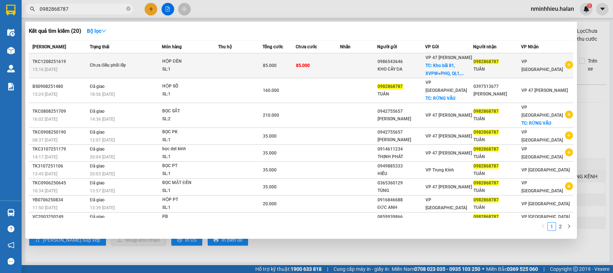
type input "0982868787"
click at [253, 65] on td at bounding box center [240, 65] width 44 height 25
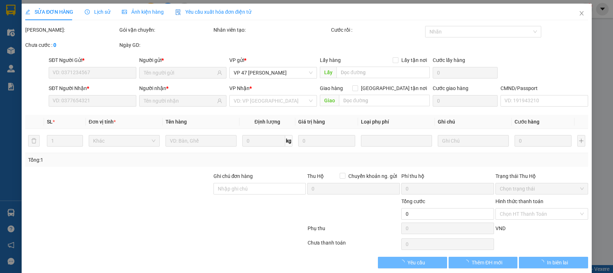
type input "0986543646"
checkbox input "true"
type input "Kho bãi 81, XVPW+PHQ, QL1, Lĩnh Nam, Hai Bà Trưng, Hà Nội, Việt Nam"
type input "0982868787"
type input "LẤY HÀNG MÃ SC8047-1BT NG GỬI KO NGHE MÁY"
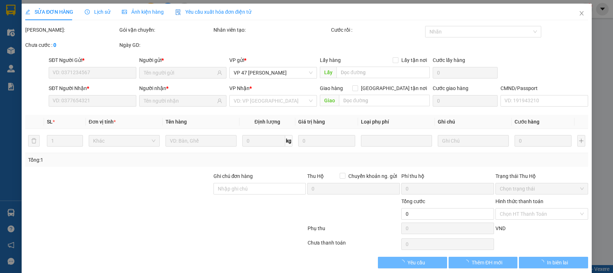
type input "85.000"
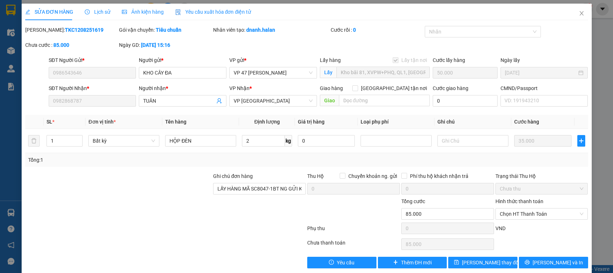
click at [100, 8] on div "Lịch sử" at bounding box center [98, 12] width 26 height 8
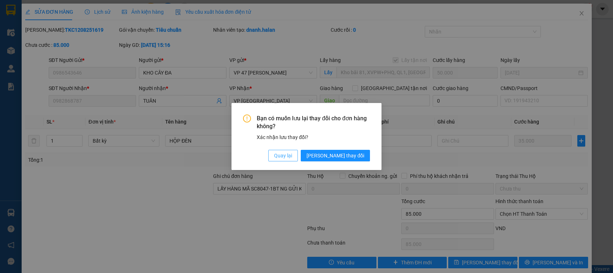
click at [298, 156] on button "Quay lại" at bounding box center [283, 156] width 30 height 12
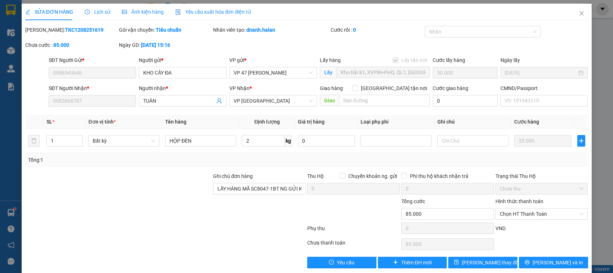
click at [564, 16] on div "SỬA ĐƠN HÀNG Lịch sử Ảnh kiện hàng Yêu cầu xuất hóa đơn điện tử" at bounding box center [306, 12] width 563 height 17
click at [581, 16] on span "Close" at bounding box center [582, 14] width 20 height 20
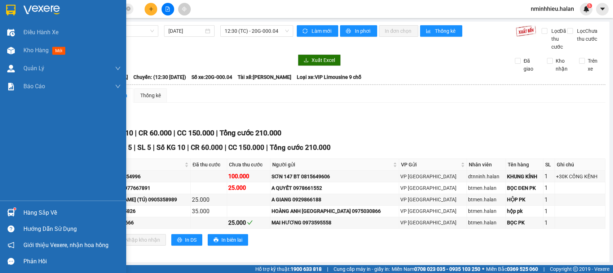
click at [53, 205] on div "Hàng sắp về" at bounding box center [63, 213] width 126 height 16
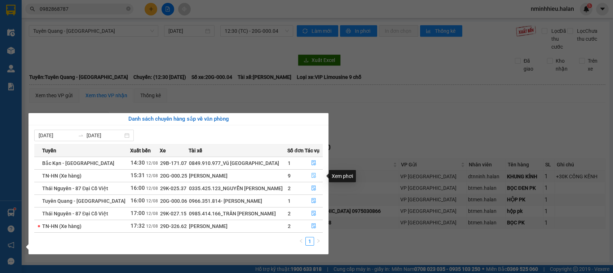
click at [314, 172] on button "button" at bounding box center [313, 176] width 17 height 12
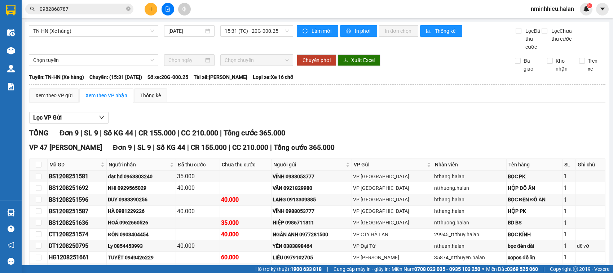
scroll to position [56, 0]
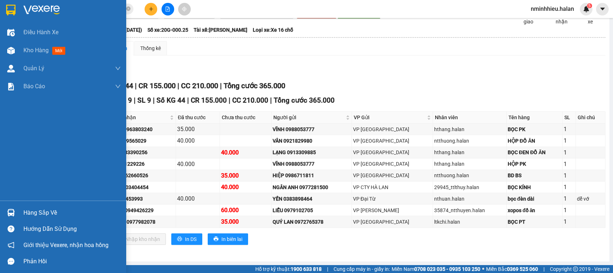
click at [4, 209] on div "Hàng sắp về" at bounding box center [63, 213] width 126 height 16
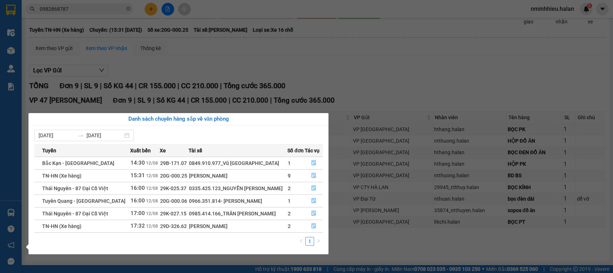
click at [72, 1] on section "Kết quả tìm kiếm ( 20 ) Bộ lọc Mã ĐH Trạng thái Món hàng Thu hộ Tổng cước Chưa …" at bounding box center [306, 136] width 613 height 273
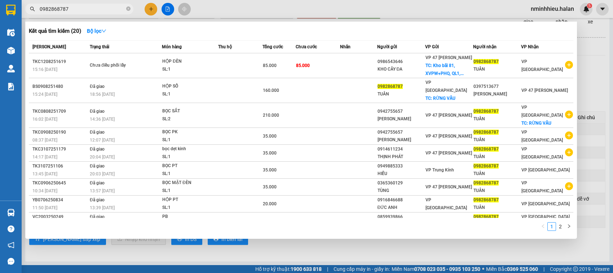
click at [80, 10] on input "0982868787" at bounding box center [82, 9] width 85 height 8
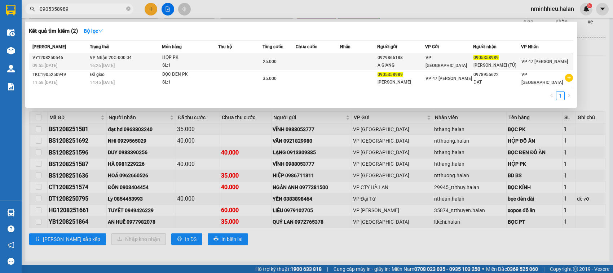
type input "0905358989"
click at [462, 60] on div "VP [GEOGRAPHIC_DATA]" at bounding box center [448, 62] width 47 height 16
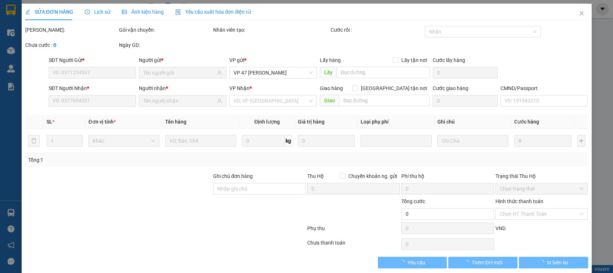
type input "0929866188"
type input "A GIANG"
type input "0905358989"
type input "HOÀNG ANH (TÚ)"
type input "25.000"
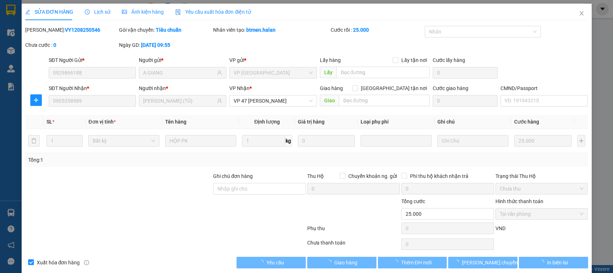
scroll to position [10, 0]
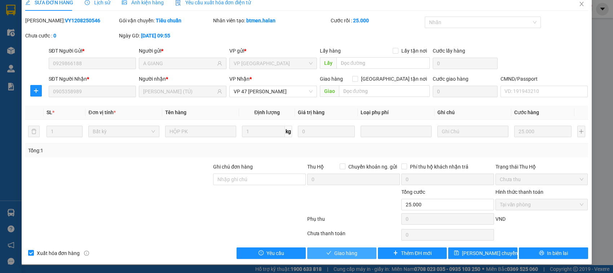
drag, startPoint x: 339, startPoint y: 251, endPoint x: 339, endPoint y: 246, distance: 4.7
click at [339, 250] on span "Giao hàng" at bounding box center [345, 254] width 23 height 8
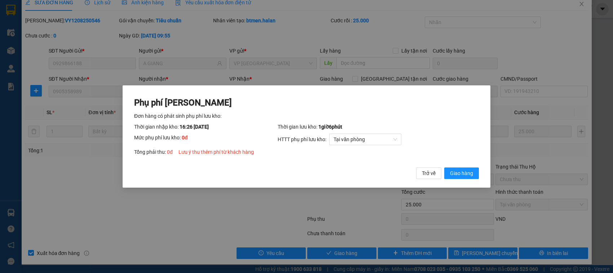
click at [444, 168] on button "Giao hàng" at bounding box center [461, 174] width 35 height 12
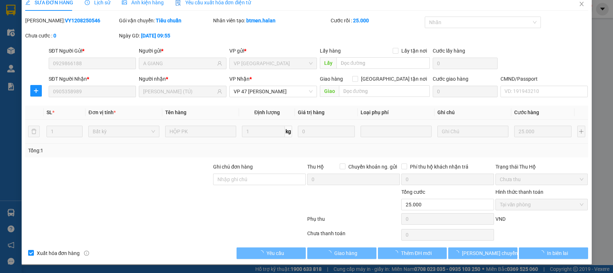
scroll to position [0, 0]
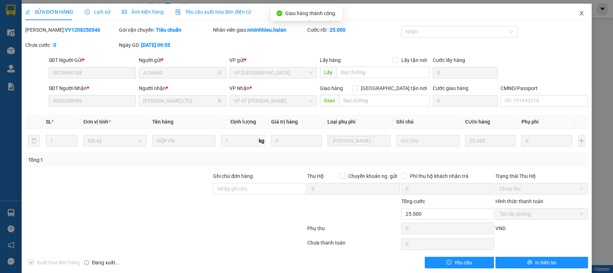
click at [579, 13] on icon "close" at bounding box center [582, 13] width 6 height 6
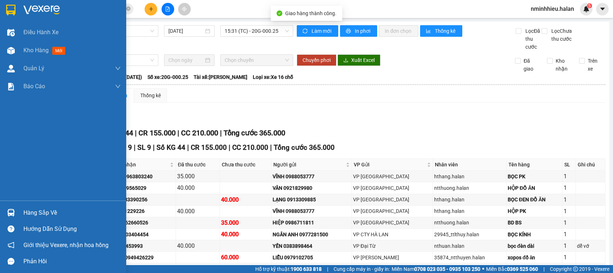
click at [0, 240] on div "Giới thiệu Vexere, nhận hoa hồng" at bounding box center [63, 245] width 126 height 16
click at [9, 204] on div "Hàng sắp về Hướng dẫn sử dụng Giới thiệu Vexere, nhận hoa hồng Phản hồi" at bounding box center [63, 235] width 126 height 69
click at [22, 207] on div "Hàng sắp về" at bounding box center [63, 213] width 126 height 16
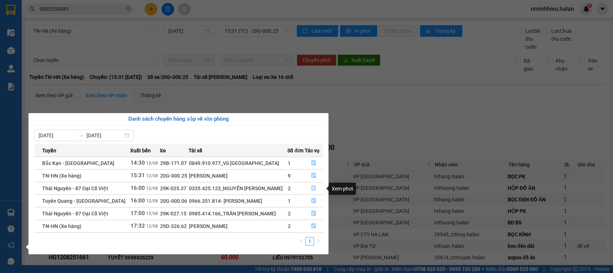
click at [309, 188] on button "button" at bounding box center [313, 189] width 17 height 12
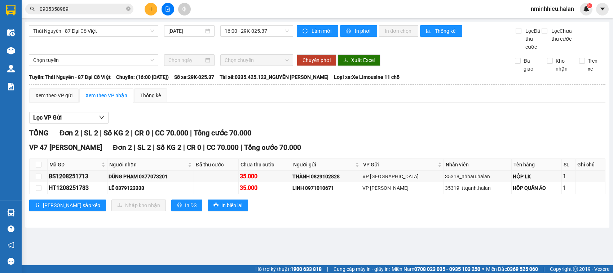
click at [81, 6] on input "0905358989" at bounding box center [82, 9] width 85 height 8
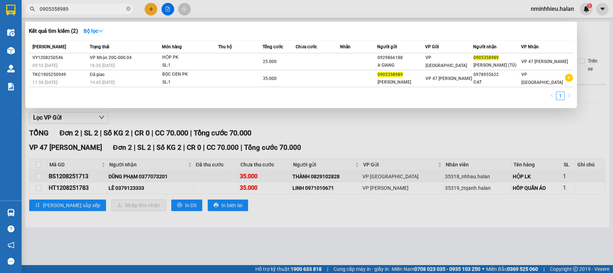
click at [81, 6] on input "0905358989" at bounding box center [82, 9] width 85 height 8
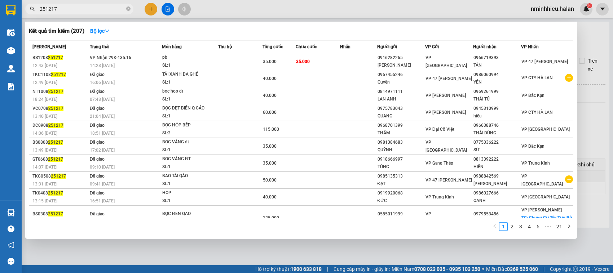
click at [70, 6] on input "251217" at bounding box center [82, 9] width 85 height 8
type input "8"
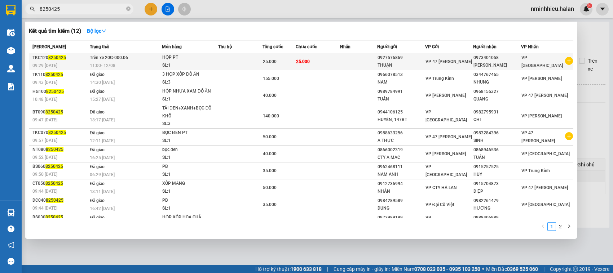
type input "8250425"
click at [230, 65] on td at bounding box center [240, 61] width 44 height 17
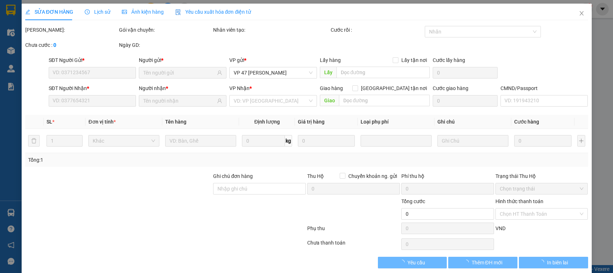
type input "0927576869"
type input "0973401058"
type input "25.000"
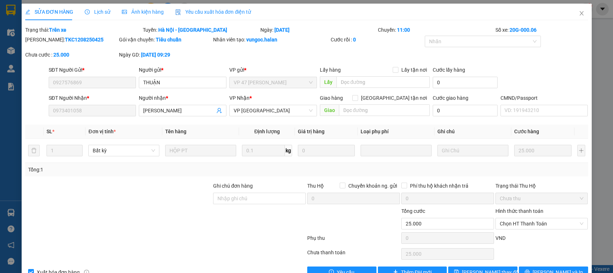
click at [102, 14] on span "Lịch sử" at bounding box center [98, 12] width 26 height 6
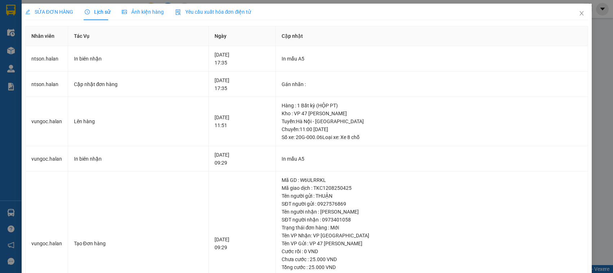
click at [141, 14] on span "Ảnh kiện hàng" at bounding box center [143, 12] width 42 height 6
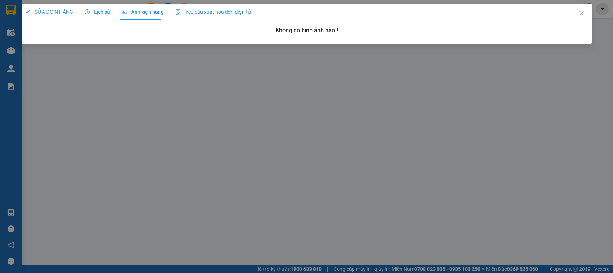
click at [47, 12] on span "SỬA ĐƠN HÀNG" at bounding box center [49, 12] width 48 height 6
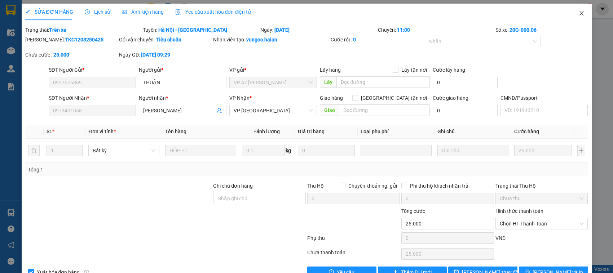
click at [579, 11] on icon "close" at bounding box center [582, 13] width 6 height 6
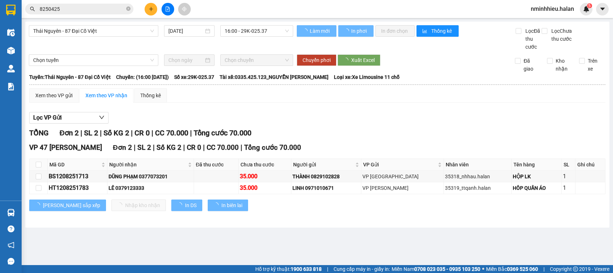
click at [67, 12] on input "8250425" at bounding box center [82, 9] width 85 height 8
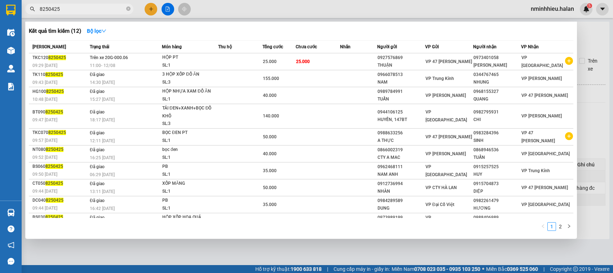
click at [67, 12] on input "8250425" at bounding box center [82, 9] width 85 height 8
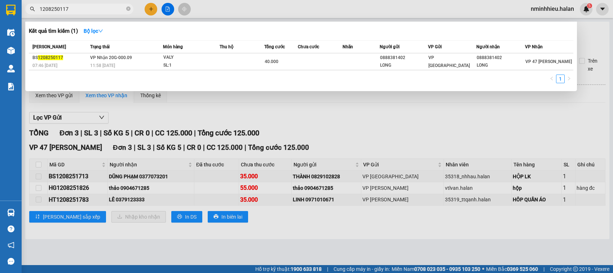
type input "1208250117"
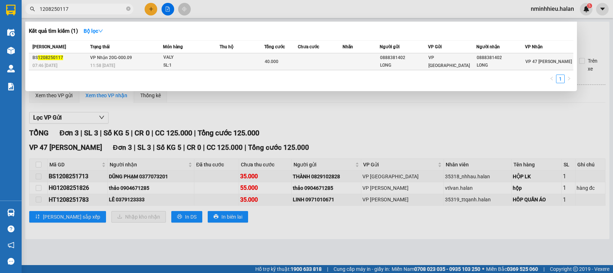
click at [233, 65] on td at bounding box center [242, 61] width 45 height 17
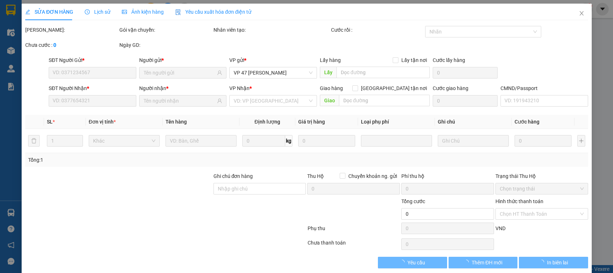
type input "0888381402"
type input "LONG"
type input "0888381402"
type input "LONG"
type input "40.000"
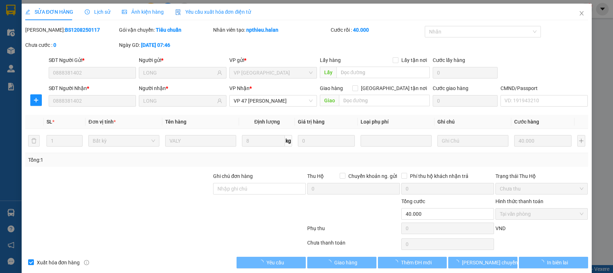
scroll to position [10, 0]
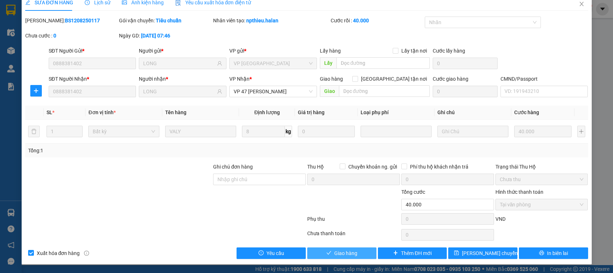
click at [330, 253] on button "Giao hàng" at bounding box center [341, 254] width 69 height 12
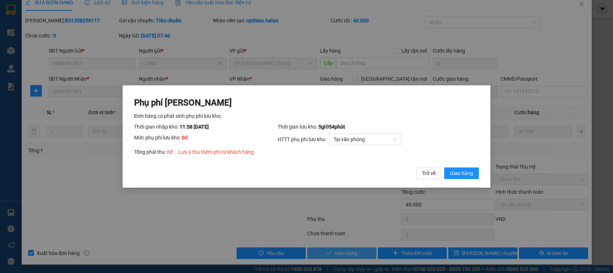
click at [444, 168] on button "Giao hàng" at bounding box center [461, 174] width 35 height 12
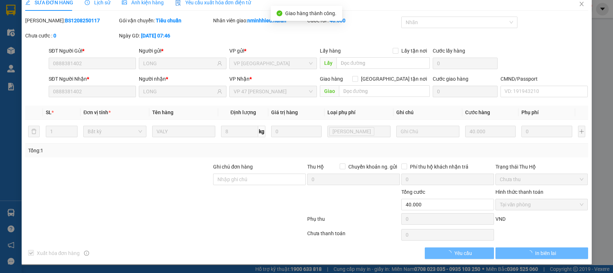
scroll to position [0, 0]
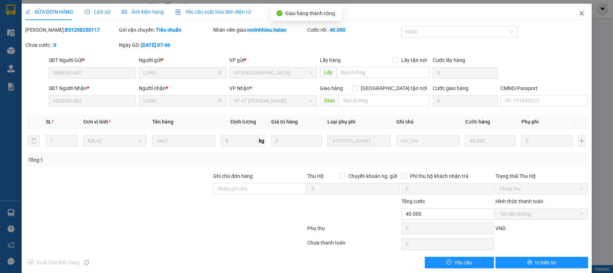
click at [578, 10] on span "Close" at bounding box center [582, 14] width 20 height 20
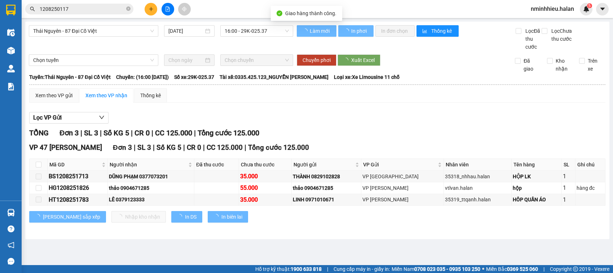
click at [65, 9] on input "1208250117" at bounding box center [82, 9] width 85 height 8
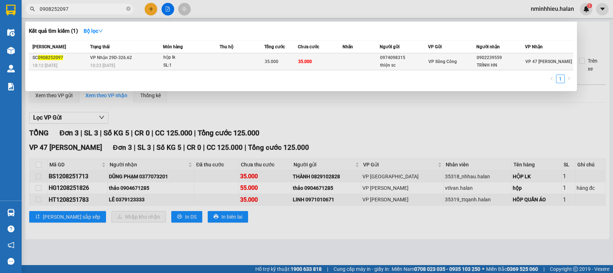
type input "0908252097"
click at [301, 58] on span "35.000" at bounding box center [305, 61] width 14 height 6
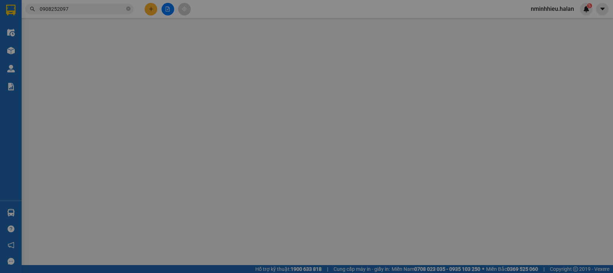
type input "0974098315"
type input "thiện sc"
type input "0902239559"
type input "TRÌNH HN"
checkbox input "true"
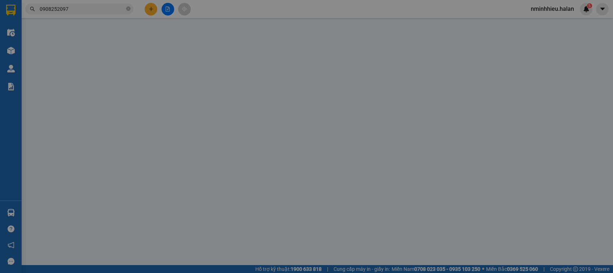
type input "35.000"
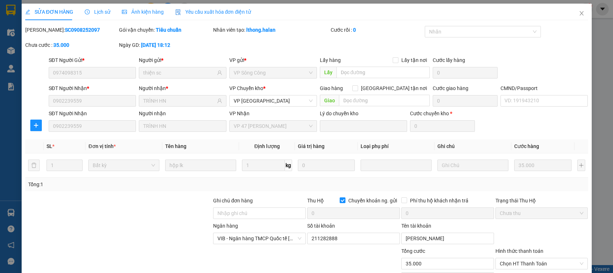
scroll to position [59, 0]
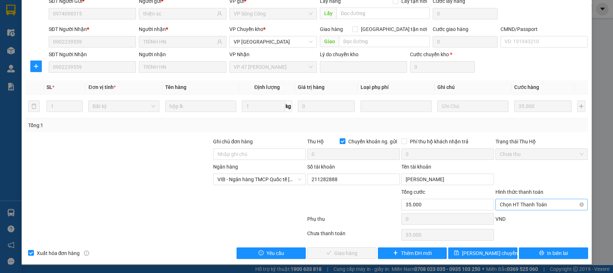
click at [513, 206] on span "Chọn HT Thanh Toán" at bounding box center [542, 204] width 84 height 11
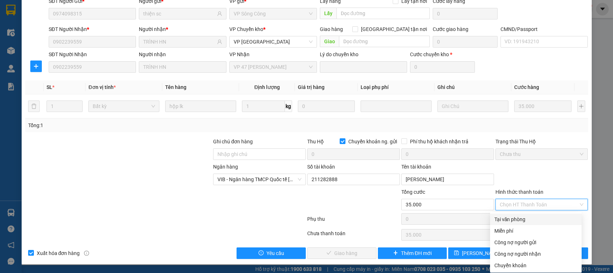
click at [512, 218] on div "Tại văn phòng" at bounding box center [535, 220] width 83 height 8
type input "0"
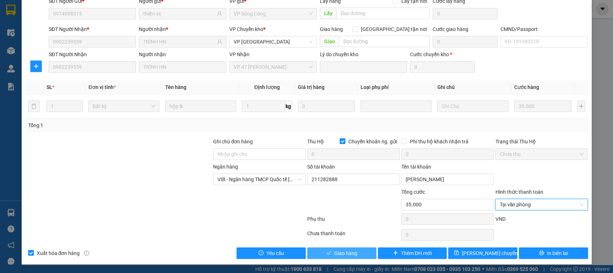
click at [321, 255] on button "Giao hàng" at bounding box center [341, 254] width 69 height 12
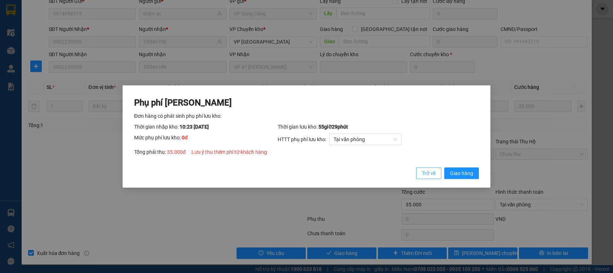
click at [432, 175] on span "Trở về" at bounding box center [429, 173] width 14 height 8
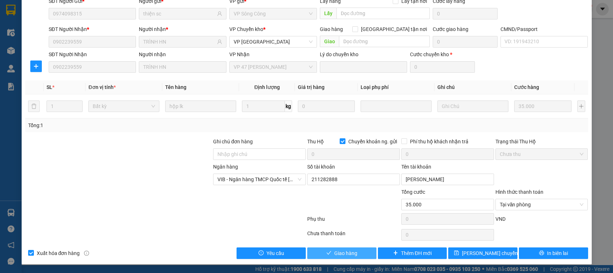
click at [358, 248] on button "Giao hàng" at bounding box center [341, 254] width 69 height 12
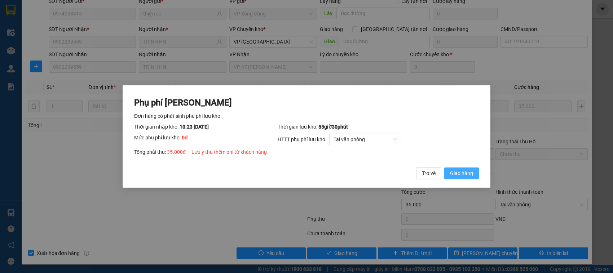
click at [444, 168] on button "Giao hàng" at bounding box center [461, 174] width 35 height 12
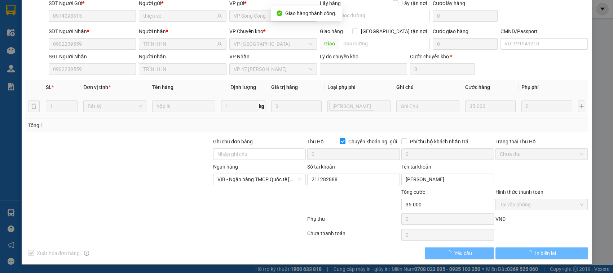
scroll to position [0, 0]
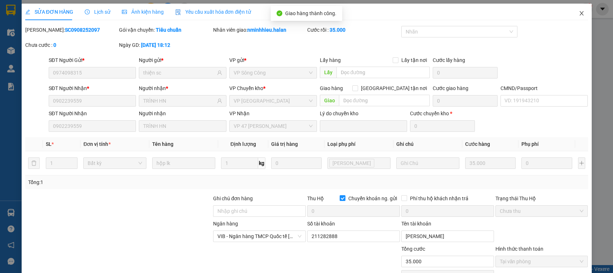
click at [572, 14] on span "Close" at bounding box center [582, 14] width 20 height 20
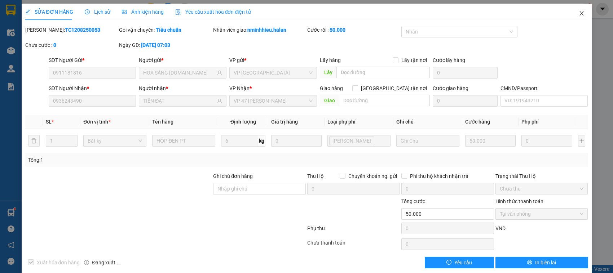
click at [575, 8] on span "Close" at bounding box center [582, 14] width 20 height 20
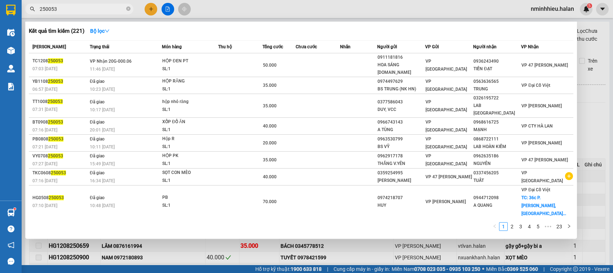
click at [91, 8] on input "250053" at bounding box center [82, 9] width 85 height 8
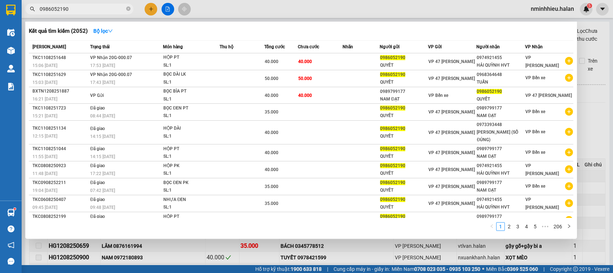
type input "0986052190"
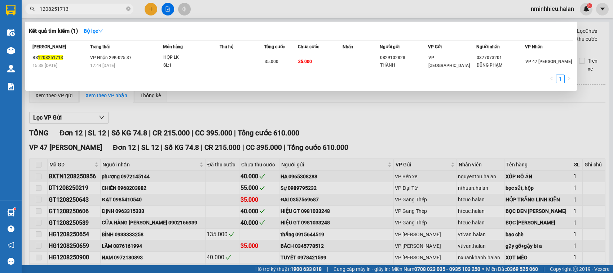
type input "1208251713"
drag, startPoint x: 212, startPoint y: 74, endPoint x: 219, endPoint y: 74, distance: 6.9
click at [213, 75] on div "1" at bounding box center [301, 81] width 544 height 13
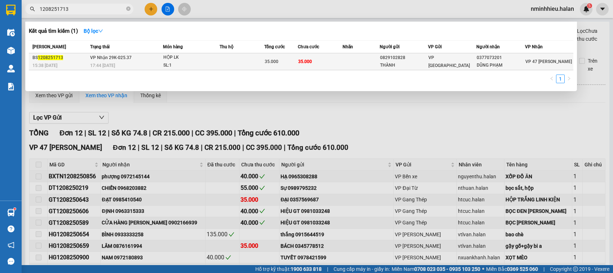
click at [278, 65] on div "35.000" at bounding box center [281, 62] width 33 height 8
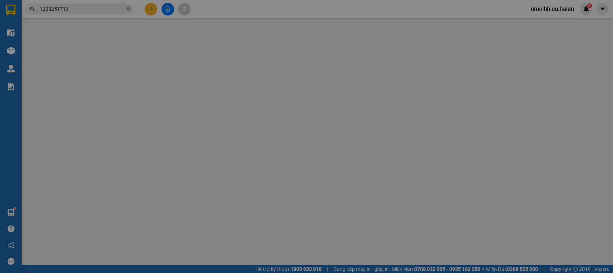
type input "0829102828"
type input "THÀNH"
type input "0377073201"
type input "DŨNG PHẠM"
type input "35.000"
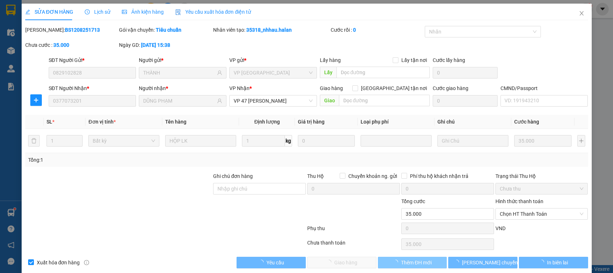
scroll to position [10, 0]
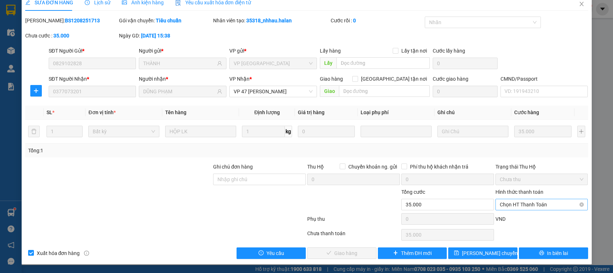
click at [512, 204] on span "Chọn HT Thanh Toán" at bounding box center [542, 204] width 84 height 11
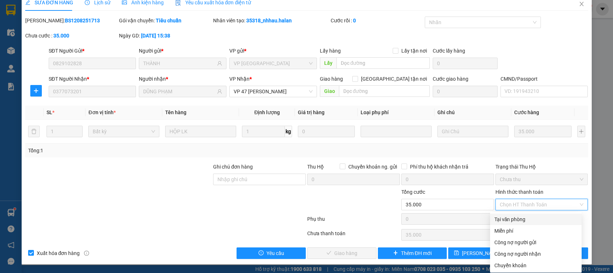
click at [509, 214] on div "Tại văn phòng" at bounding box center [536, 220] width 92 height 12
type input "0"
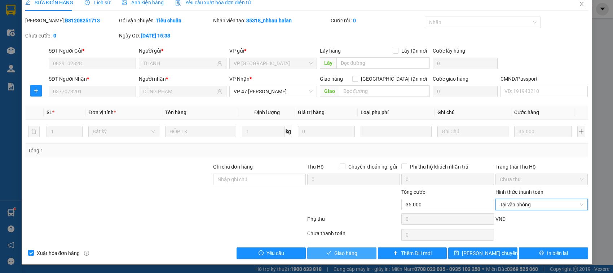
click at [359, 253] on button "Giao hàng" at bounding box center [341, 254] width 69 height 12
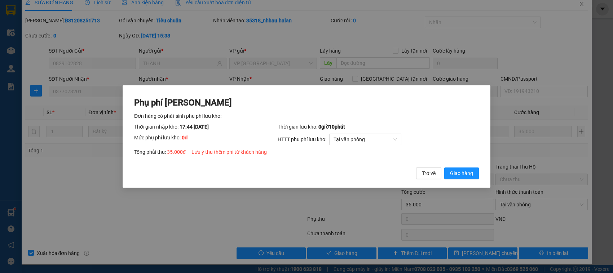
click at [444, 168] on button "Giao hàng" at bounding box center [461, 174] width 35 height 12
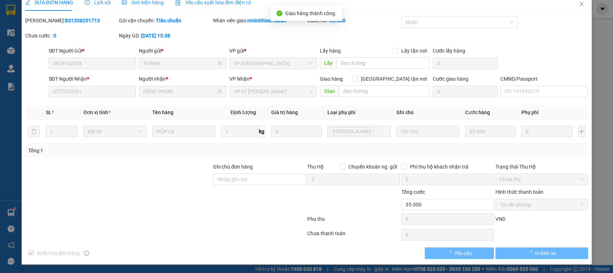
scroll to position [0, 0]
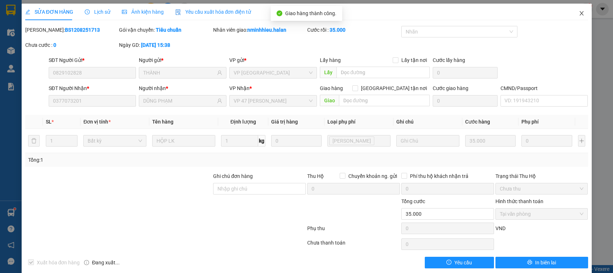
click at [572, 17] on span "Close" at bounding box center [582, 14] width 20 height 20
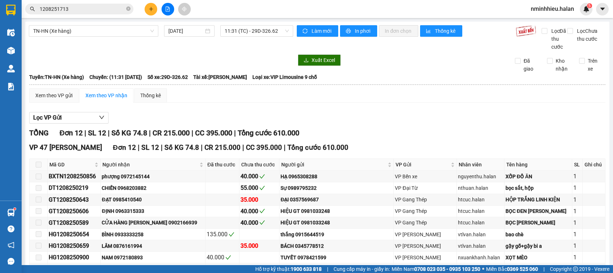
click at [566, 17] on div "Kết quả tìm kiếm ( 1 ) Bộ lọc Mã ĐH Trạng thái Món hàng Thu hộ Tổng cước Chưa c…" at bounding box center [306, 9] width 613 height 18
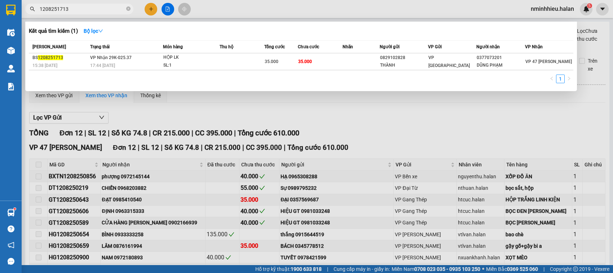
click at [103, 8] on input "1208251713" at bounding box center [82, 9] width 85 height 8
click at [104, 8] on input "1208251713" at bounding box center [82, 9] width 85 height 8
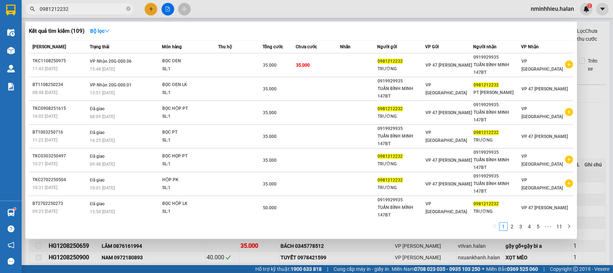
click at [106, 12] on input "0981212232" at bounding box center [82, 9] width 85 height 8
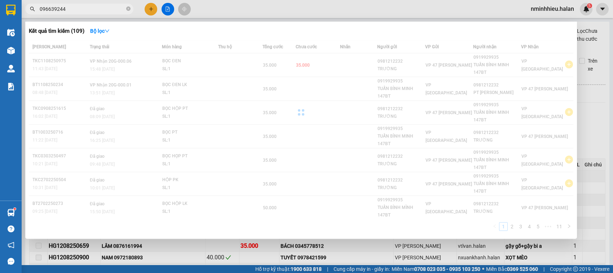
type input "0966392445"
